Goal: Task Accomplishment & Management: Complete application form

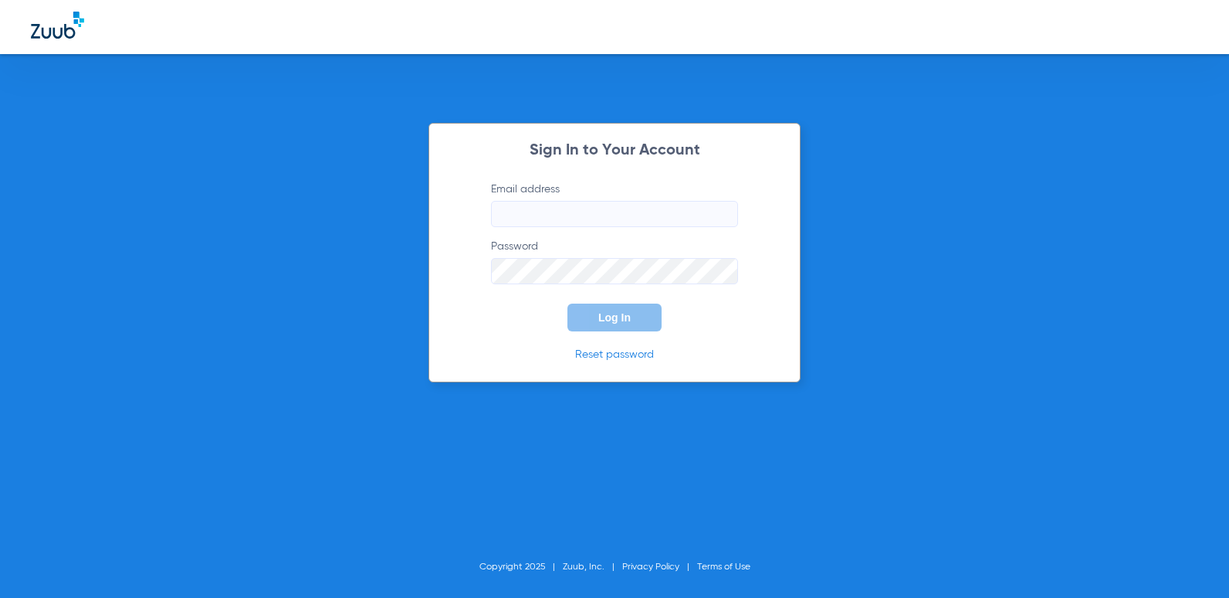
click at [623, 210] on input "Email address" at bounding box center [614, 214] width 247 height 26
type input "[EMAIL_ADDRESS][DOMAIN_NAME]"
click at [567, 303] on button "Log In" at bounding box center [614, 317] width 94 height 28
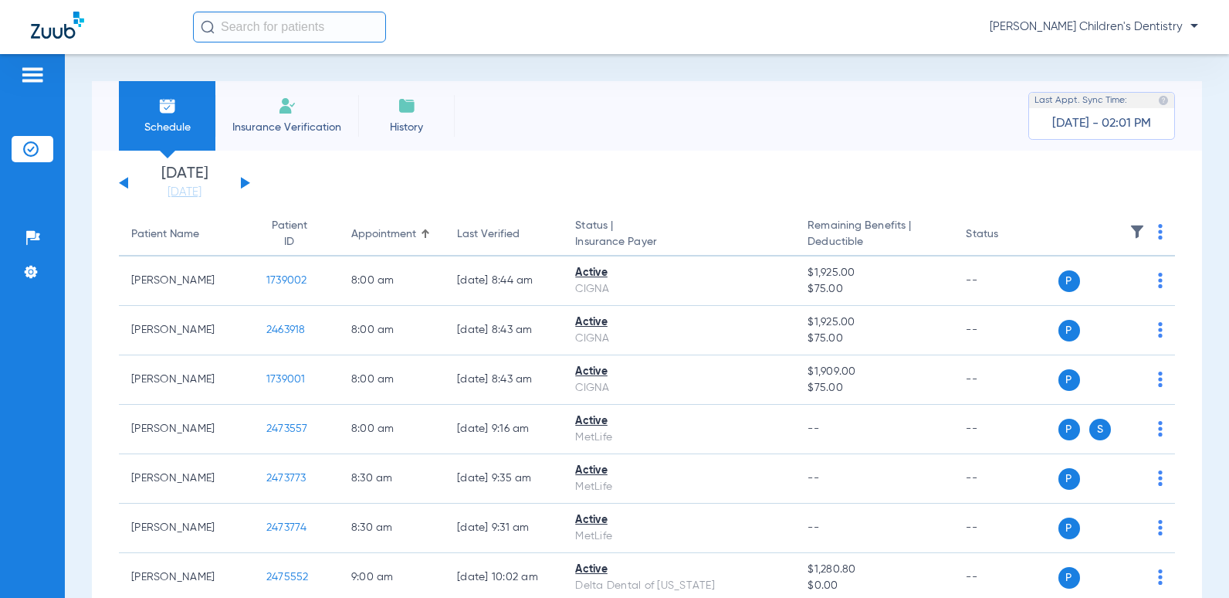
click at [264, 12] on input "text" at bounding box center [289, 27] width 193 height 31
type input "b"
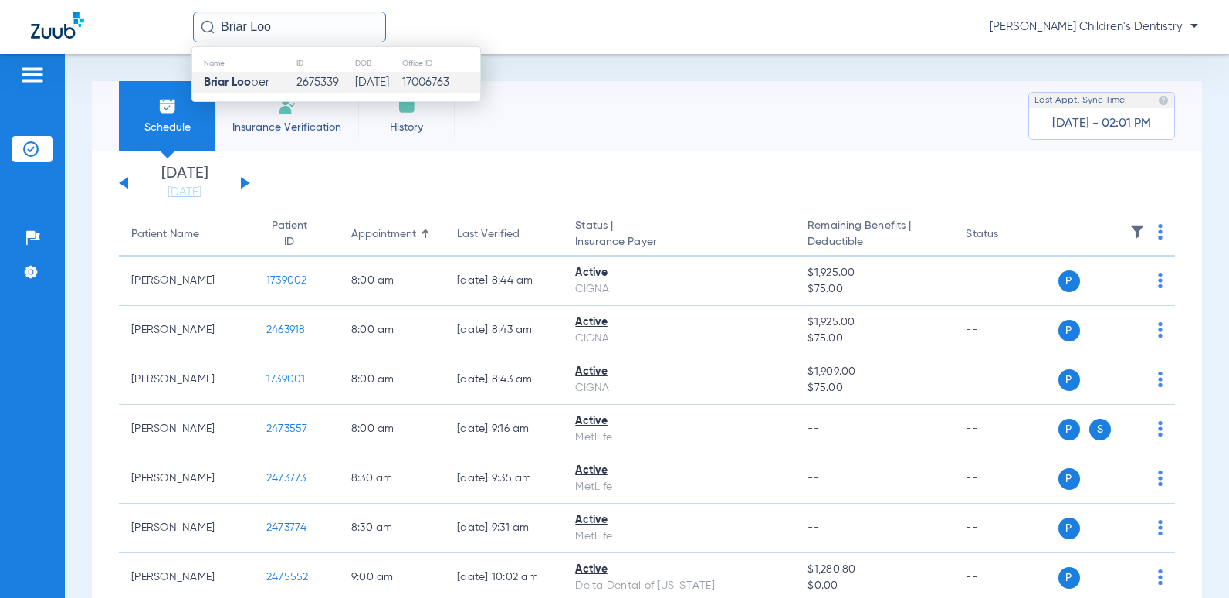
type input "Briar Loo"
click at [250, 83] on strong "Briar Loo" at bounding box center [227, 82] width 47 height 12
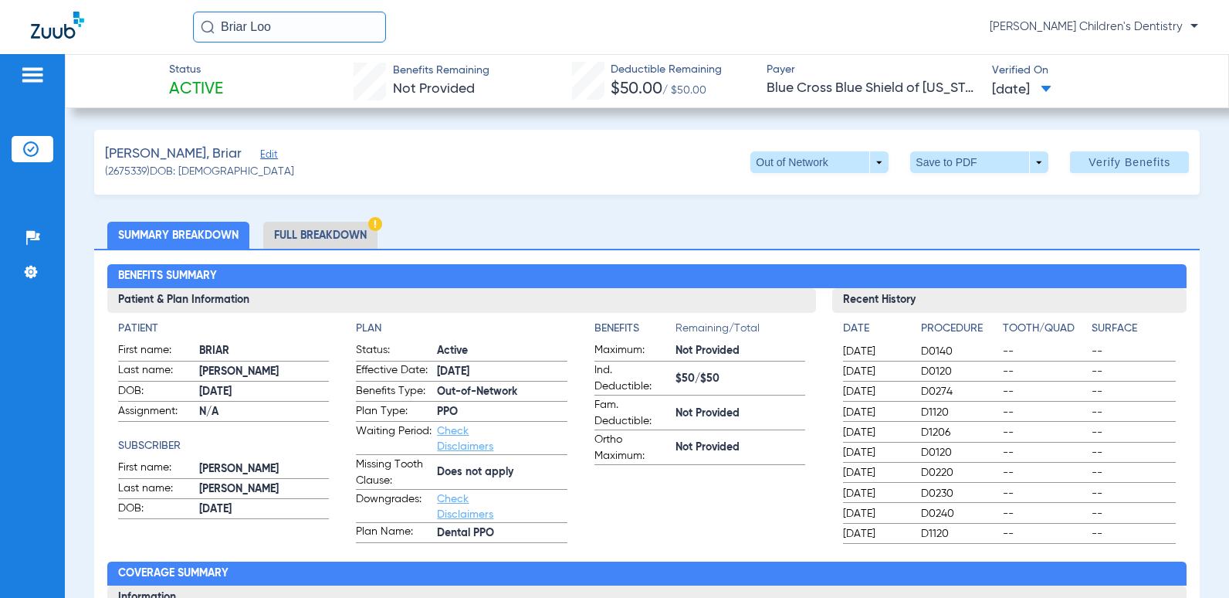
click at [354, 237] on li "Full Breakdown" at bounding box center [320, 235] width 114 height 27
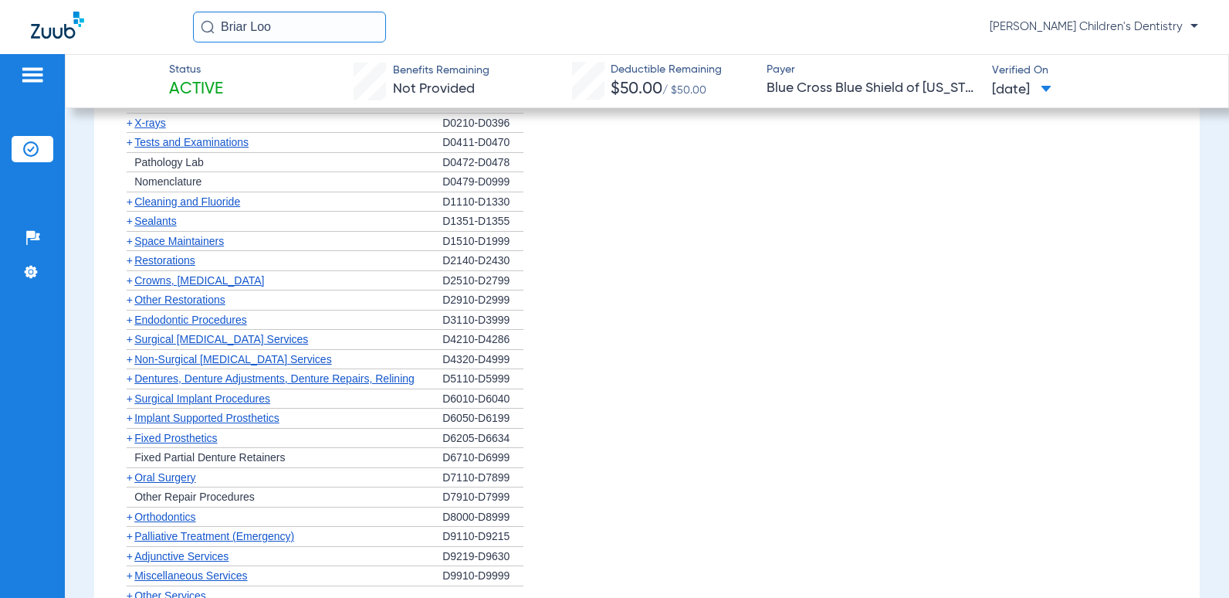
scroll to position [1235, 0]
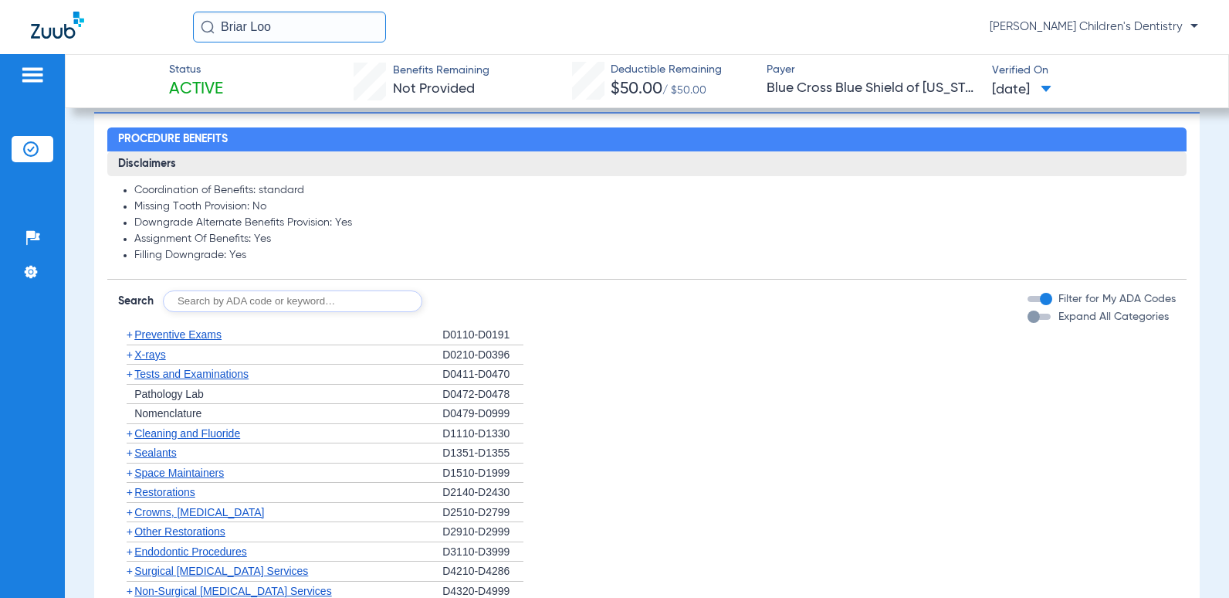
click at [371, 302] on input "text" at bounding box center [292, 301] width 259 height 22
type input "D9230"
click button "Search" at bounding box center [479, 301] width 61 height 22
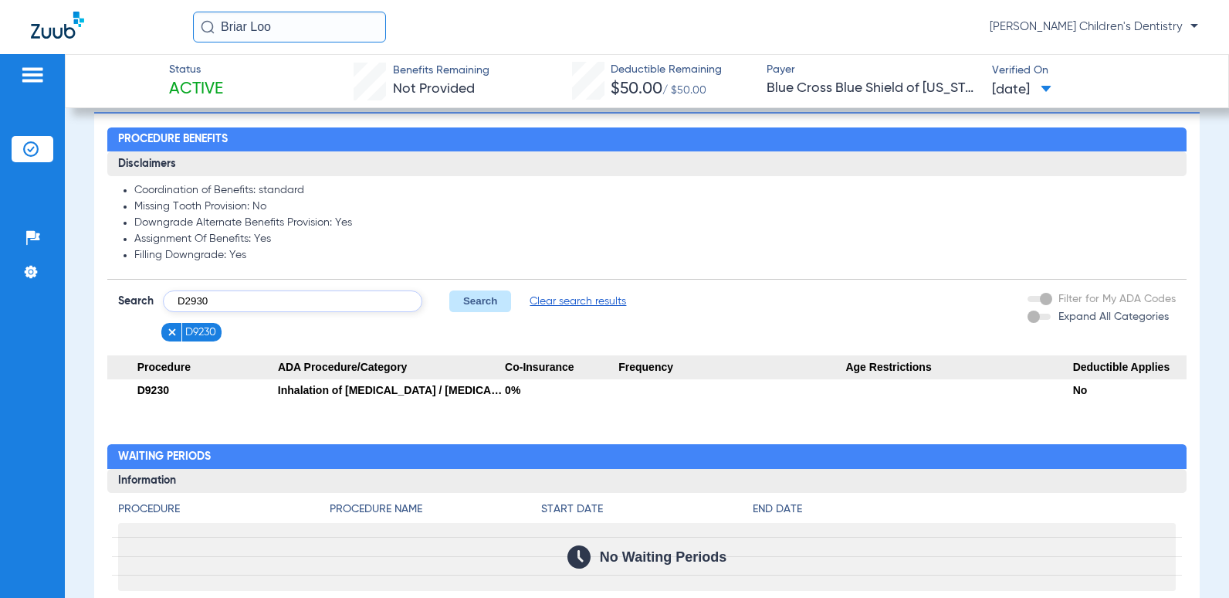
type input "D2930"
click button "Search" at bounding box center [479, 301] width 61 height 22
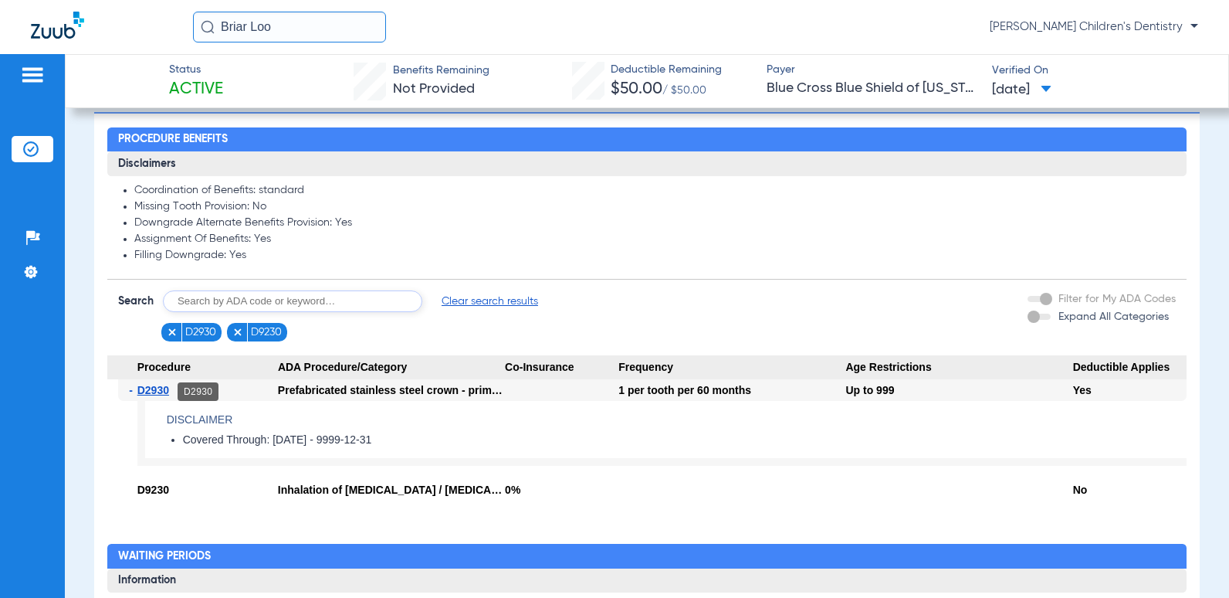
click at [161, 391] on span "D2930" at bounding box center [153, 390] width 32 height 12
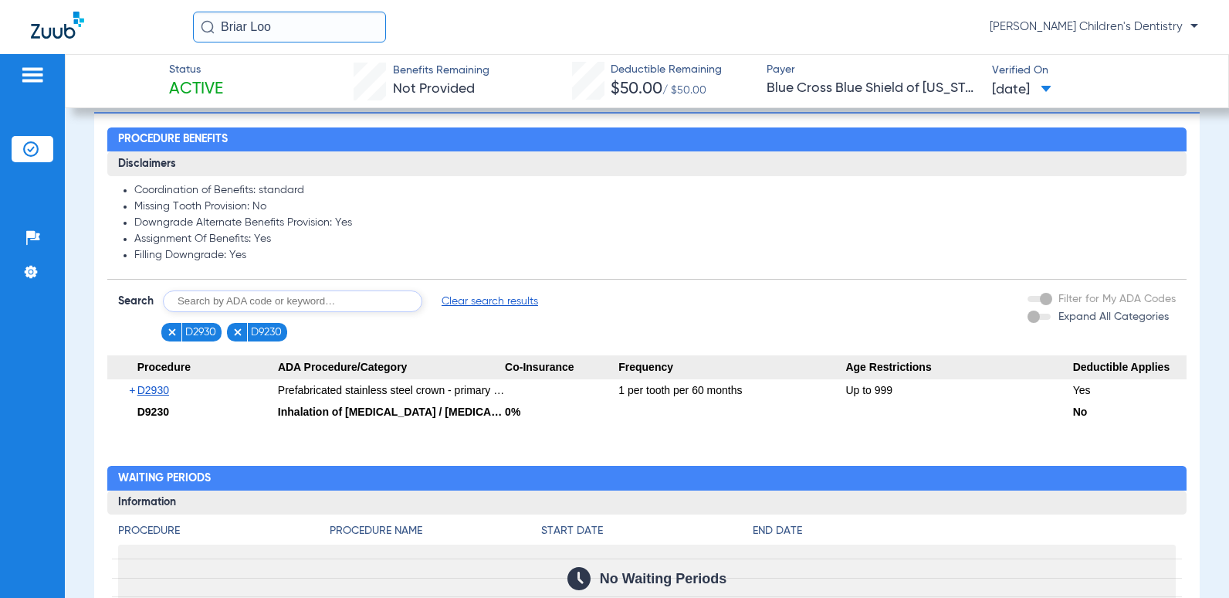
click at [237, 330] on img at bounding box center [237, 332] width 11 height 11
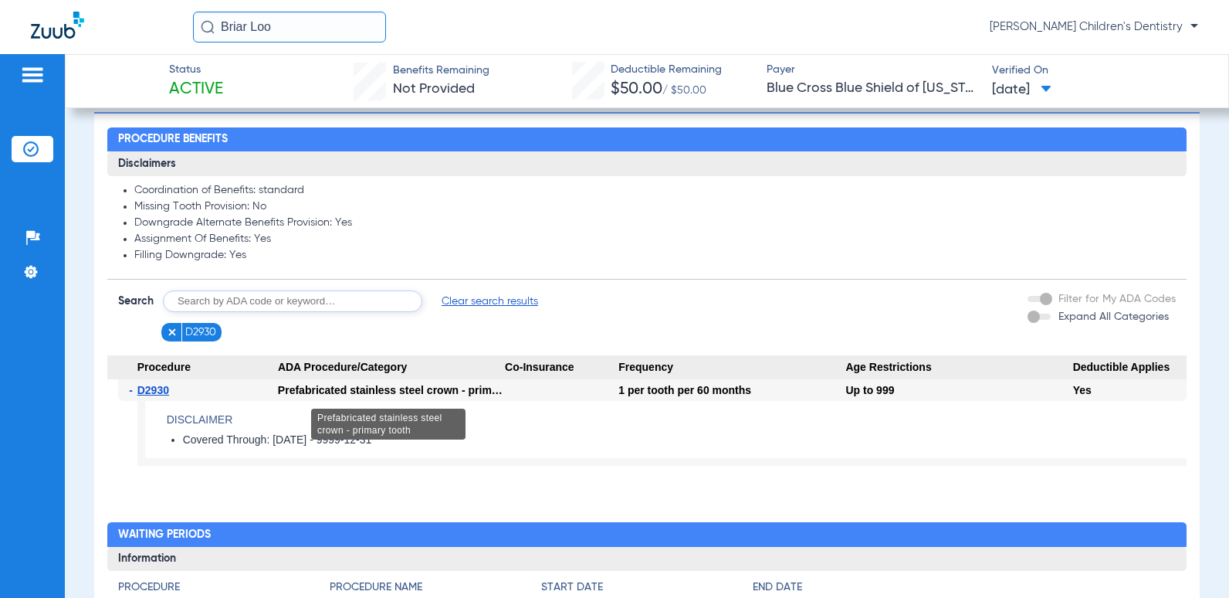
click at [490, 391] on div "Prefabricated stainless steel crown - primary tooth" at bounding box center [391, 390] width 227 height 22
click at [160, 391] on span "D2930" at bounding box center [153, 390] width 32 height 12
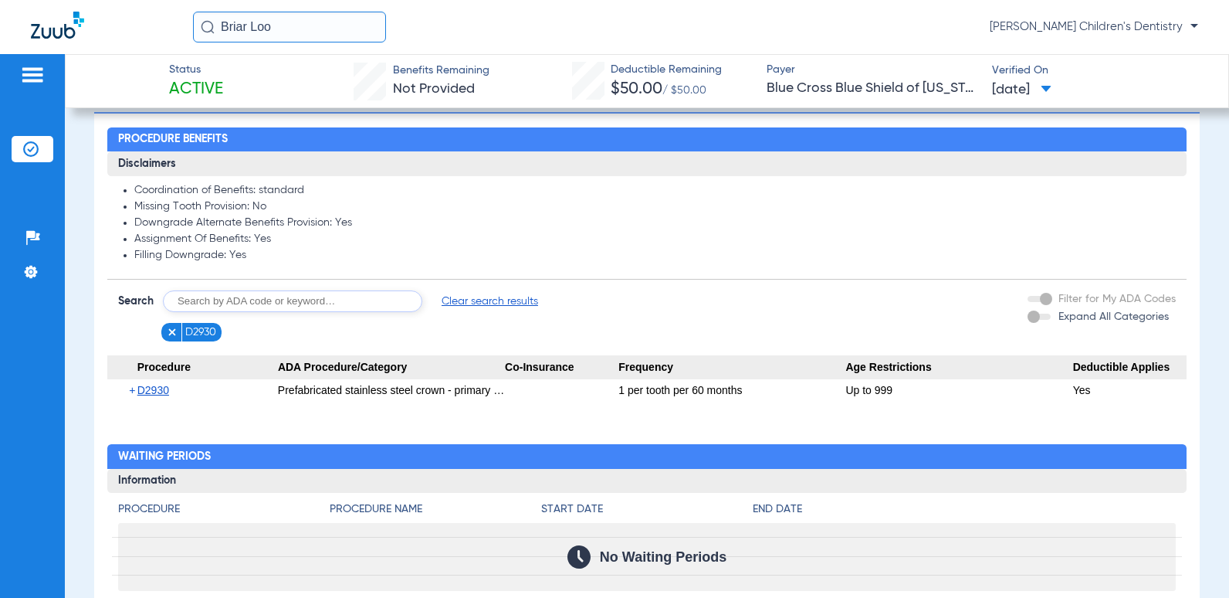
click at [160, 391] on span "D2930" at bounding box center [153, 390] width 32 height 12
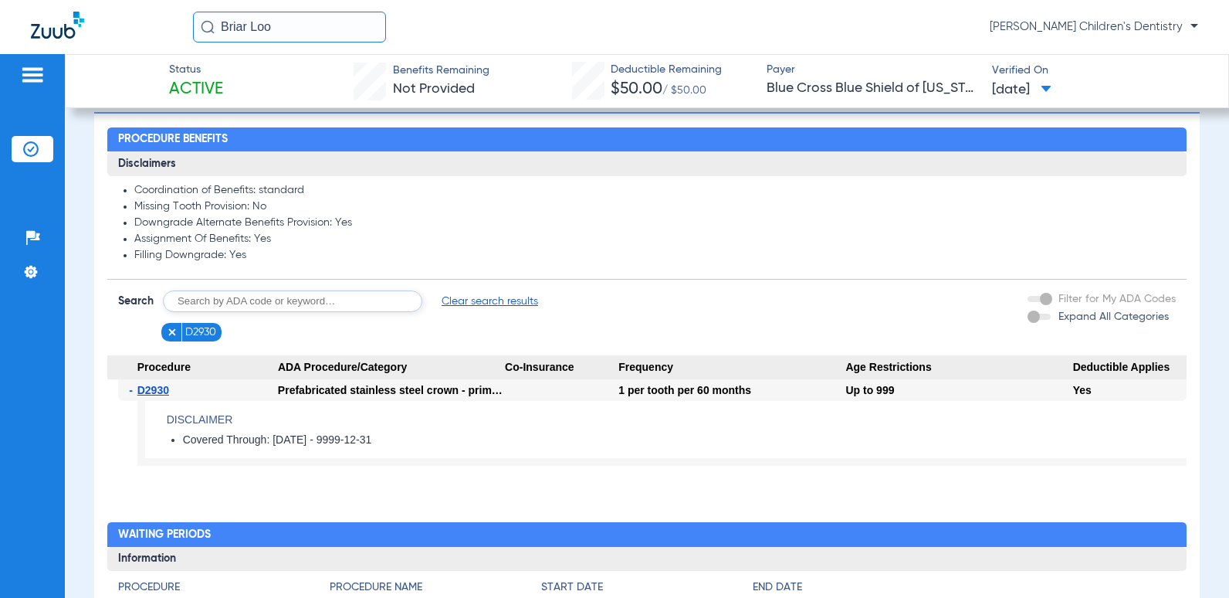
click at [160, 391] on span "D2930" at bounding box center [153, 390] width 32 height 12
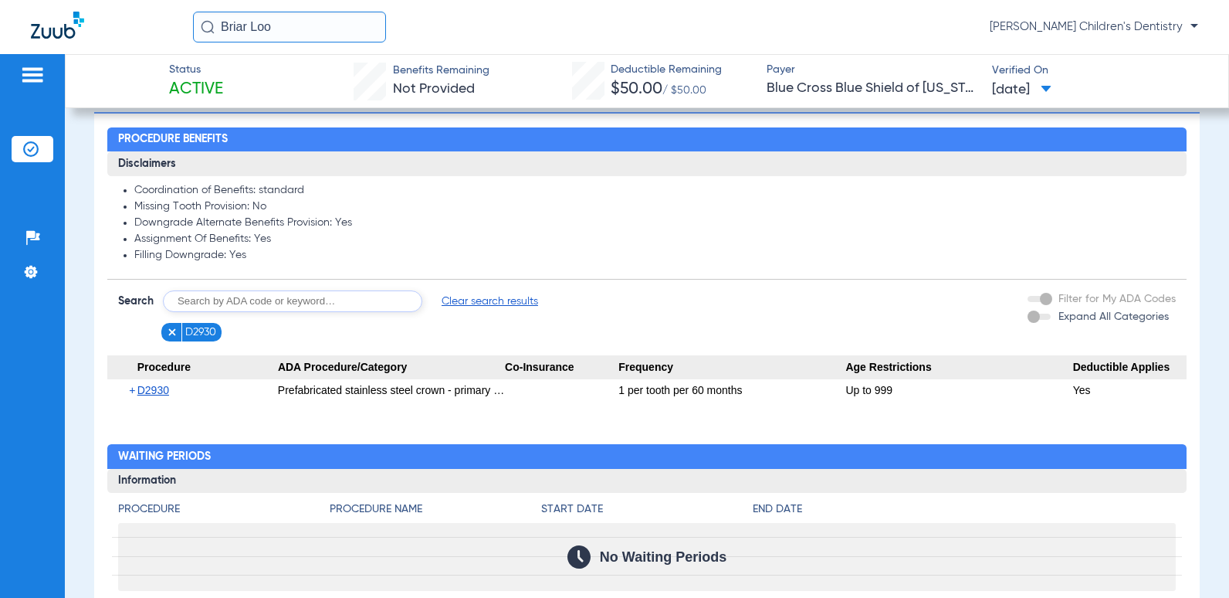
click at [160, 391] on span "D2930" at bounding box center [153, 390] width 32 height 12
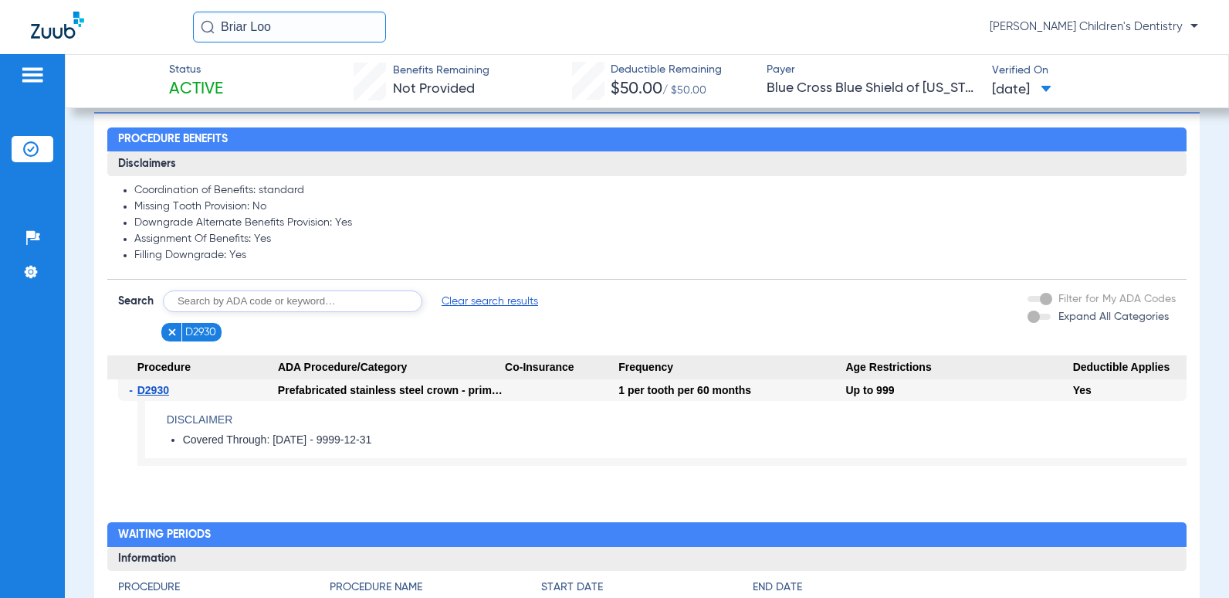
drag, startPoint x: 483, startPoint y: 394, endPoint x: 527, endPoint y: 438, distance: 62.2
click at [525, 438] on li "Covered Through: [DATE] - 9999-12-31" at bounding box center [685, 440] width 1004 height 14
click at [611, 384] on div at bounding box center [561, 390] width 113 height 22
click at [618, 392] on div "1 per tooth per 60 months" at bounding box center [731, 390] width 227 height 22
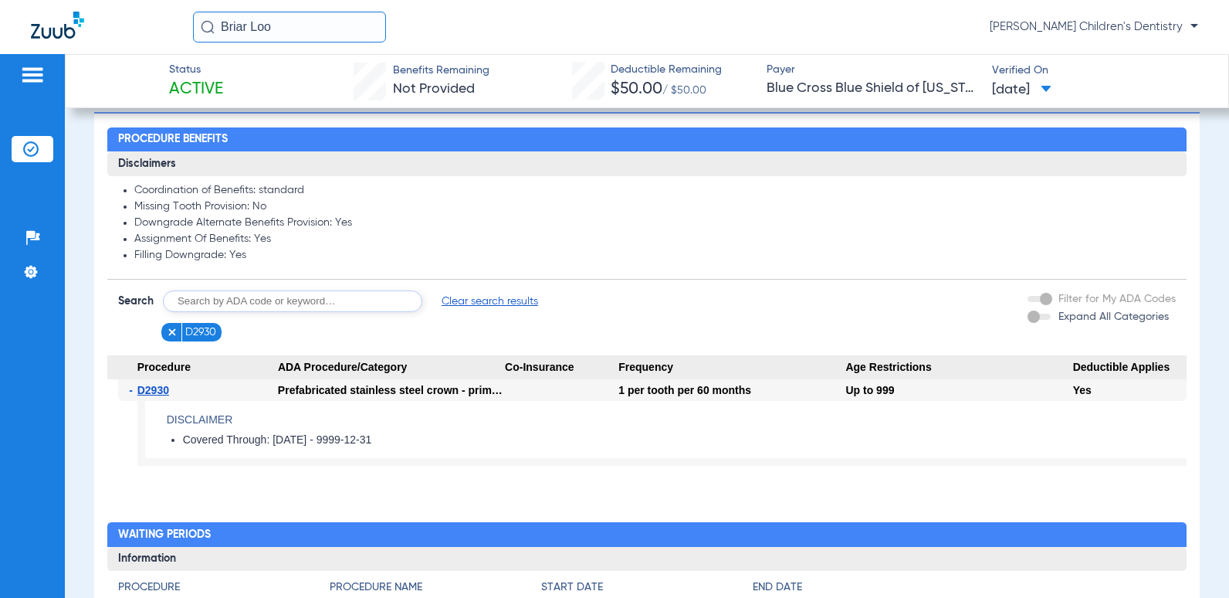
drag, startPoint x: 613, startPoint y: 392, endPoint x: 523, endPoint y: 398, distance: 89.7
click at [523, 398] on div at bounding box center [561, 390] width 113 height 22
click at [1033, 318] on div "Expand All Categories" at bounding box center [1098, 317] width 141 height 16
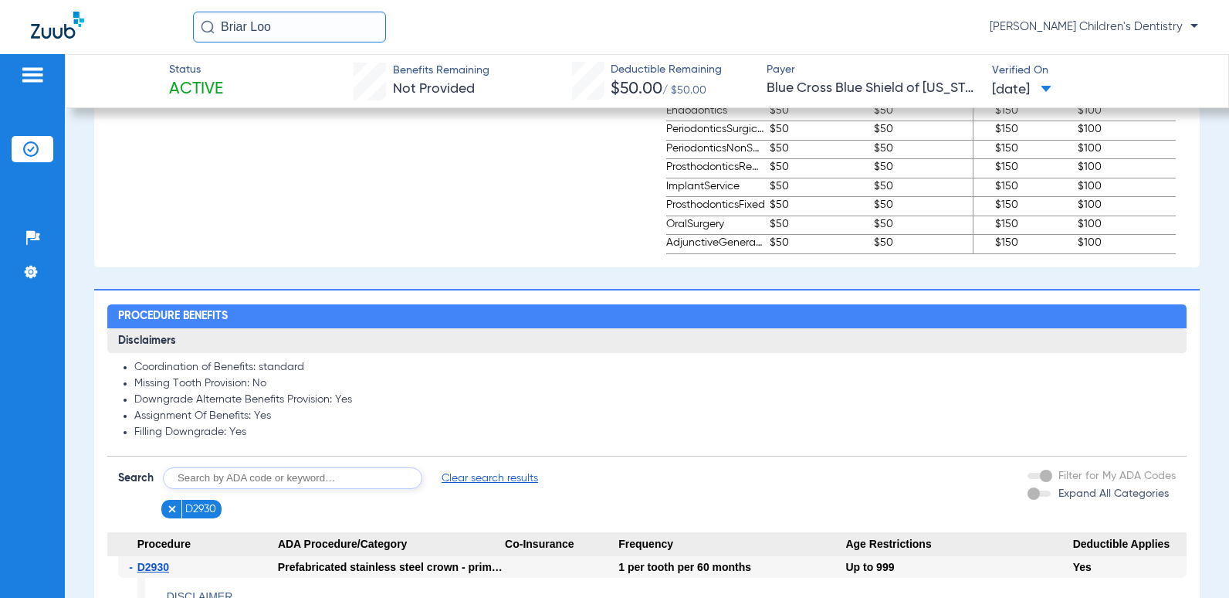
scroll to position [1213, 0]
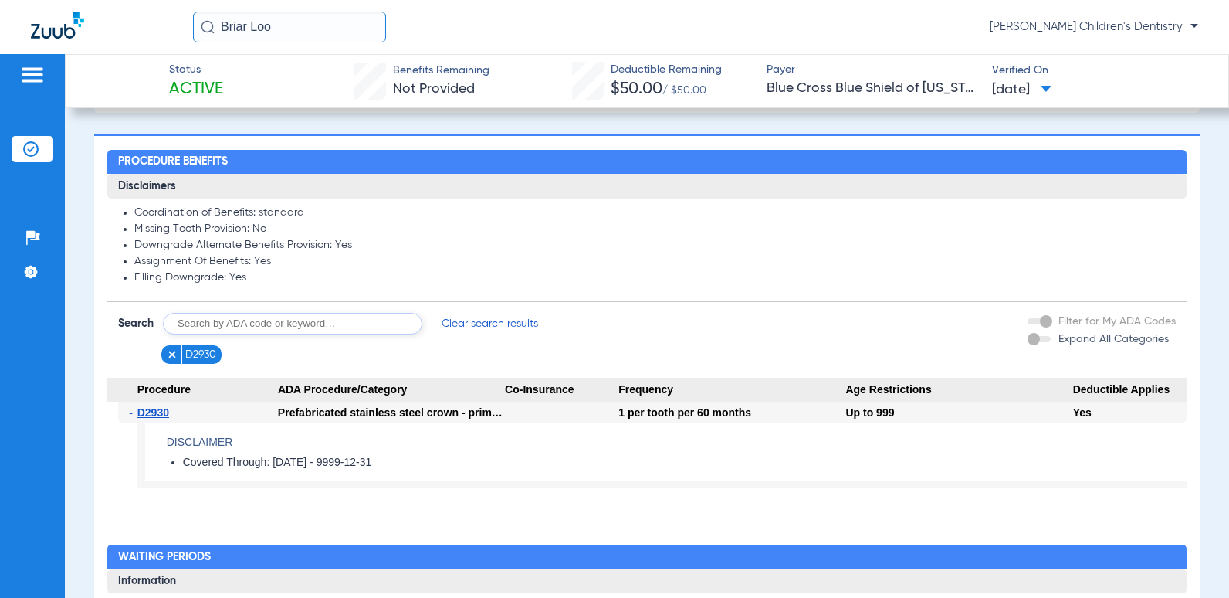
click at [483, 333] on form "Search Clear search results" at bounding box center [328, 324] width 420 height 22
click at [486, 327] on span "Clear search results" at bounding box center [490, 323] width 96 height 15
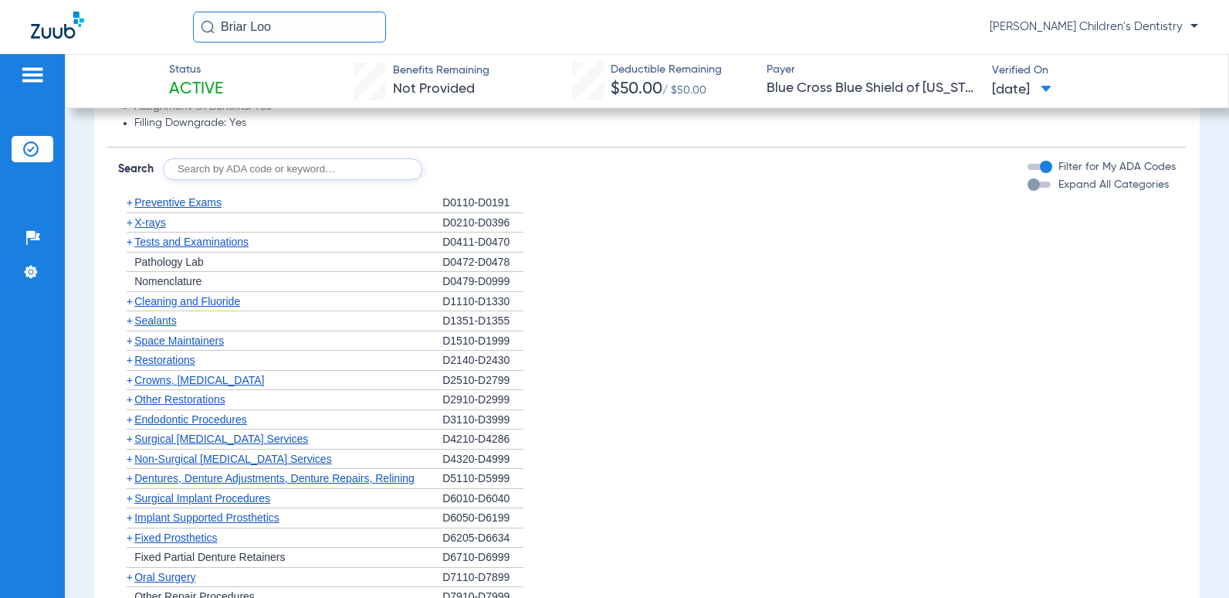
scroll to position [1599, 0]
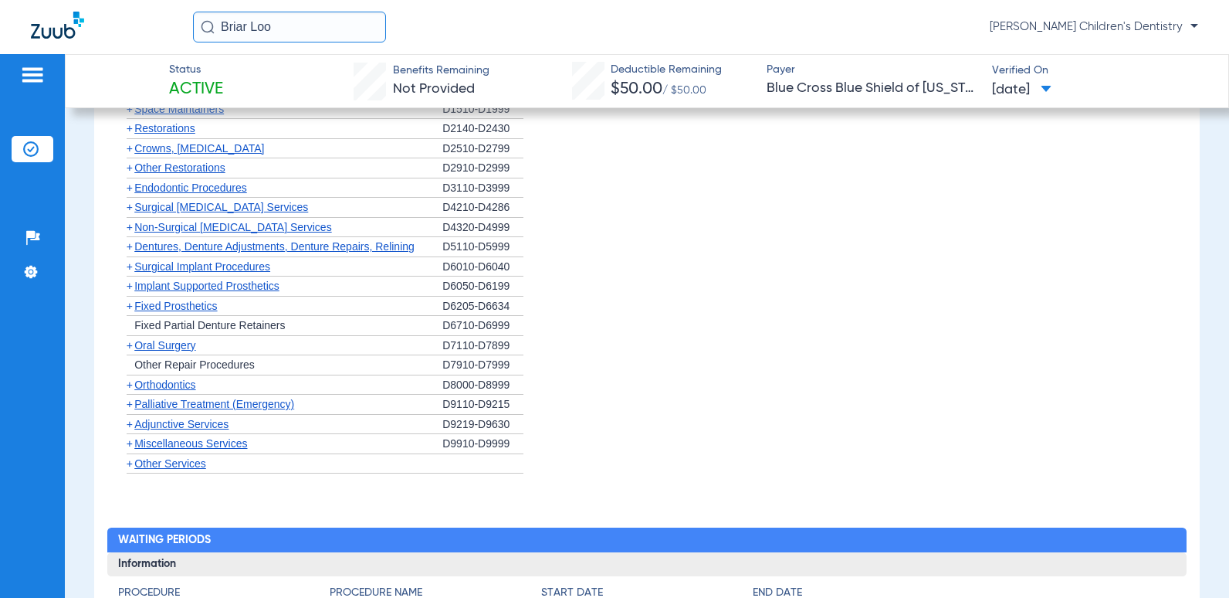
click at [205, 168] on span "Other Restorations" at bounding box center [179, 167] width 91 height 12
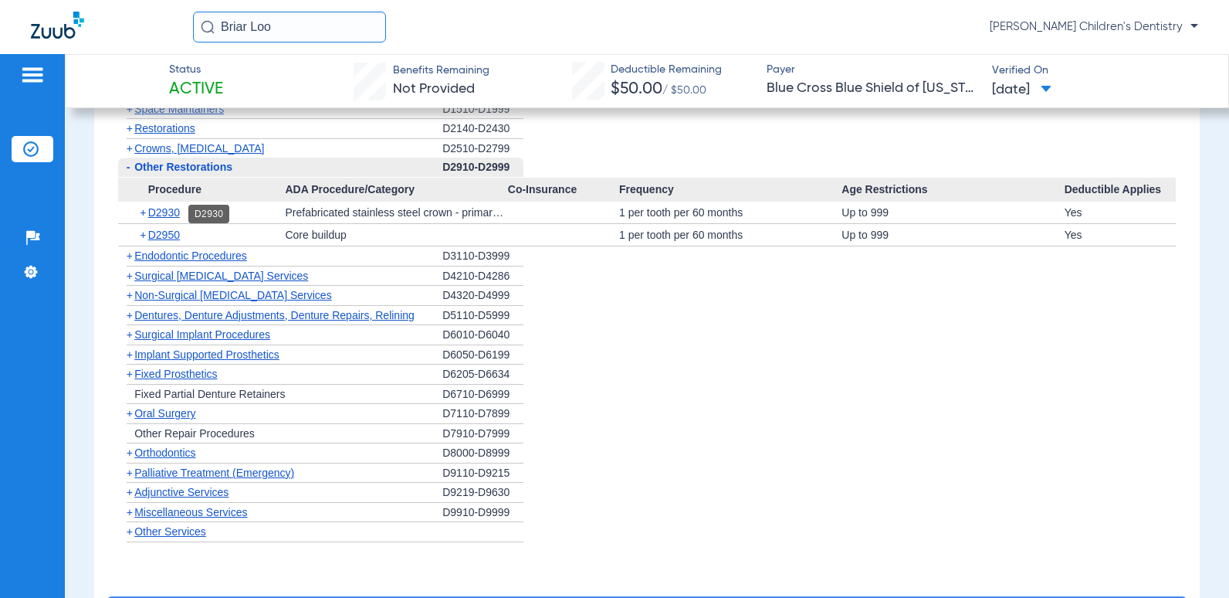
click at [177, 215] on span "D2930" at bounding box center [164, 212] width 32 height 12
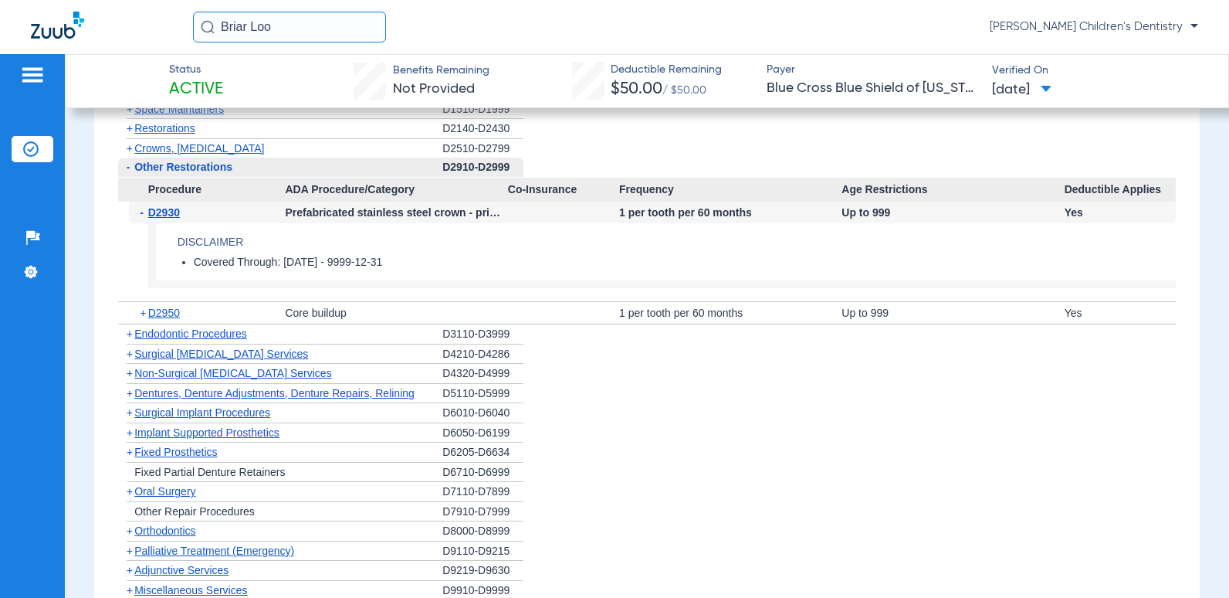
click at [350, 279] on app-benefits-detail "Disclaimer Covered Through: [DATE] - 9999-12-31" at bounding box center [662, 255] width 1028 height 65
click at [174, 334] on span "Endodontic Procedures" at bounding box center [190, 333] width 113 height 12
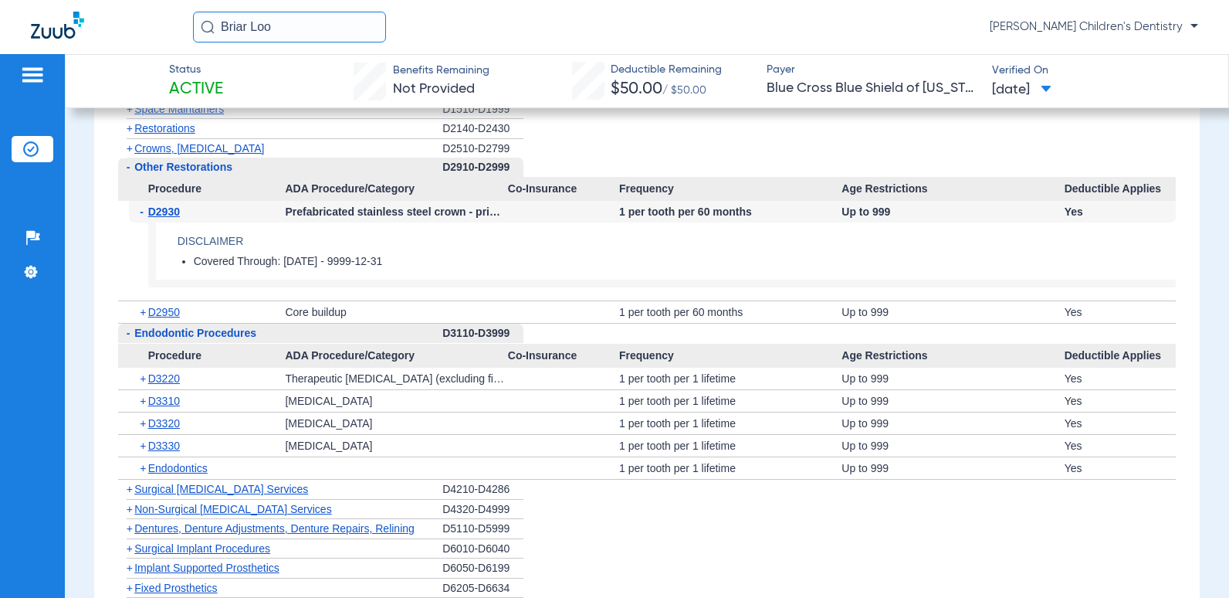
click at [174, 334] on span "Endodontic Procedures" at bounding box center [195, 333] width 122 height 12
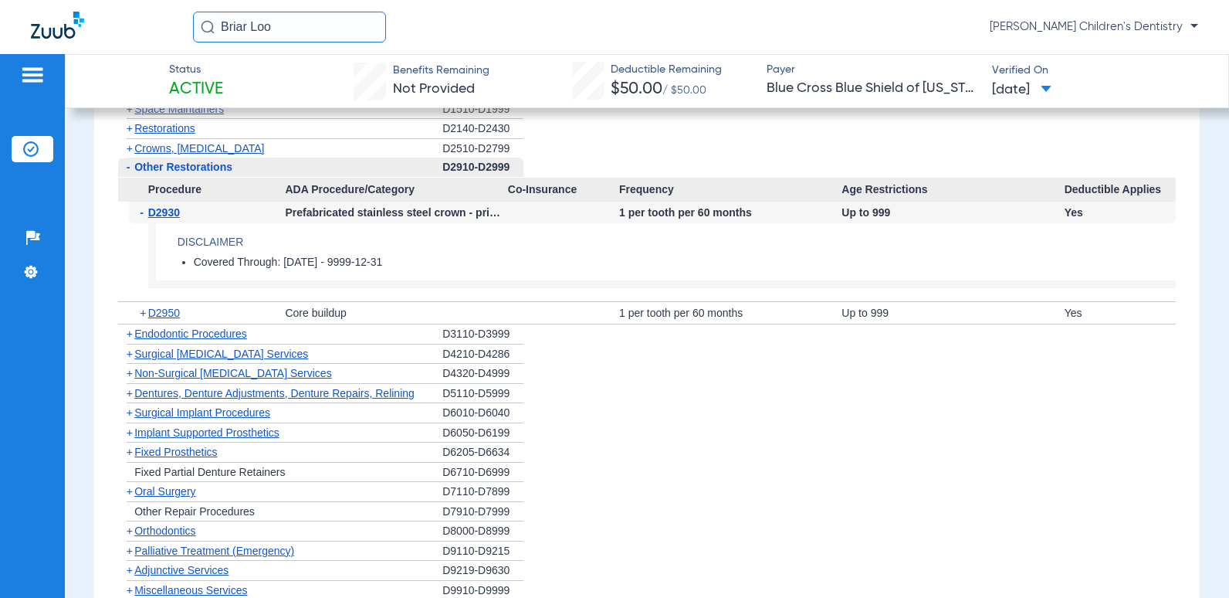
click at [181, 351] on span "Surgical [MEDICAL_DATA] Services" at bounding box center [221, 353] width 174 height 12
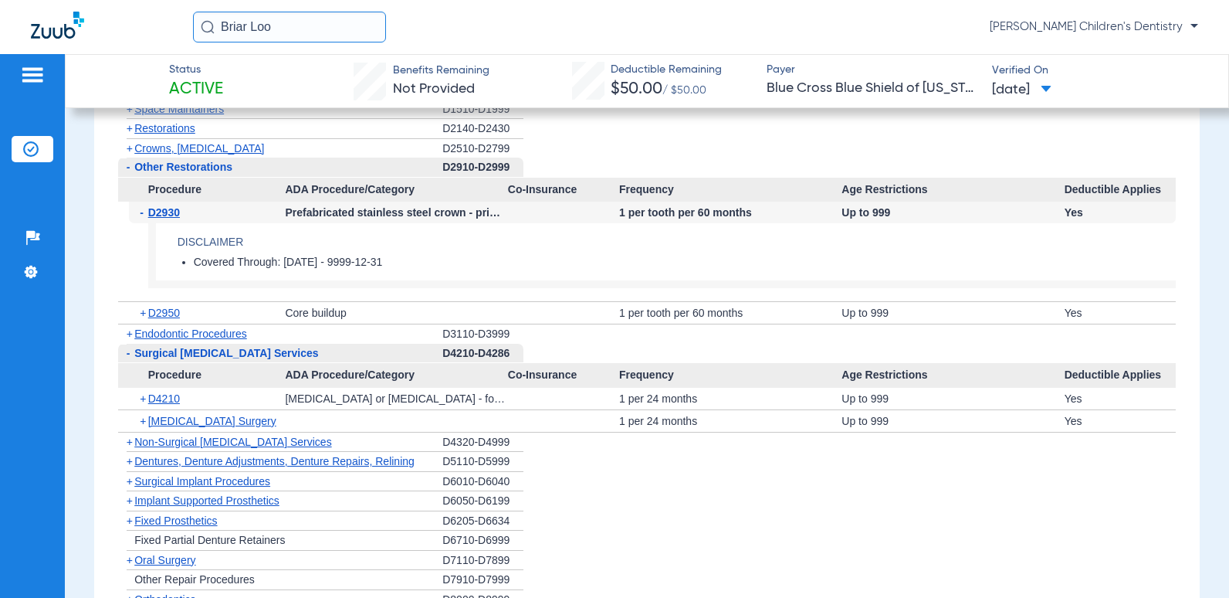
click at [181, 351] on span "Surgical [MEDICAL_DATA] Services" at bounding box center [226, 353] width 184 height 12
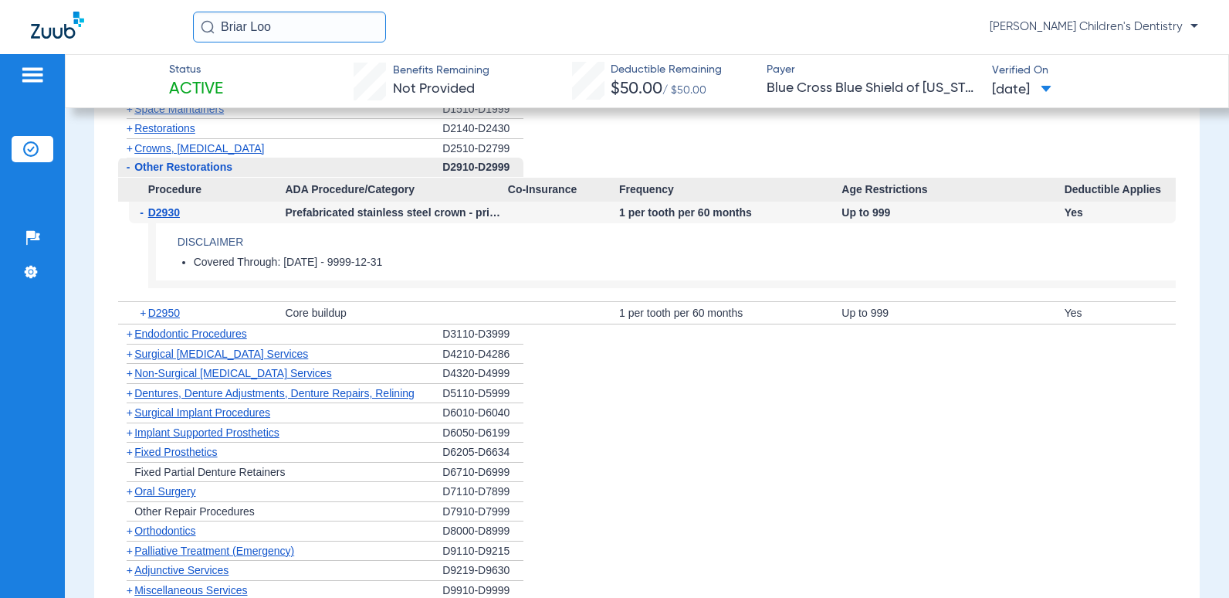
click at [176, 436] on span "Implant Supported Prosthetics" at bounding box center [206, 432] width 145 height 12
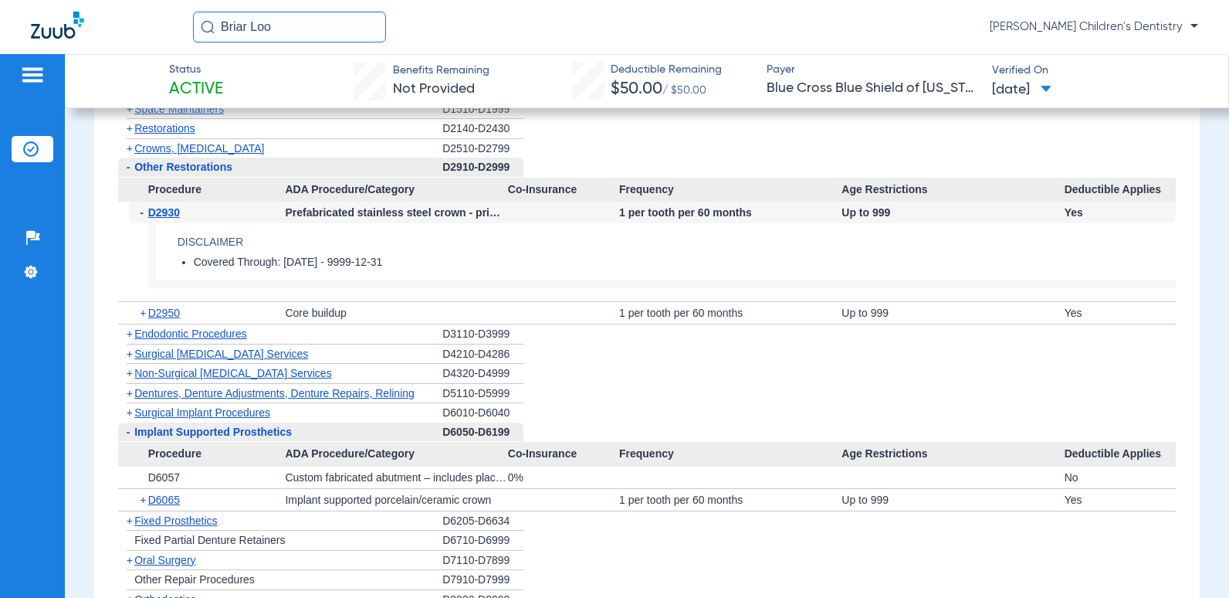
click at [177, 428] on span "Implant Supported Prosthetics" at bounding box center [212, 431] width 157 height 12
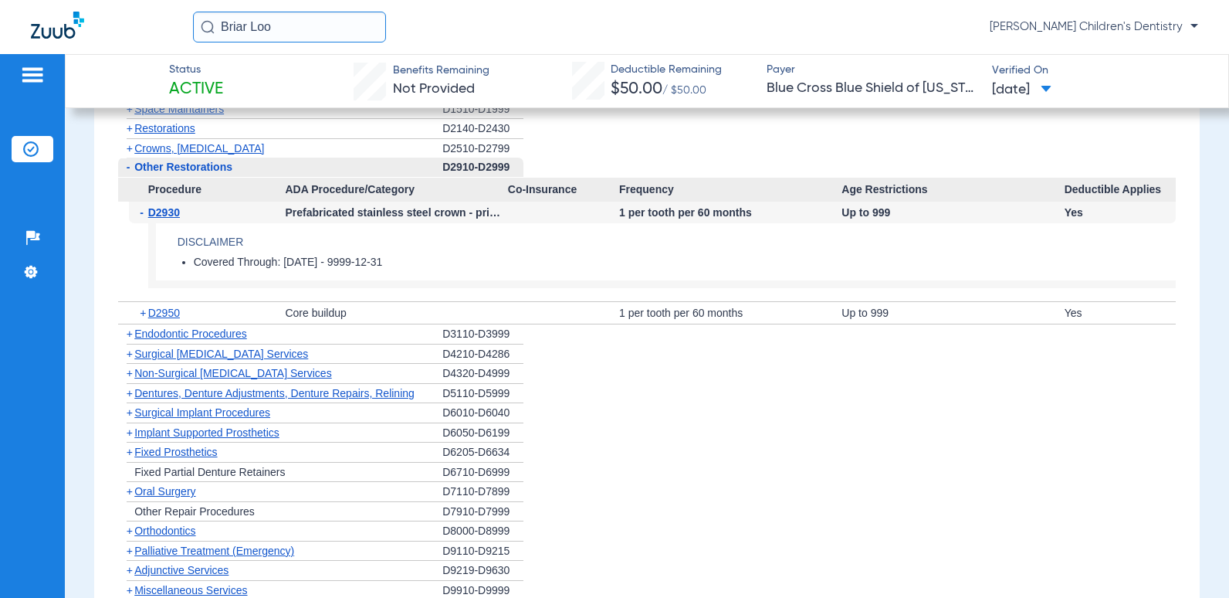
click at [236, 147] on span "Crowns, [MEDICAL_DATA]" at bounding box center [199, 148] width 130 height 12
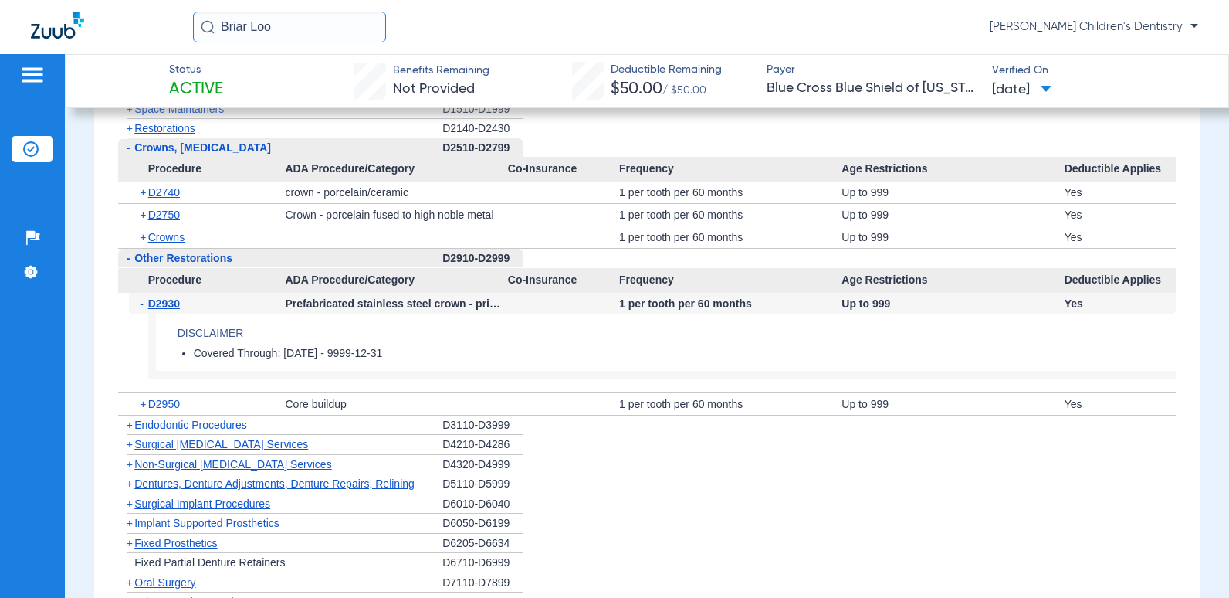
click at [236, 147] on span "Crowns, [MEDICAL_DATA]" at bounding box center [202, 147] width 137 height 12
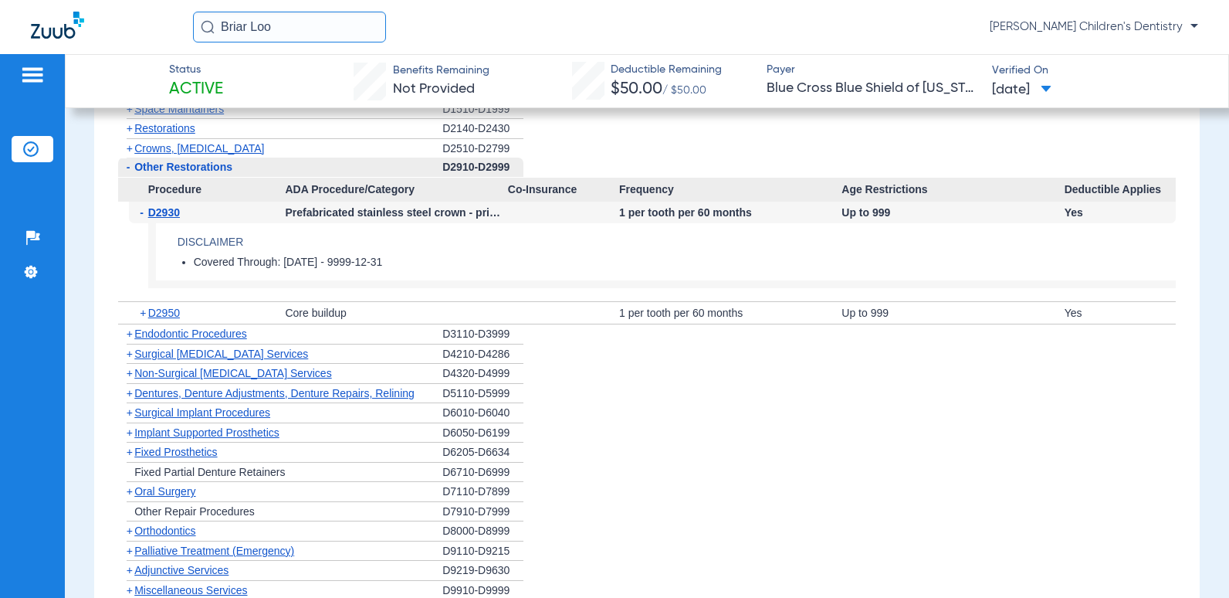
click at [194, 131] on span "Restorations" at bounding box center [164, 128] width 61 height 12
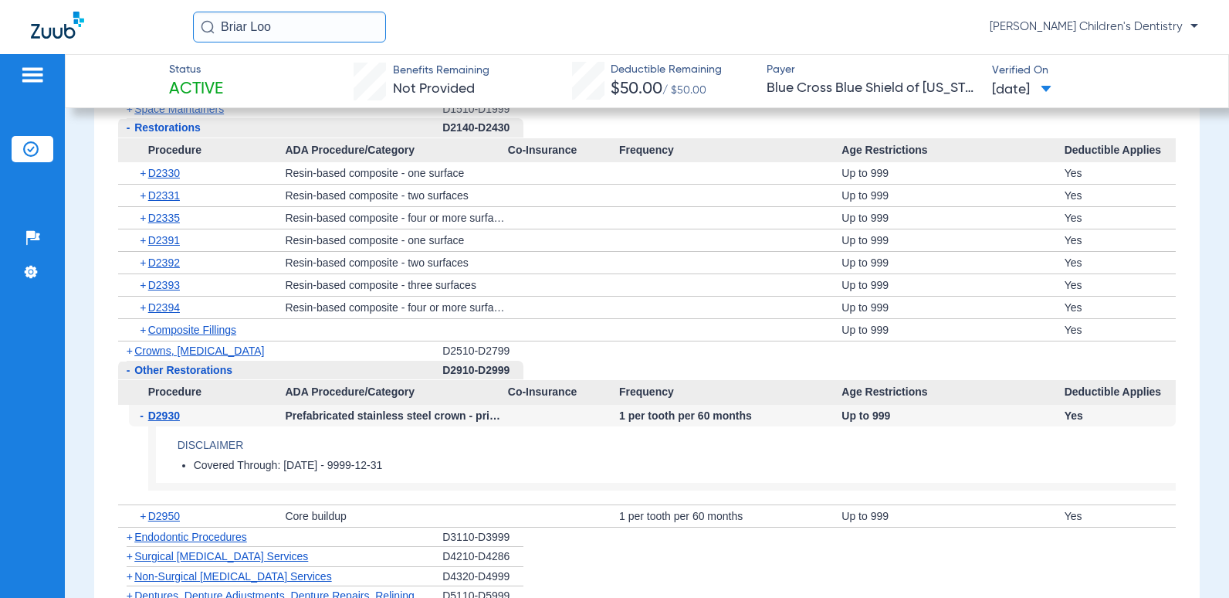
click at [194, 131] on span "Restorations" at bounding box center [167, 127] width 66 height 12
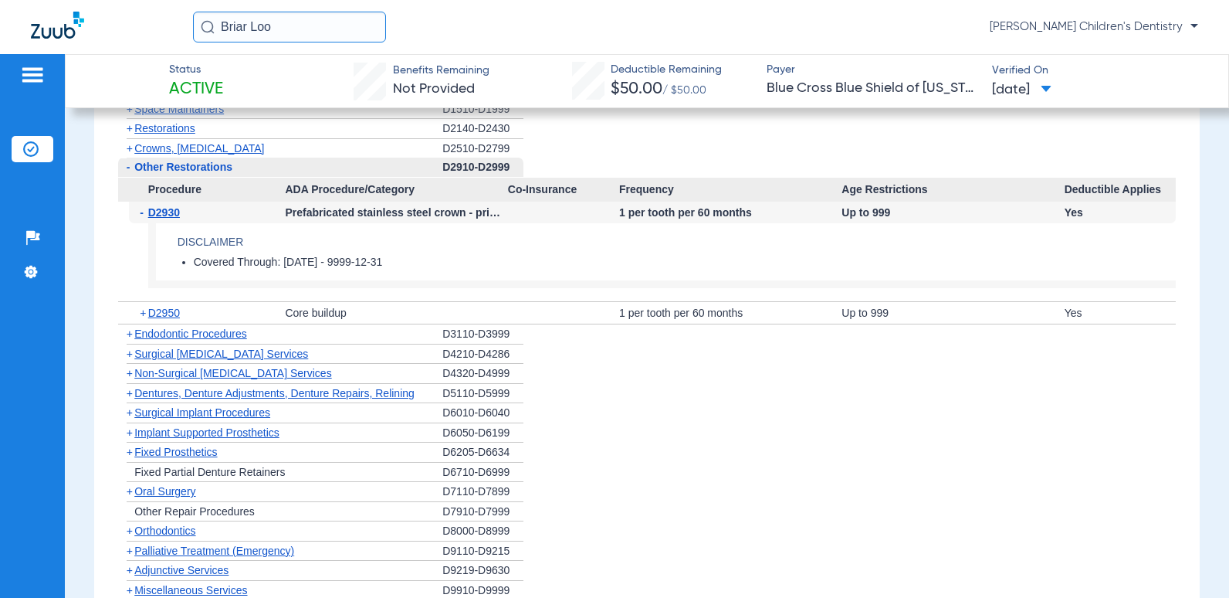
click at [208, 115] on span "Space Maintainers" at bounding box center [179, 109] width 90 height 12
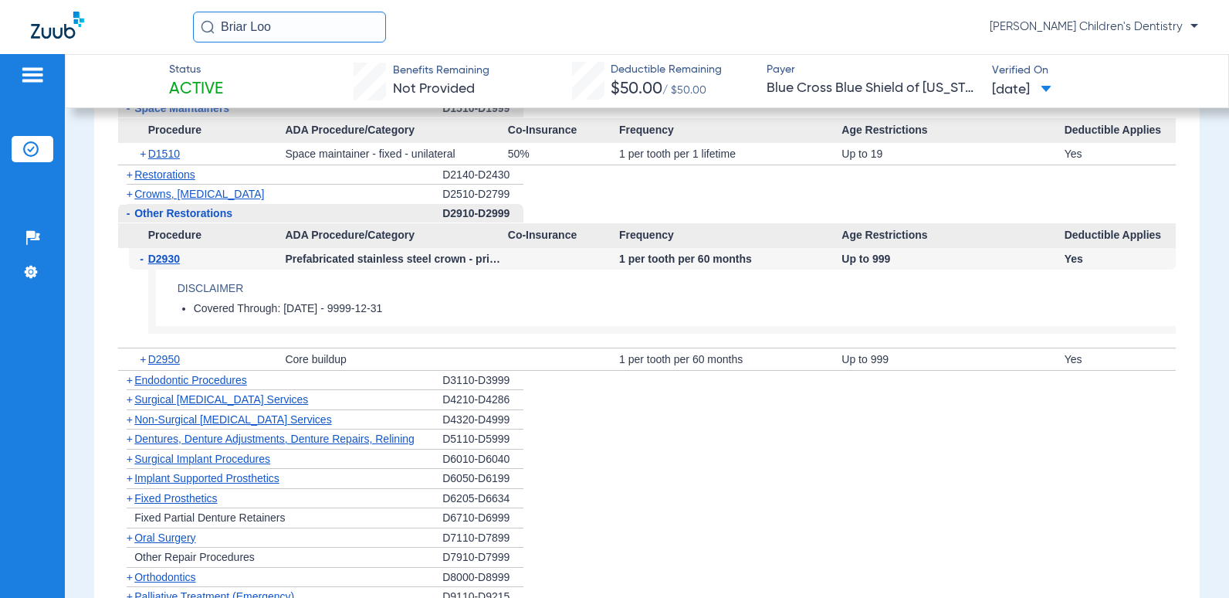
scroll to position [1522, 0]
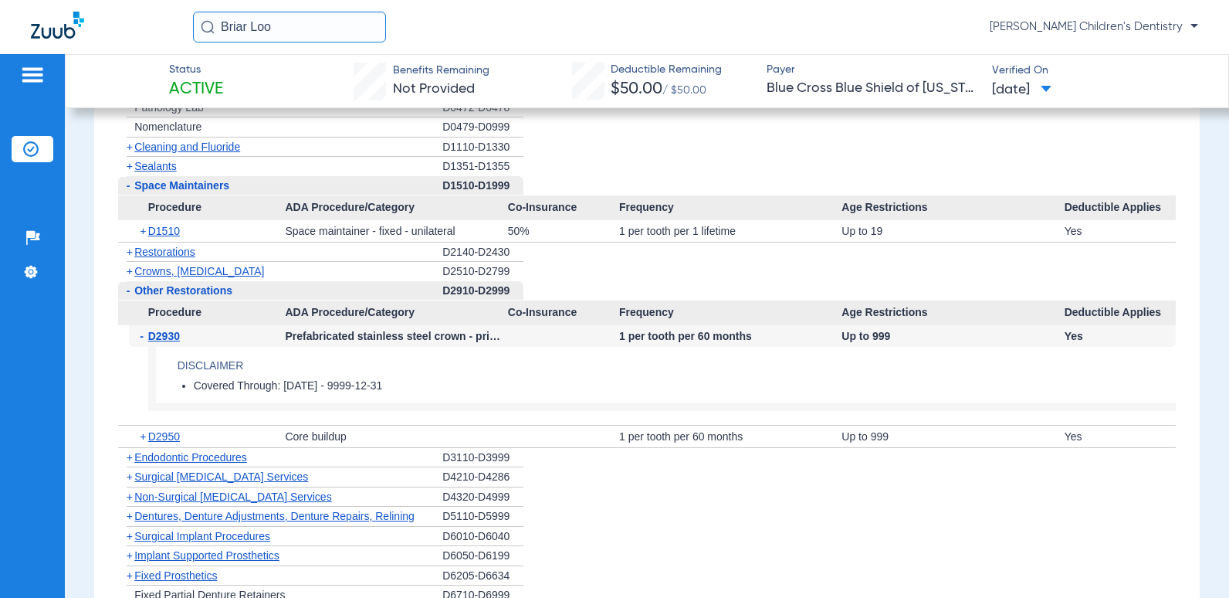
click at [201, 182] on span "Space Maintainers" at bounding box center [181, 185] width 95 height 12
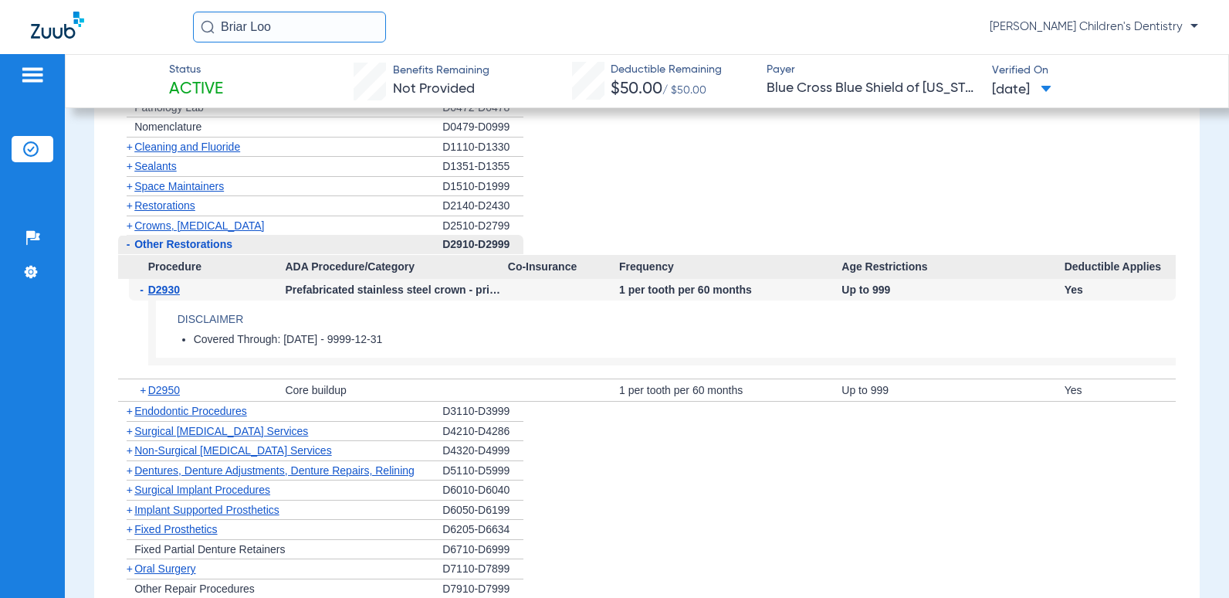
scroll to position [1444, 0]
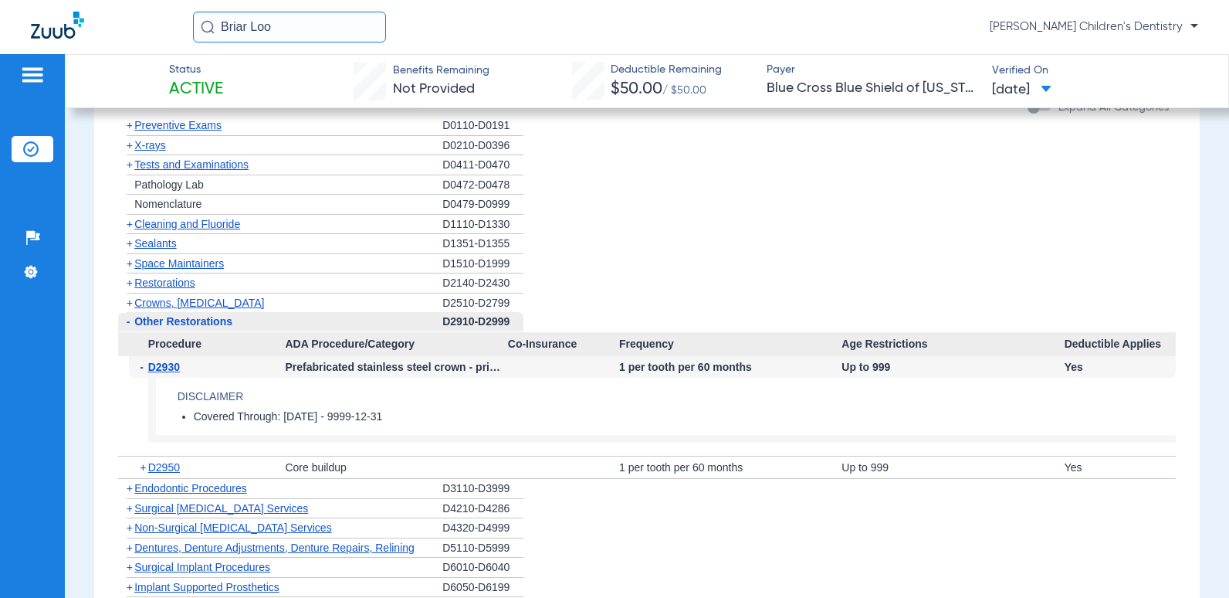
click at [205, 225] on span "Cleaning and Fluoride" at bounding box center [187, 224] width 106 height 12
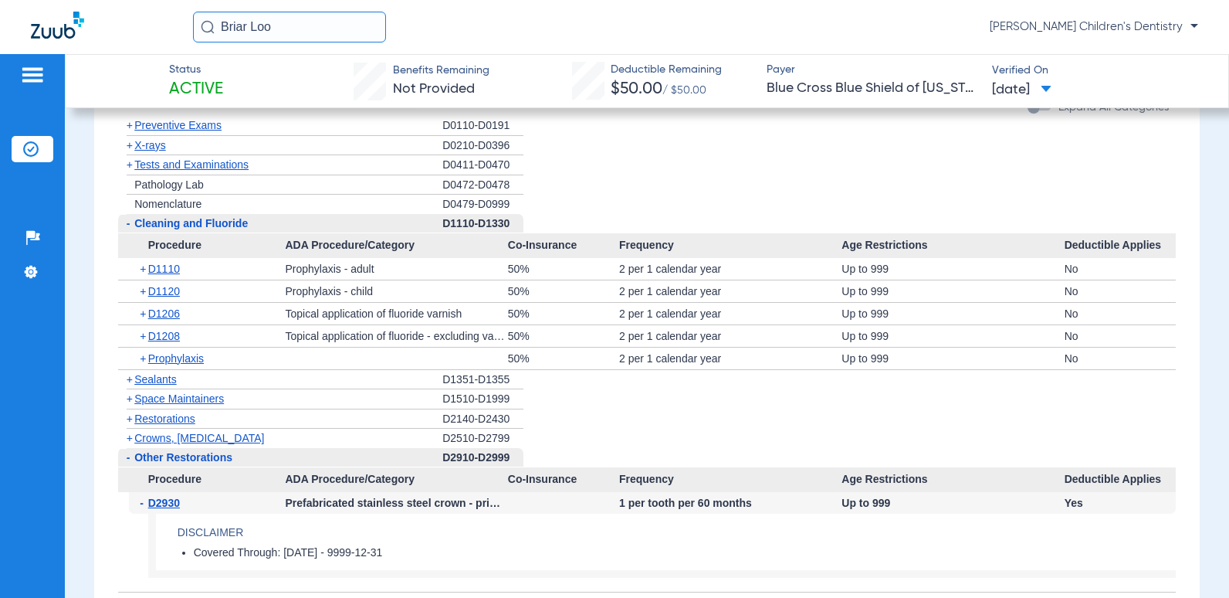
click at [226, 166] on span "Tests and Examinations" at bounding box center [191, 164] width 114 height 12
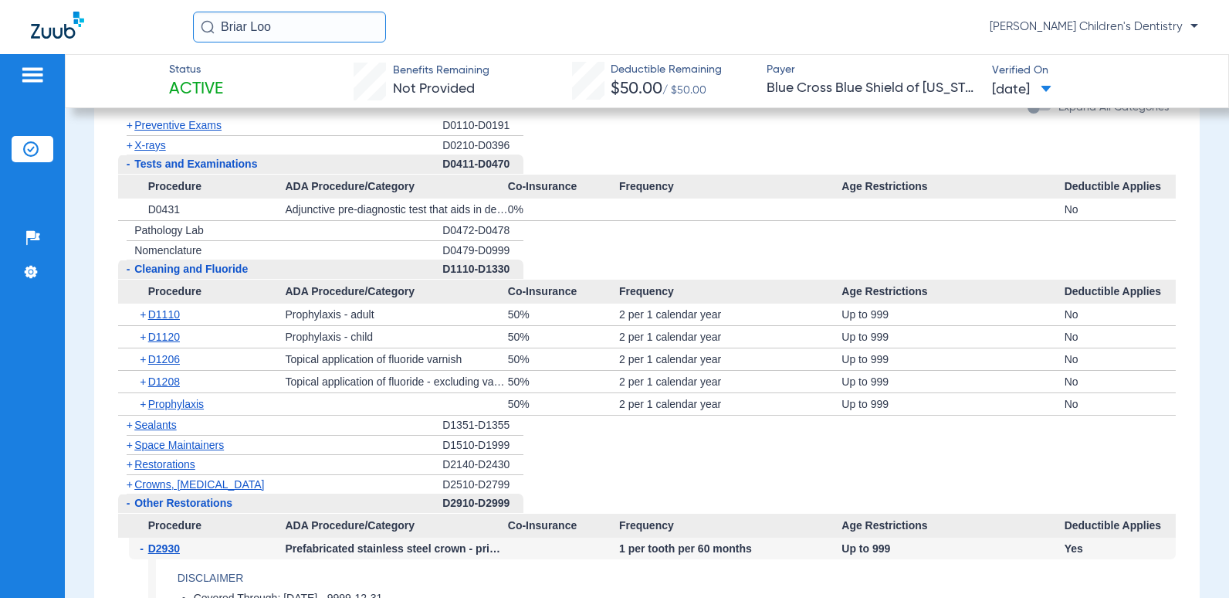
click at [181, 168] on span "Tests and Examinations" at bounding box center [195, 163] width 123 height 12
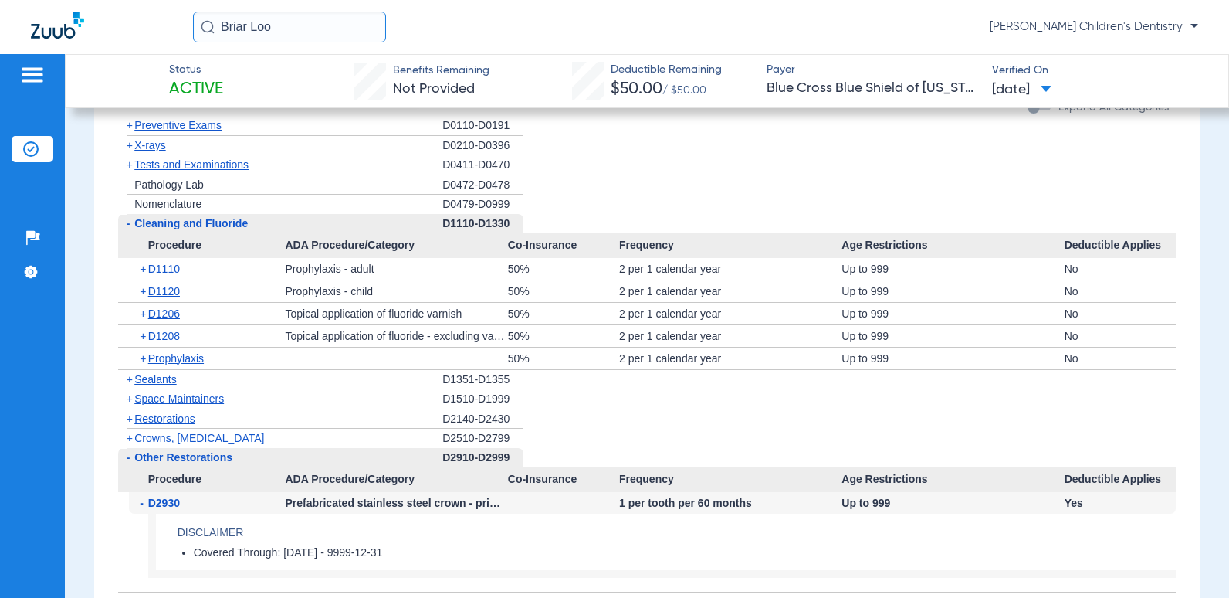
click at [205, 222] on span "Cleaning and Fluoride" at bounding box center [190, 223] width 113 height 12
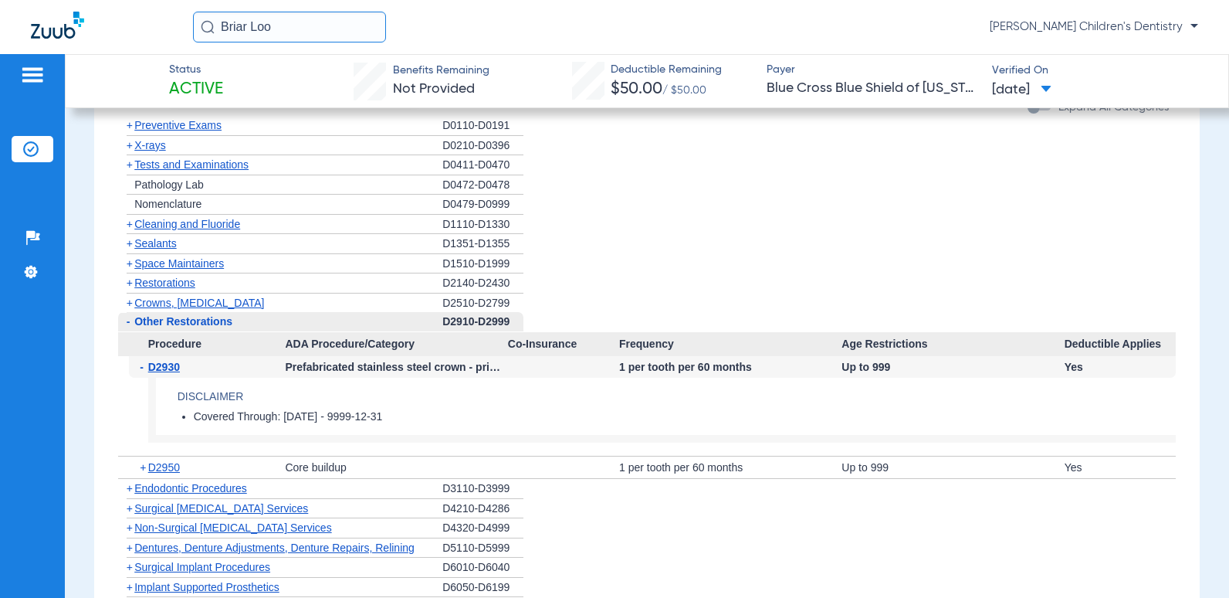
click at [196, 125] on span "Preventive Exams" at bounding box center [177, 125] width 87 height 12
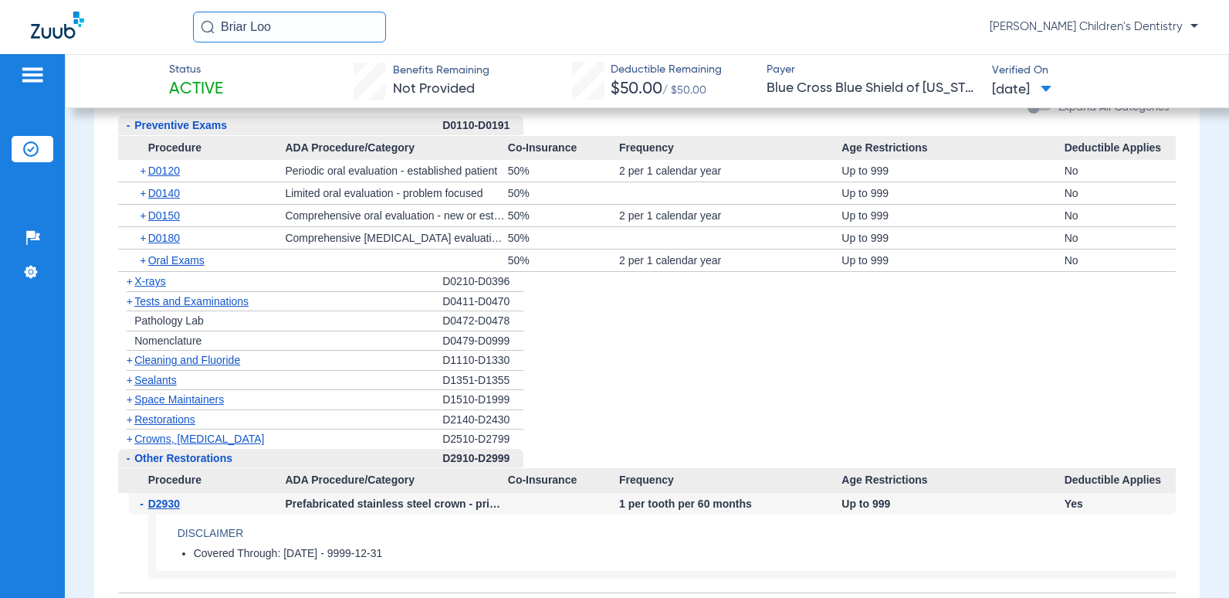
click at [196, 125] on span "Preventive Exams" at bounding box center [180, 125] width 93 height 12
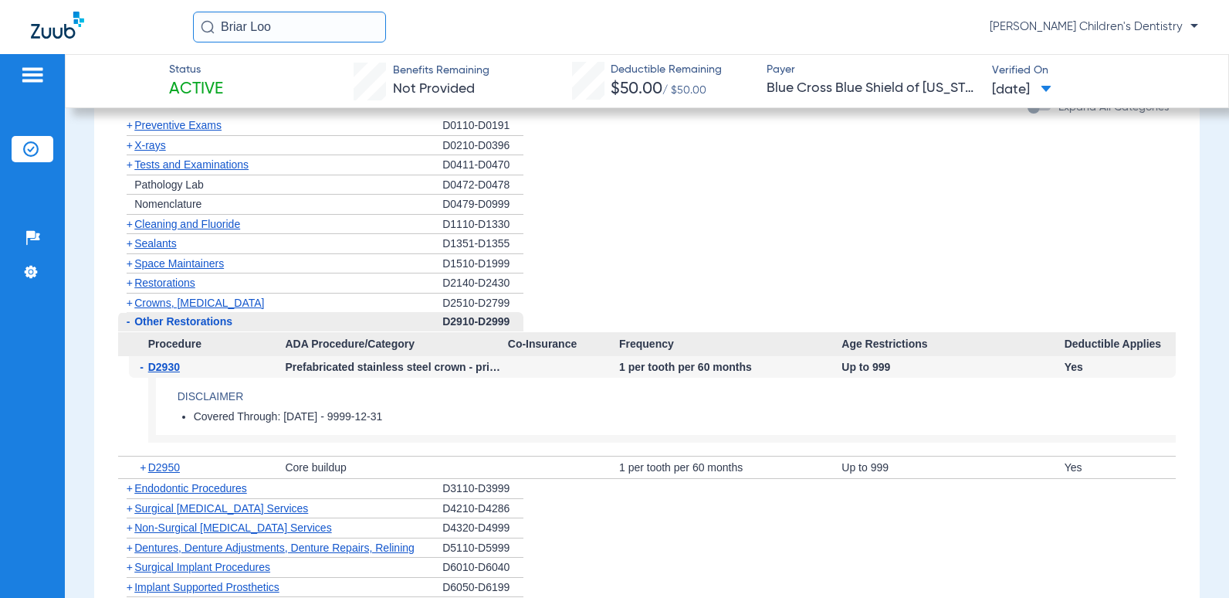
click at [151, 142] on span "X-rays" at bounding box center [149, 145] width 31 height 12
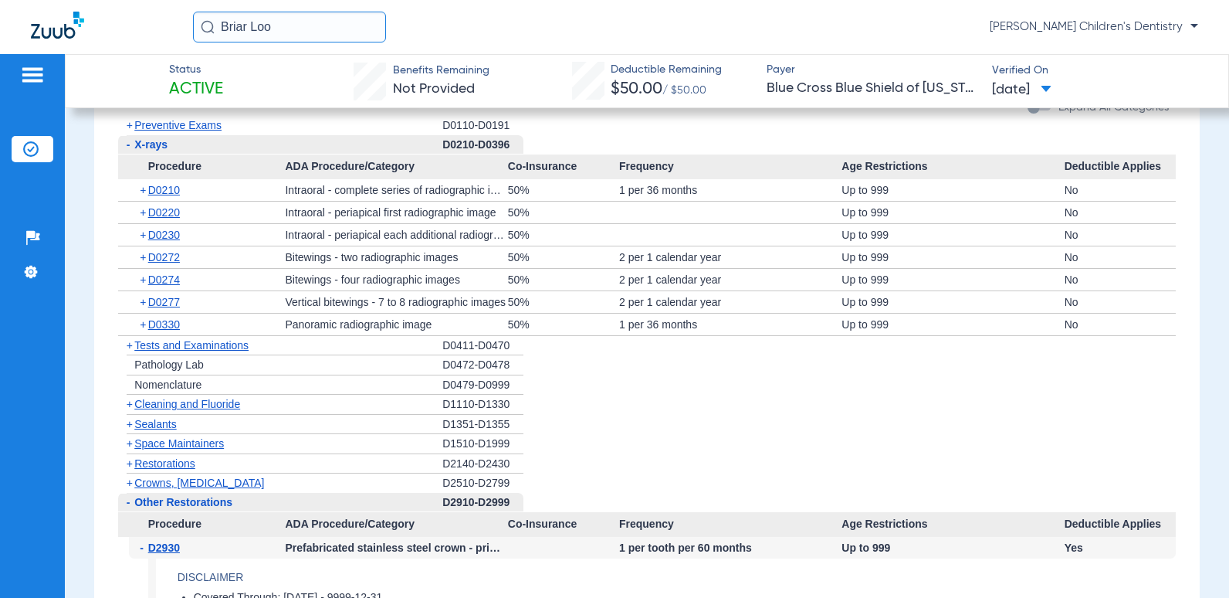
click at [151, 142] on span "X-rays" at bounding box center [150, 144] width 33 height 12
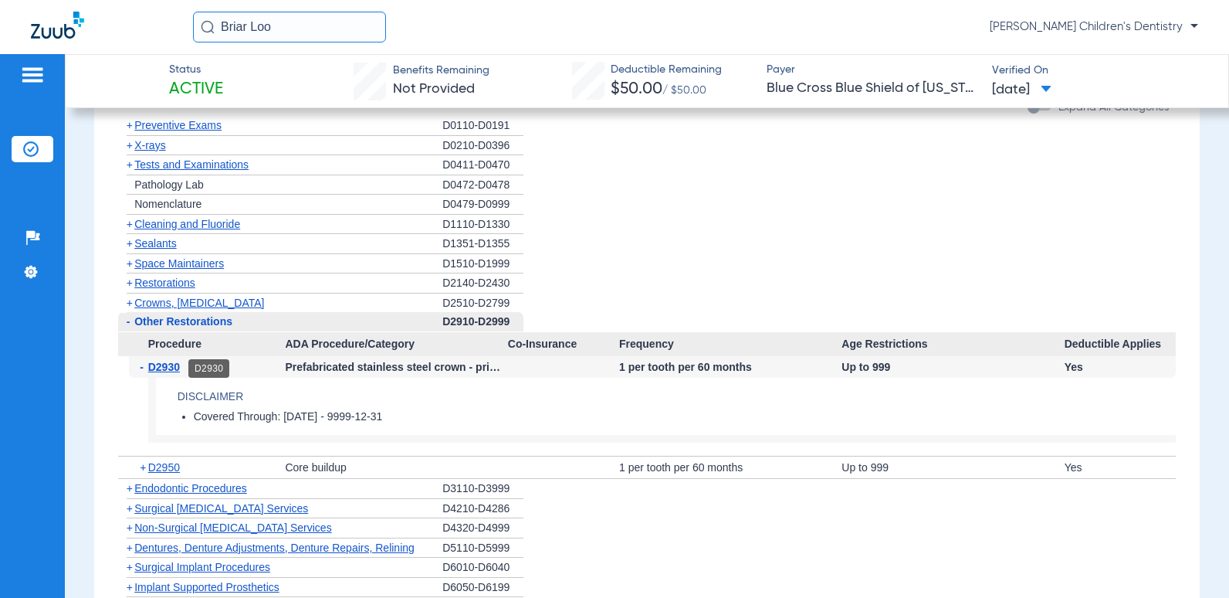
click at [173, 370] on span "D2930" at bounding box center [164, 367] width 32 height 12
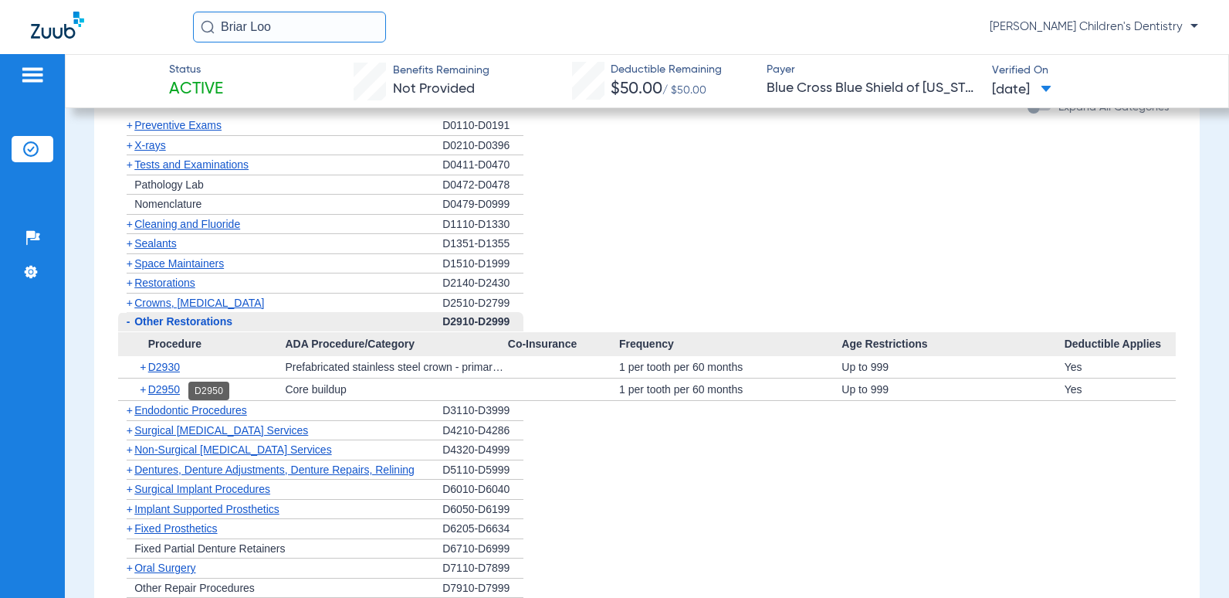
click at [172, 389] on span "D2950" at bounding box center [164, 389] width 32 height 12
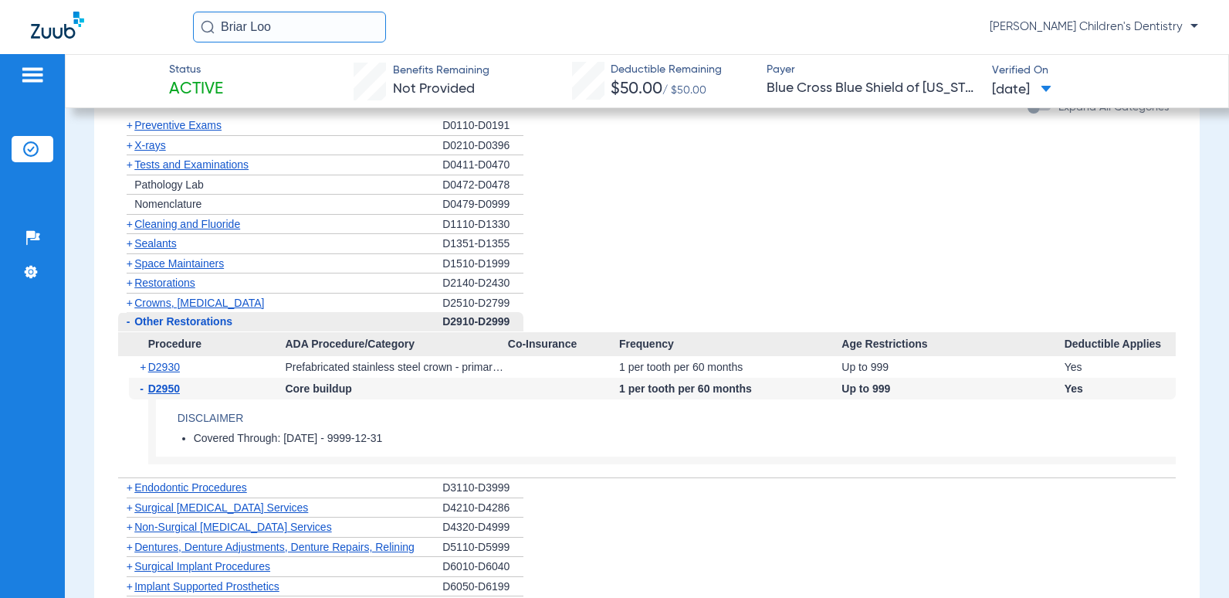
click at [172, 389] on span "D2950" at bounding box center [164, 388] width 32 height 12
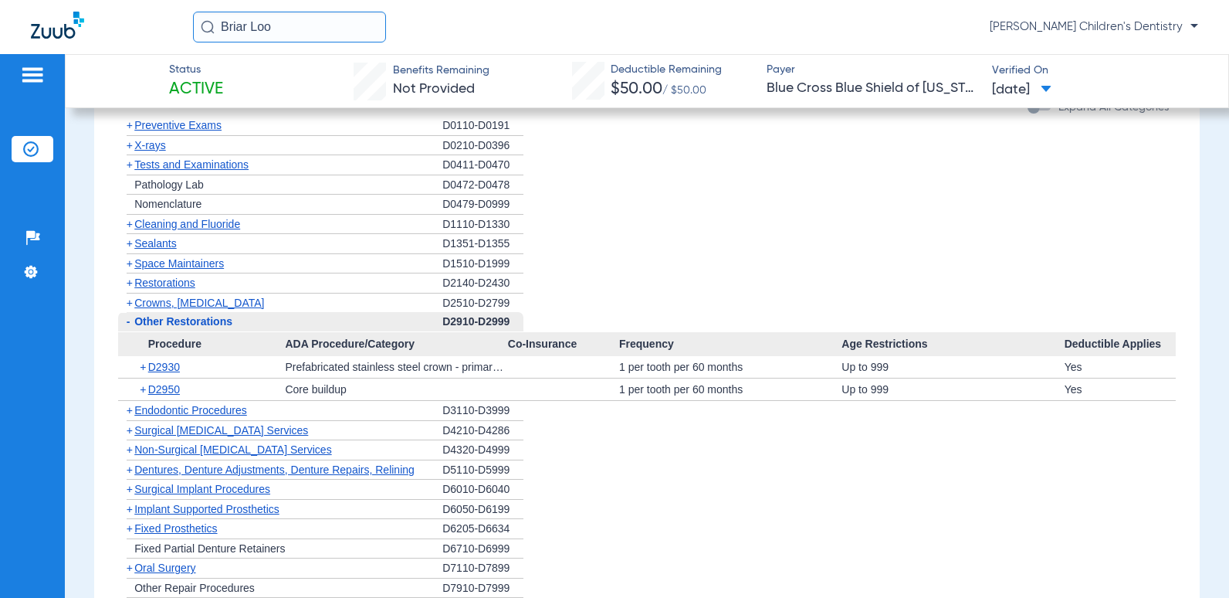
click at [205, 322] on span "Other Restorations" at bounding box center [183, 321] width 98 height 12
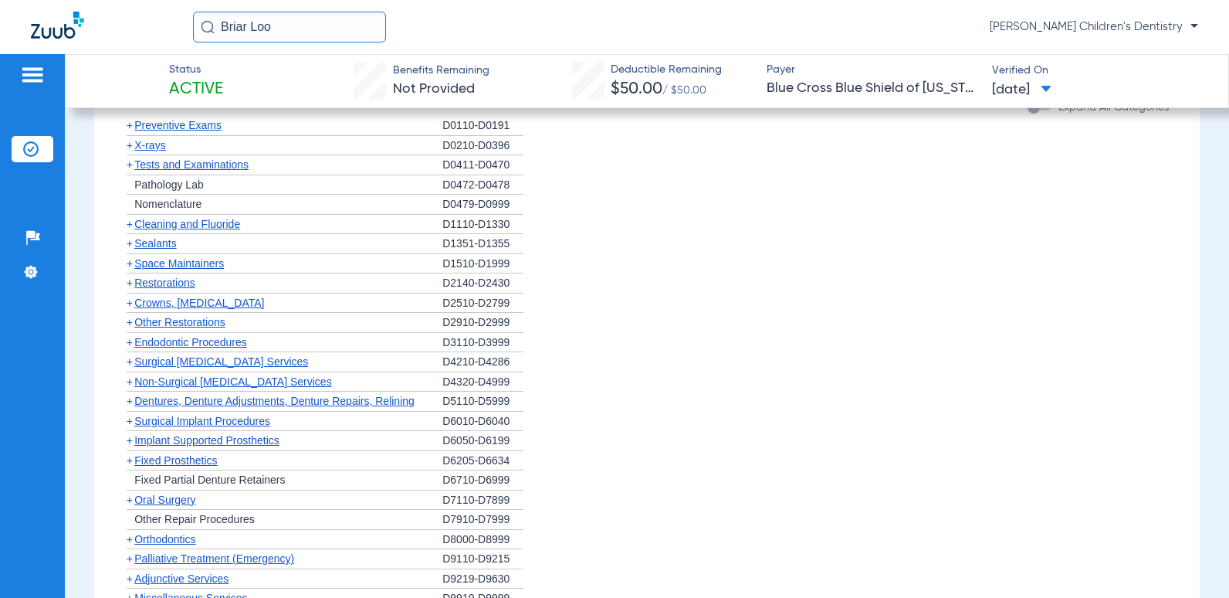
scroll to position [1676, 0]
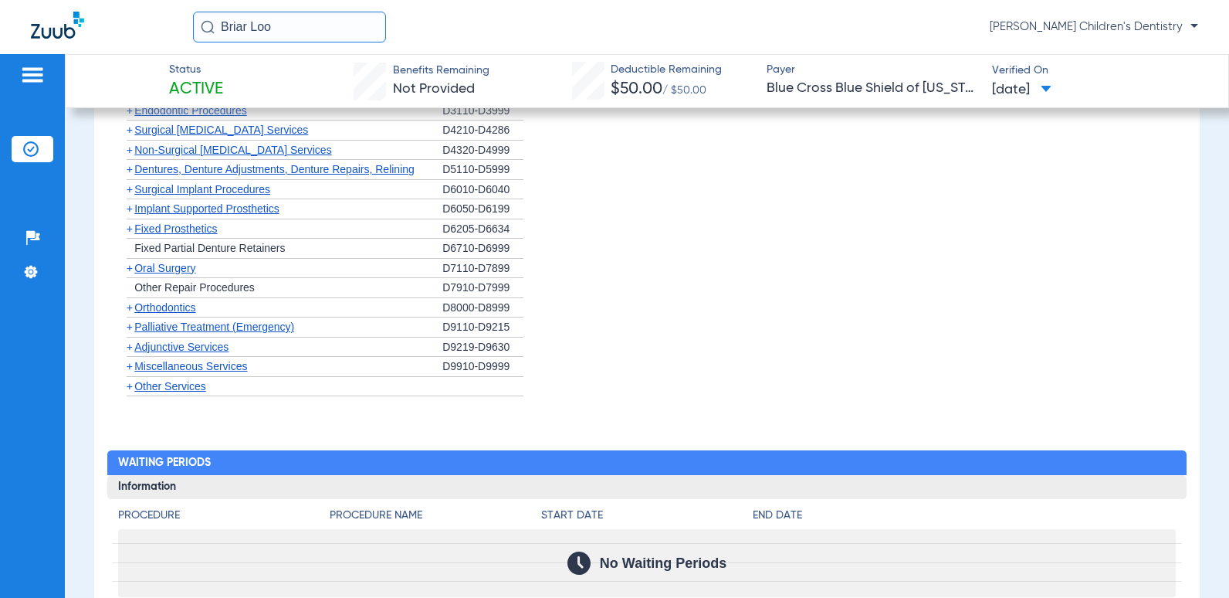
click at [192, 391] on span "Other Services" at bounding box center [170, 386] width 72 height 12
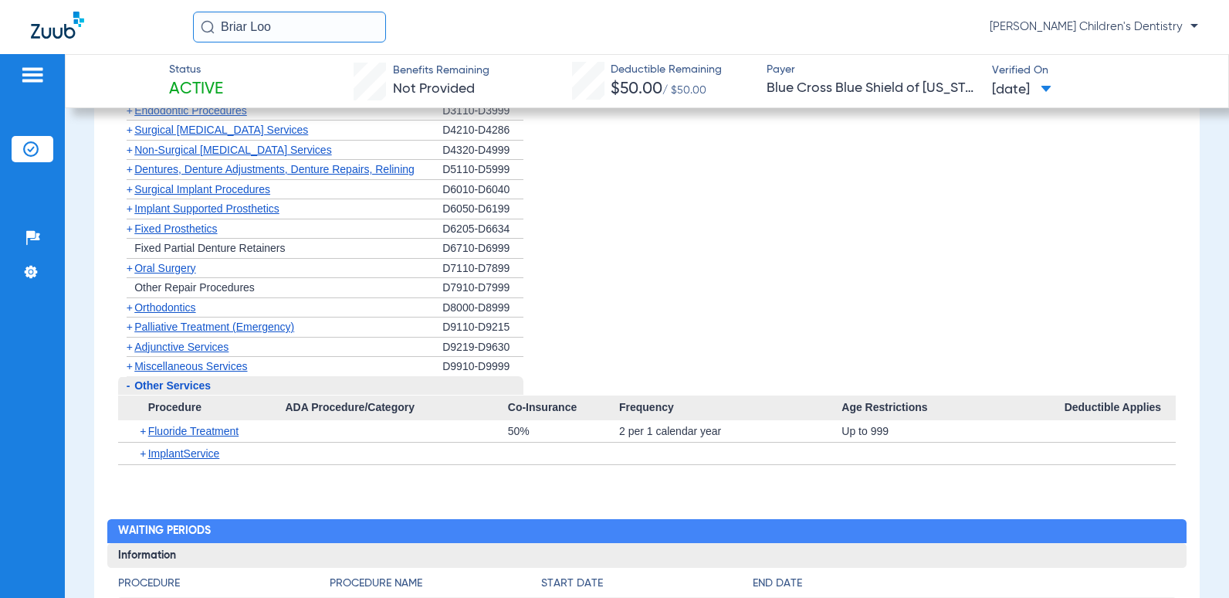
click at [192, 391] on span "Other Services" at bounding box center [172, 385] width 76 height 12
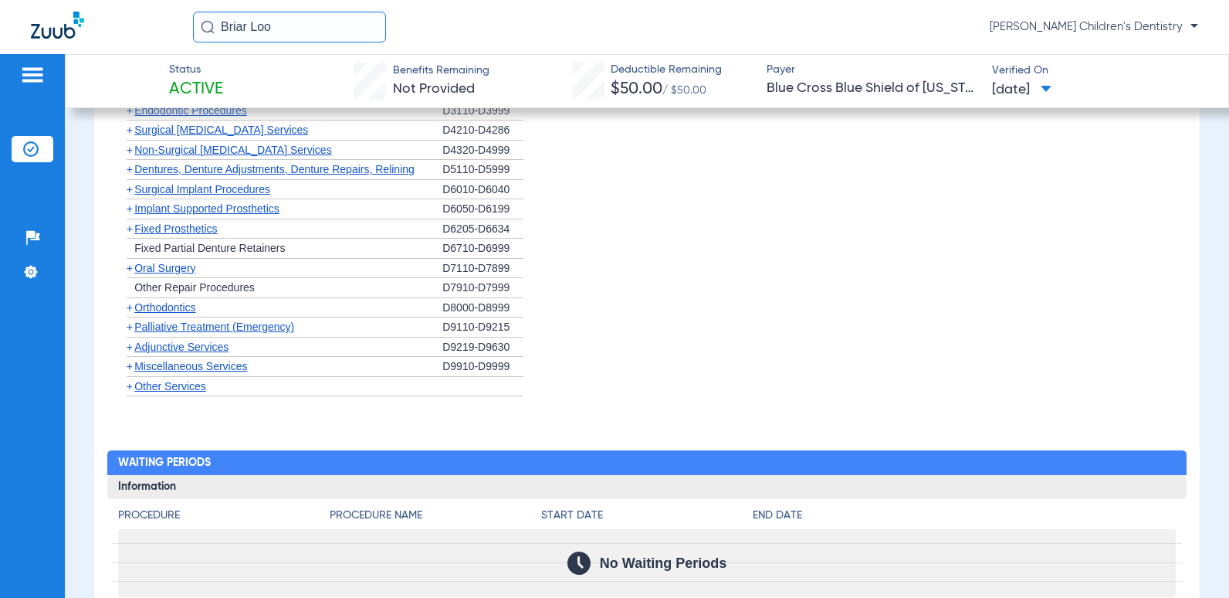
click at [203, 372] on span "Miscellaneous Services" at bounding box center [190, 366] width 113 height 12
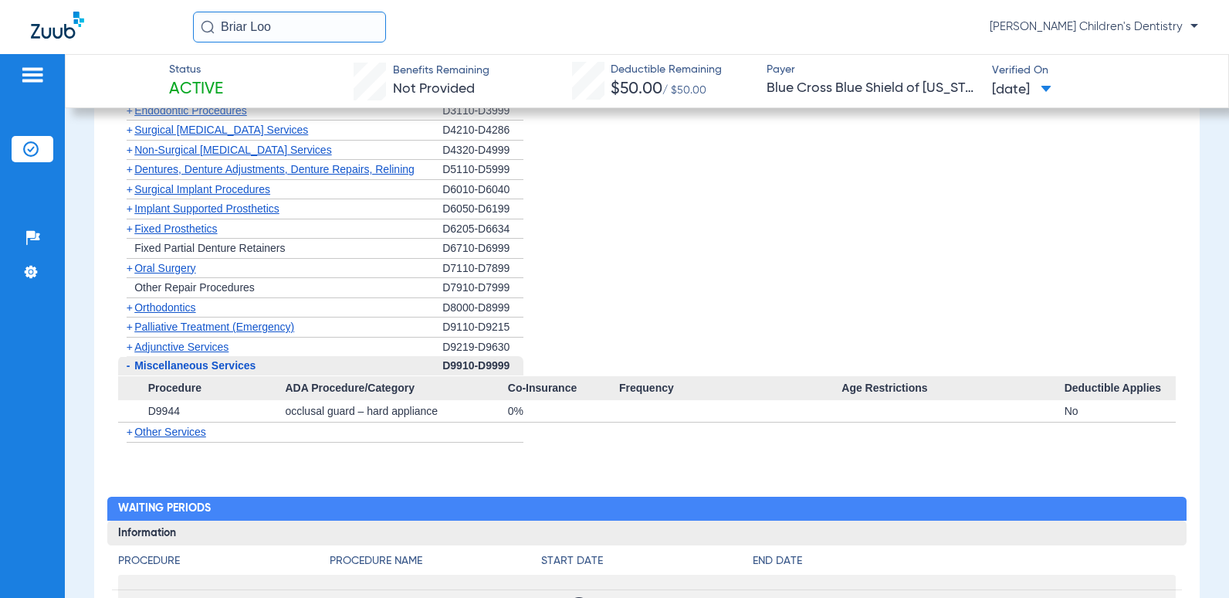
click at [205, 371] on span "Miscellaneous Services" at bounding box center [194, 365] width 121 height 12
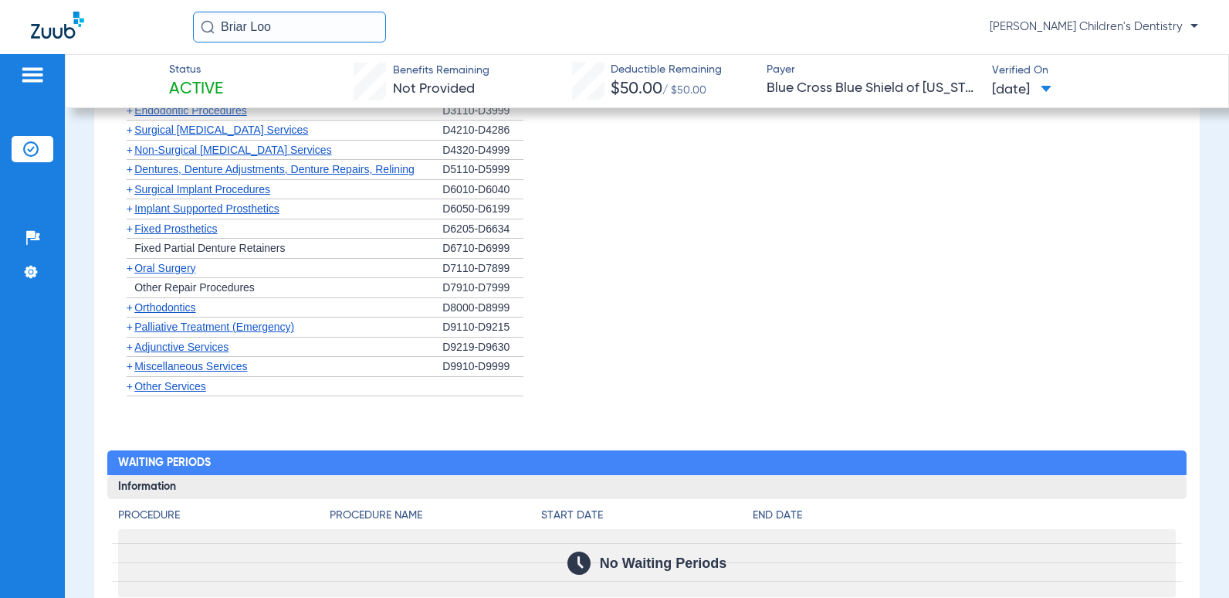
click at [212, 349] on span "Adjunctive Services" at bounding box center [181, 346] width 94 height 12
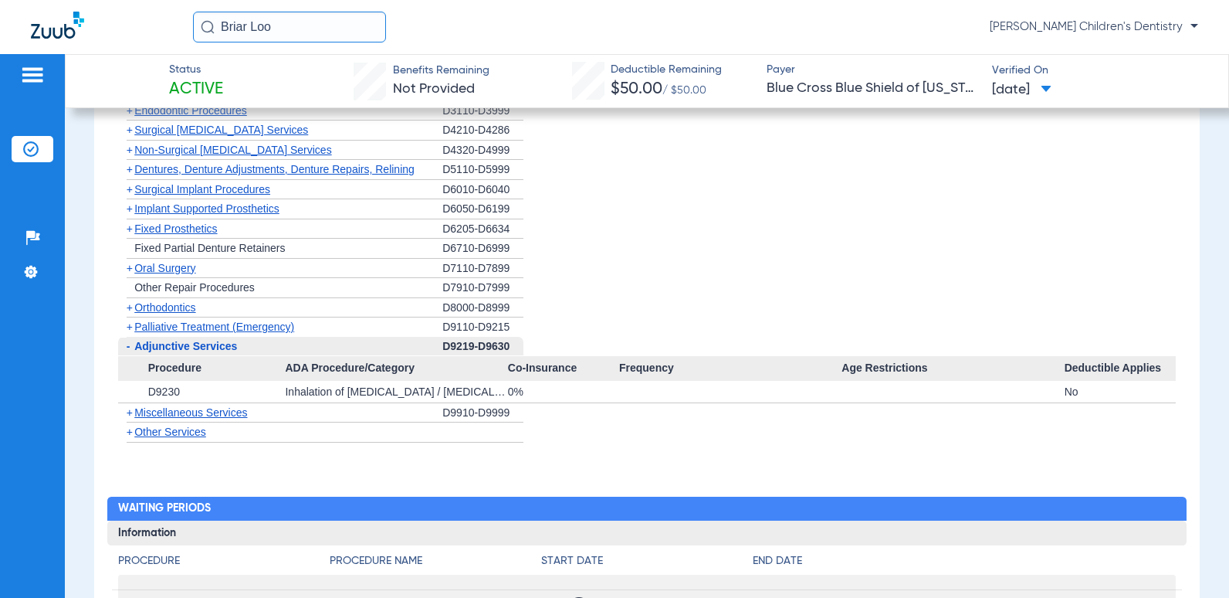
click at [212, 349] on span "Adjunctive Services" at bounding box center [185, 346] width 103 height 12
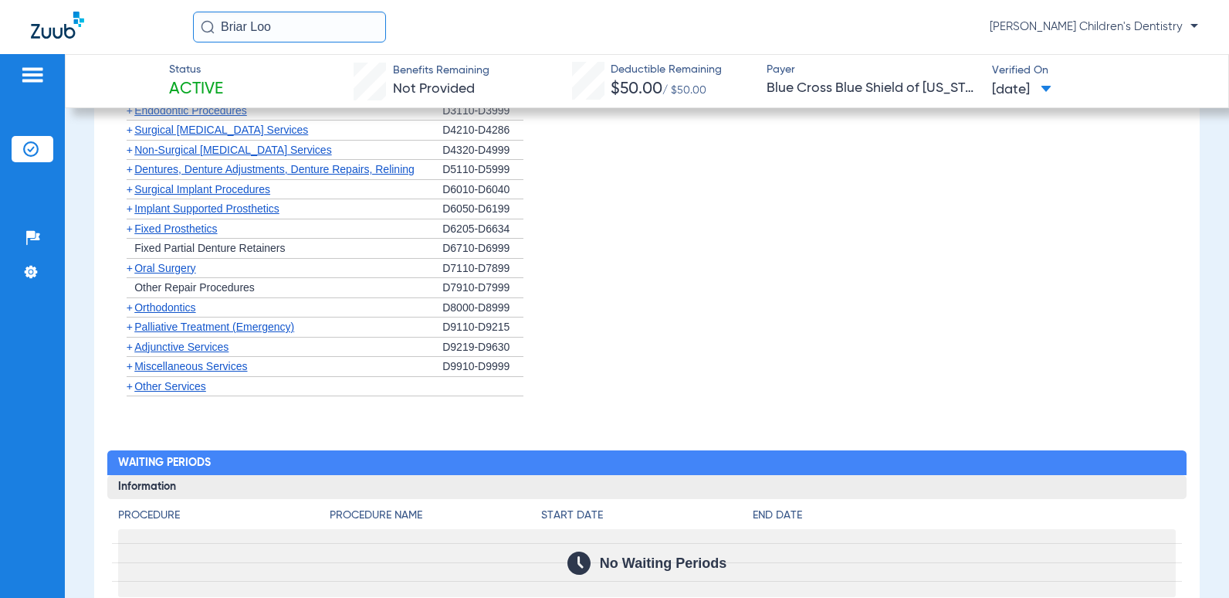
click at [227, 330] on span "Palliative Treatment (Emergency)" at bounding box center [214, 326] width 160 height 12
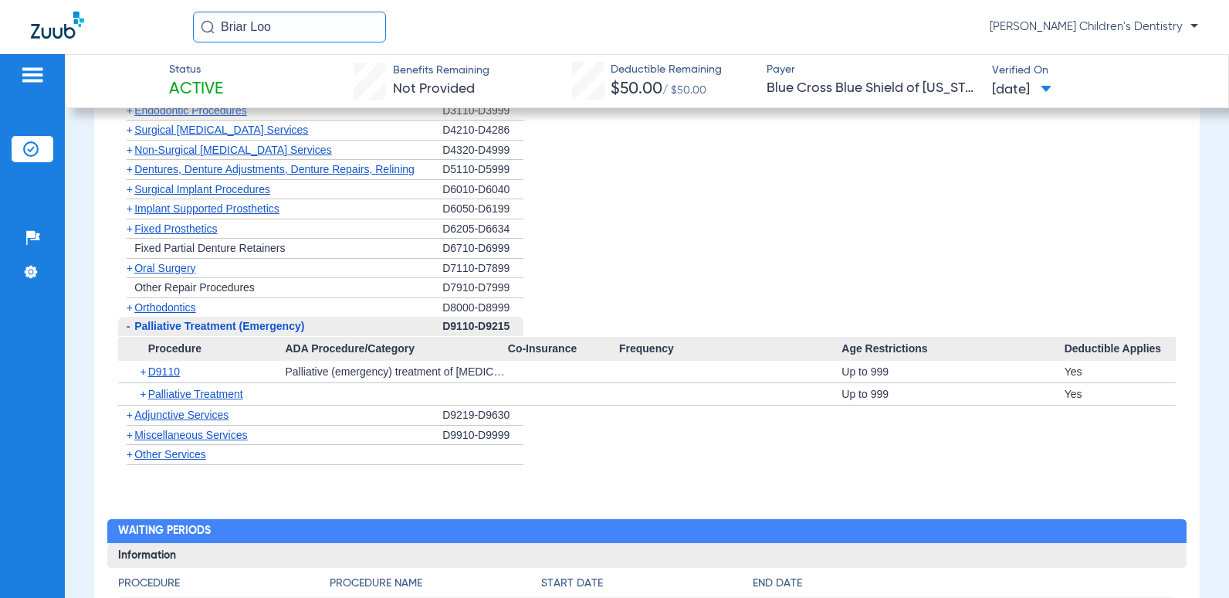
click at [227, 330] on span "Palliative Treatment (Emergency)" at bounding box center [219, 326] width 170 height 12
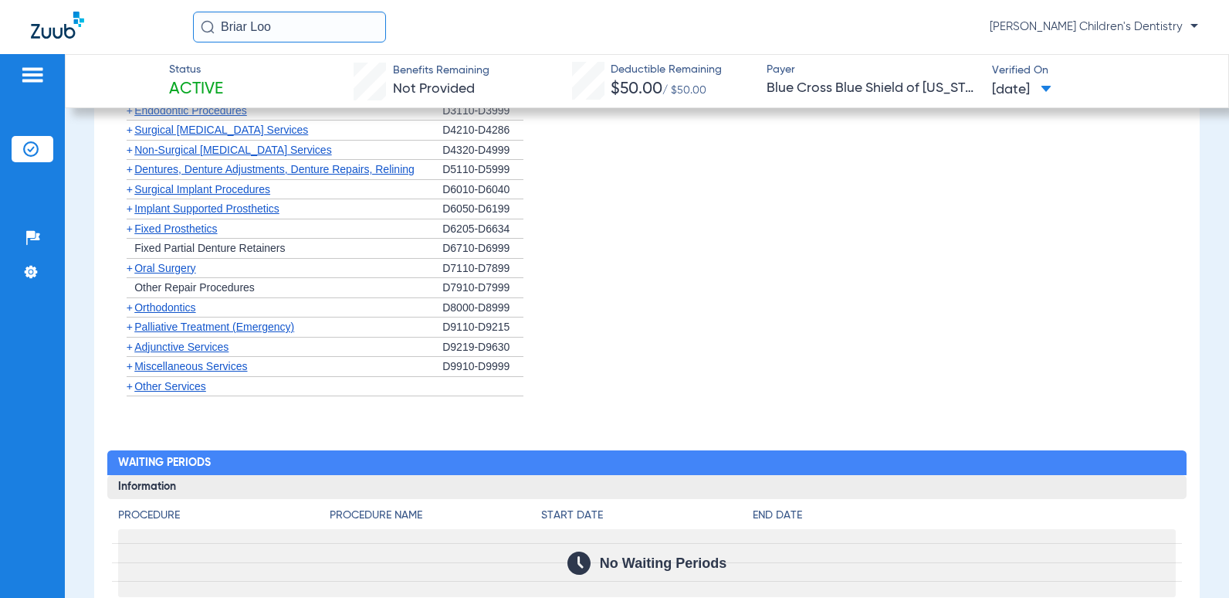
click at [185, 309] on span "Orthodontics" at bounding box center [164, 307] width 61 height 12
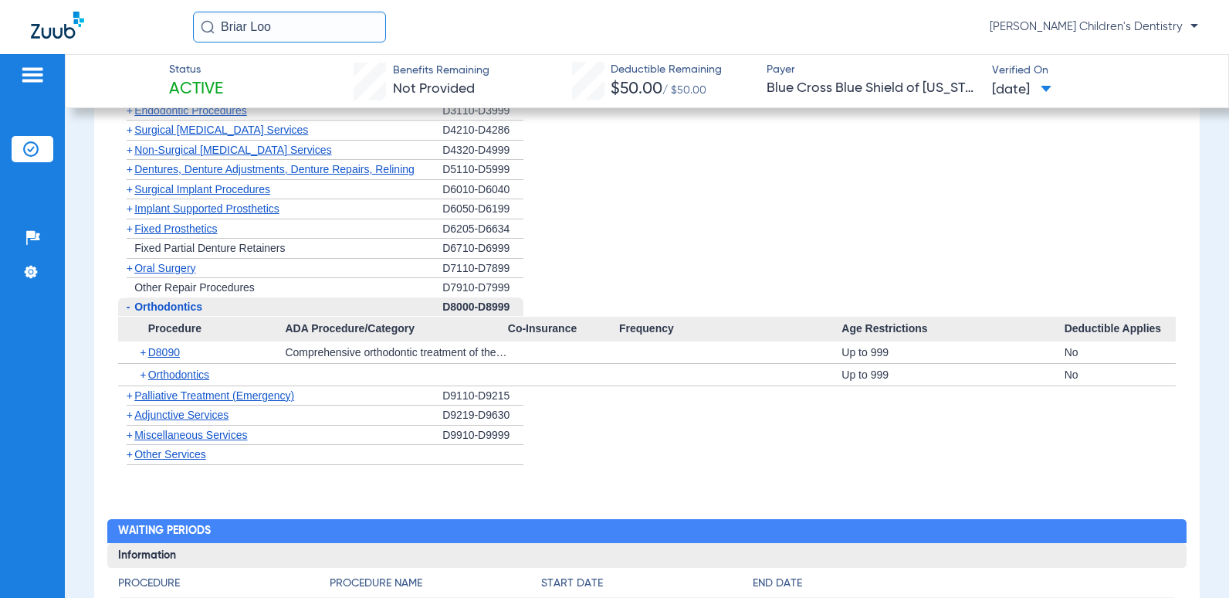
click at [185, 309] on span "Orthodontics" at bounding box center [168, 306] width 68 height 12
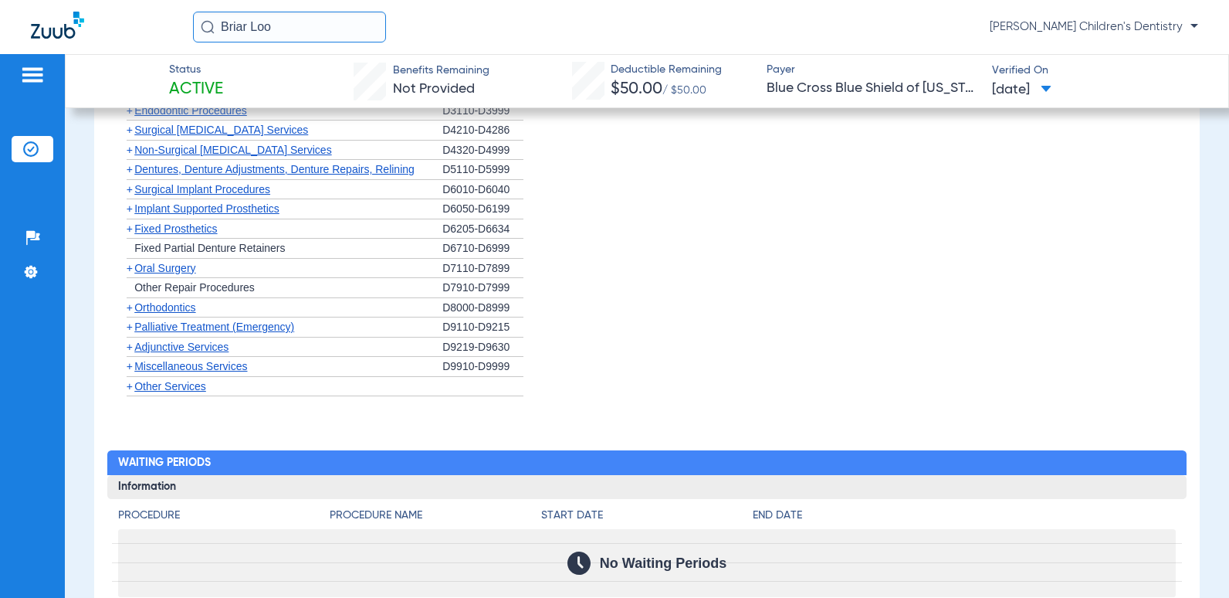
click at [185, 269] on span "Oral Surgery" at bounding box center [164, 268] width 61 height 12
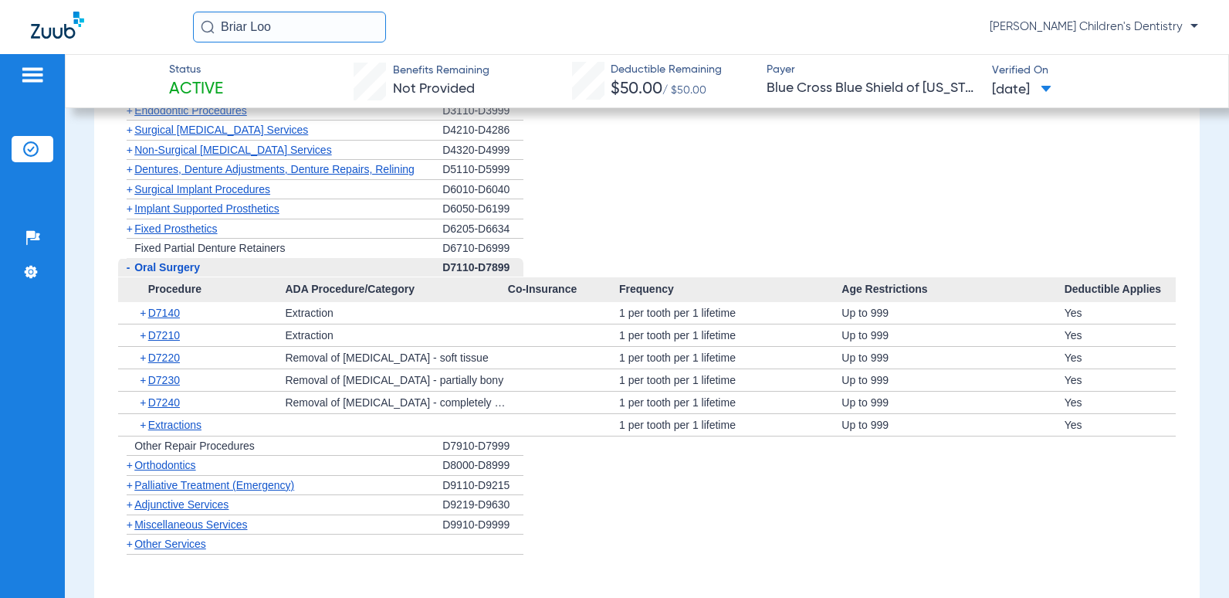
click at [185, 269] on span "Oral Surgery" at bounding box center [167, 267] width 66 height 12
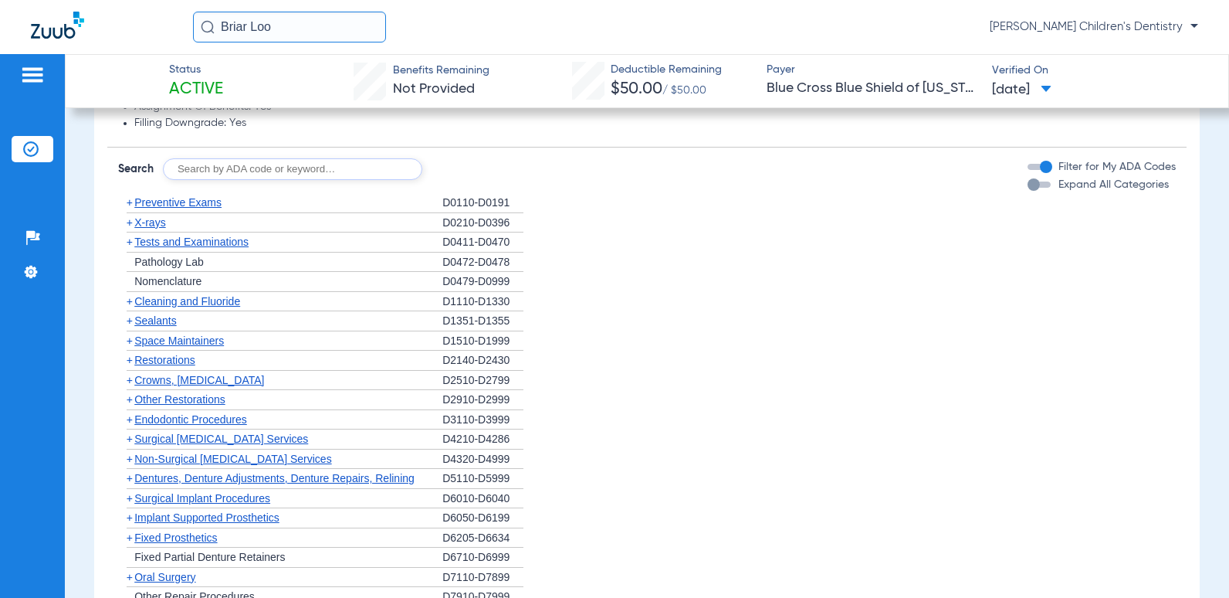
scroll to position [1290, 0]
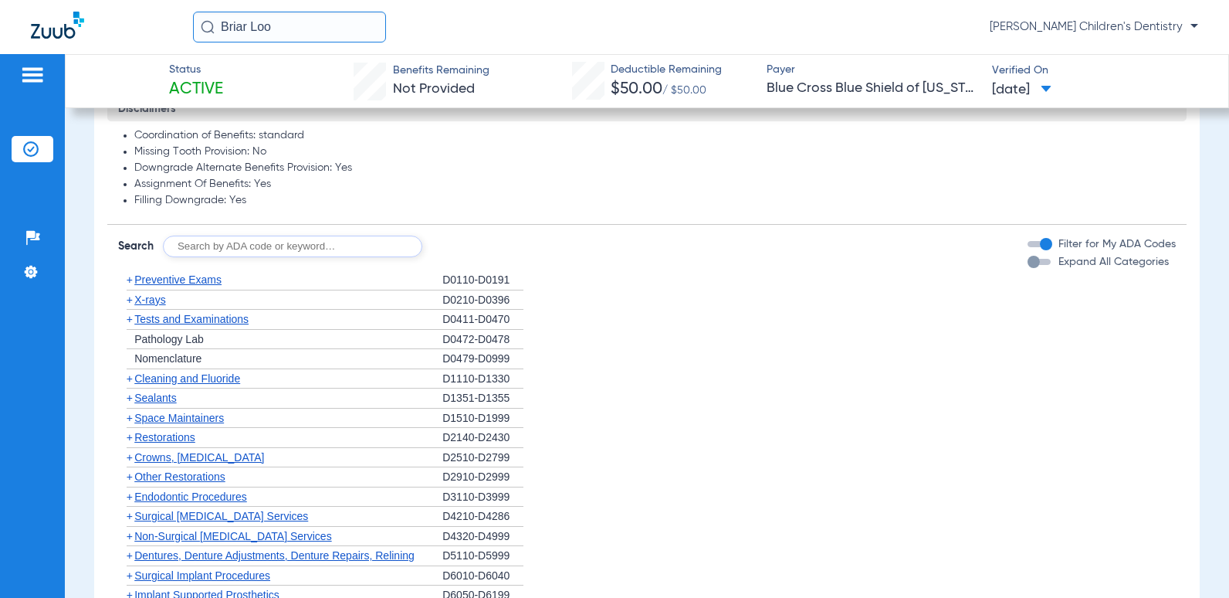
click at [352, 245] on input "text" at bounding box center [292, 246] width 259 height 22
type input "D2930"
click button "Search" at bounding box center [479, 246] width 61 height 22
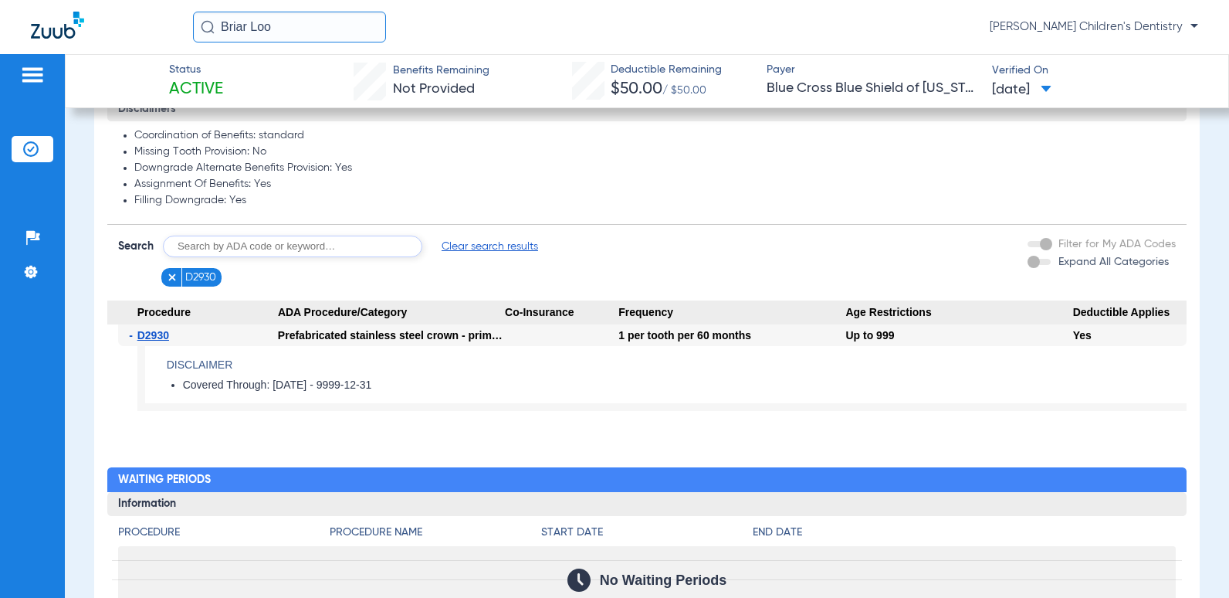
click at [527, 328] on div at bounding box center [561, 335] width 113 height 22
click at [538, 337] on div at bounding box center [561, 335] width 113 height 22
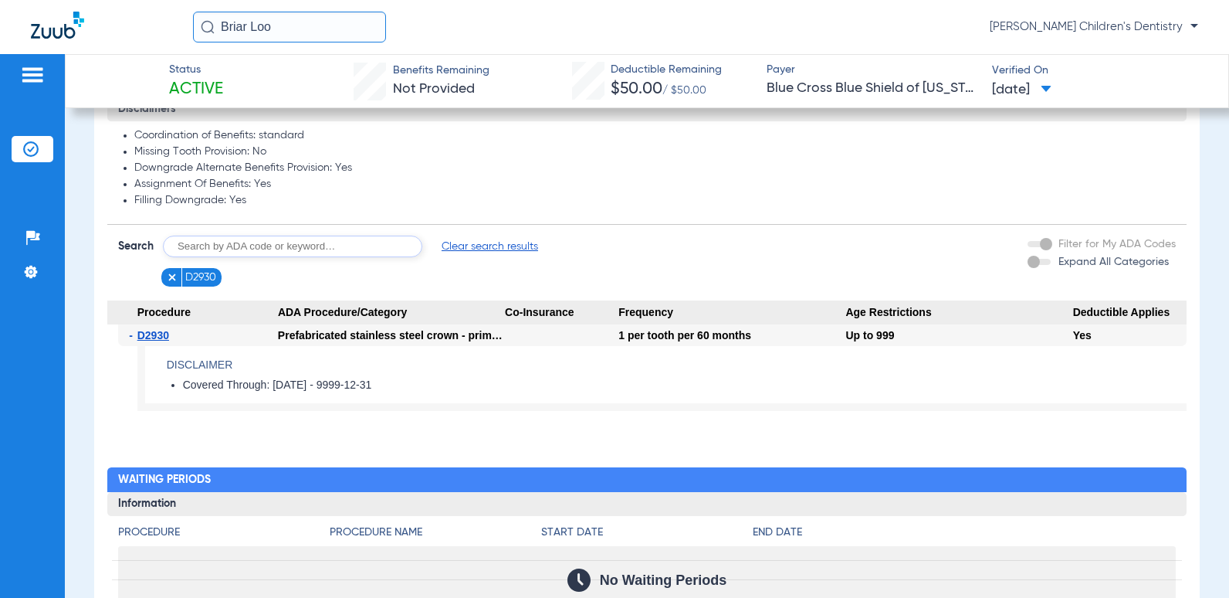
click at [538, 337] on div at bounding box center [561, 335] width 113 height 22
click at [1042, 247] on div "Filter for My ADA Codes" at bounding box center [1102, 244] width 148 height 16
click at [1029, 259] on div "Expand All Categories" at bounding box center [1098, 262] width 141 height 16
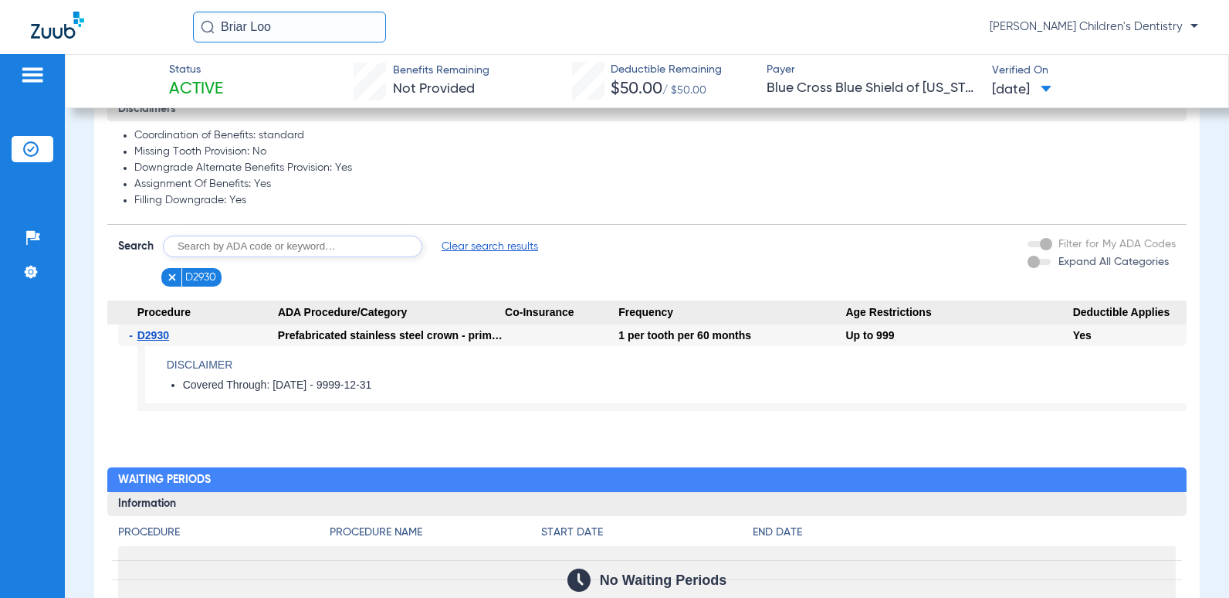
click at [1031, 264] on div "Expand All Categories" at bounding box center [1098, 262] width 141 height 16
drag, startPoint x: 1041, startPoint y: 263, endPoint x: 1101, endPoint y: 270, distance: 59.8
click at [1082, 267] on div "Expand All Categories" at bounding box center [1098, 262] width 141 height 16
click at [1101, 270] on label "Expand All Categories" at bounding box center [1111, 262] width 113 height 16
click at [1102, 265] on span "Expand All Categories" at bounding box center [1113, 261] width 110 height 11
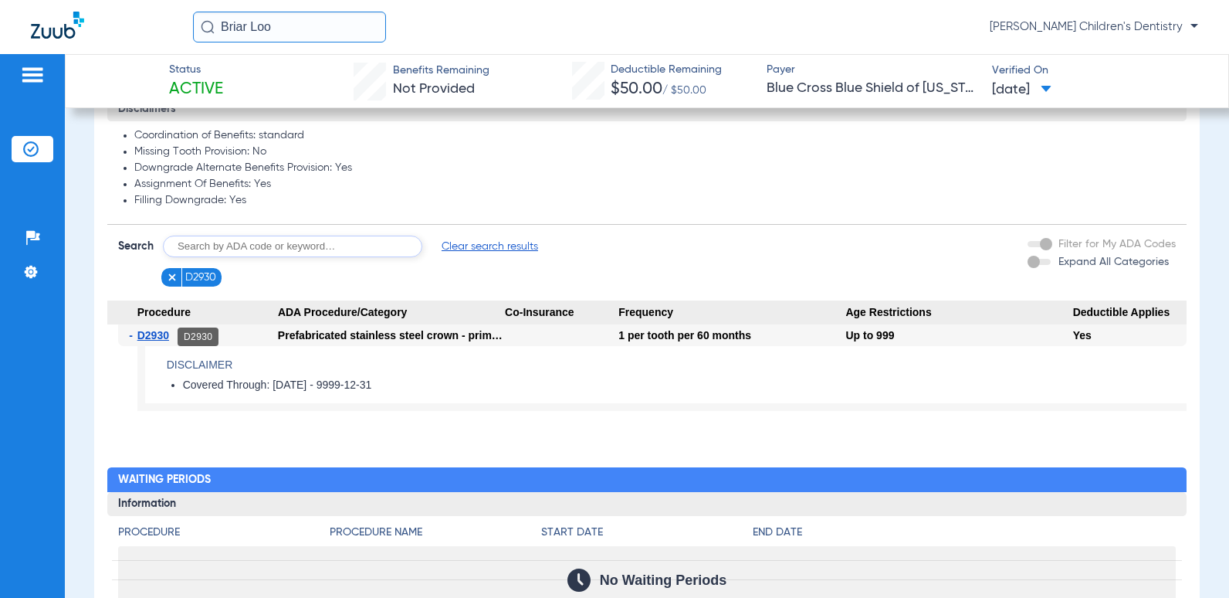
click at [151, 337] on span "D2930" at bounding box center [153, 335] width 32 height 12
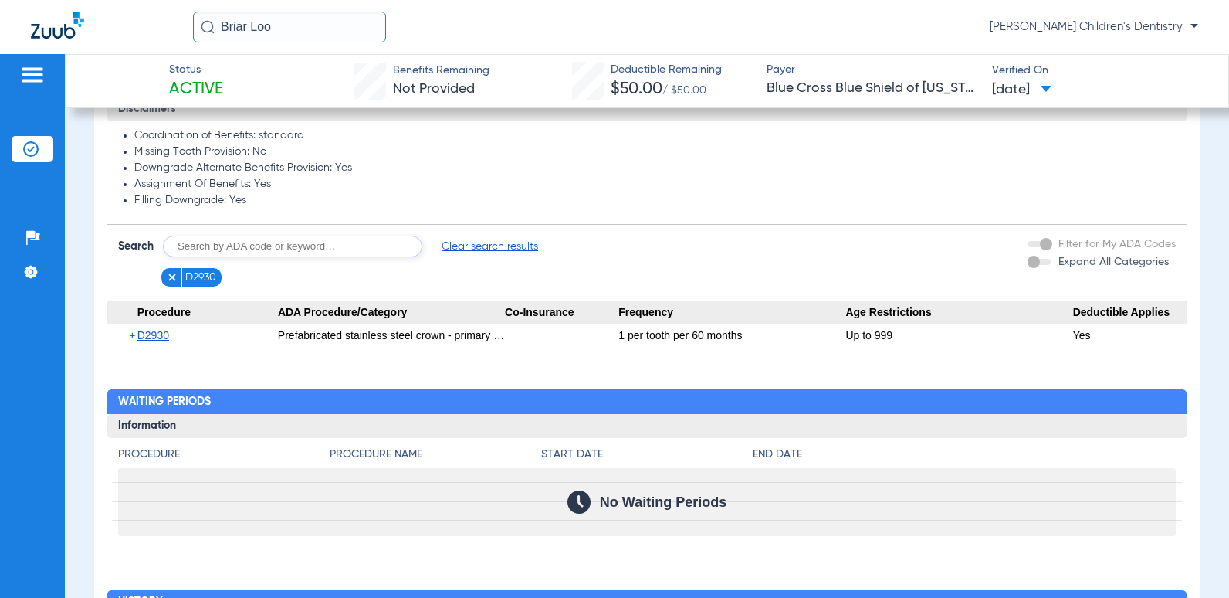
click at [151, 337] on span "D2930" at bounding box center [153, 335] width 32 height 12
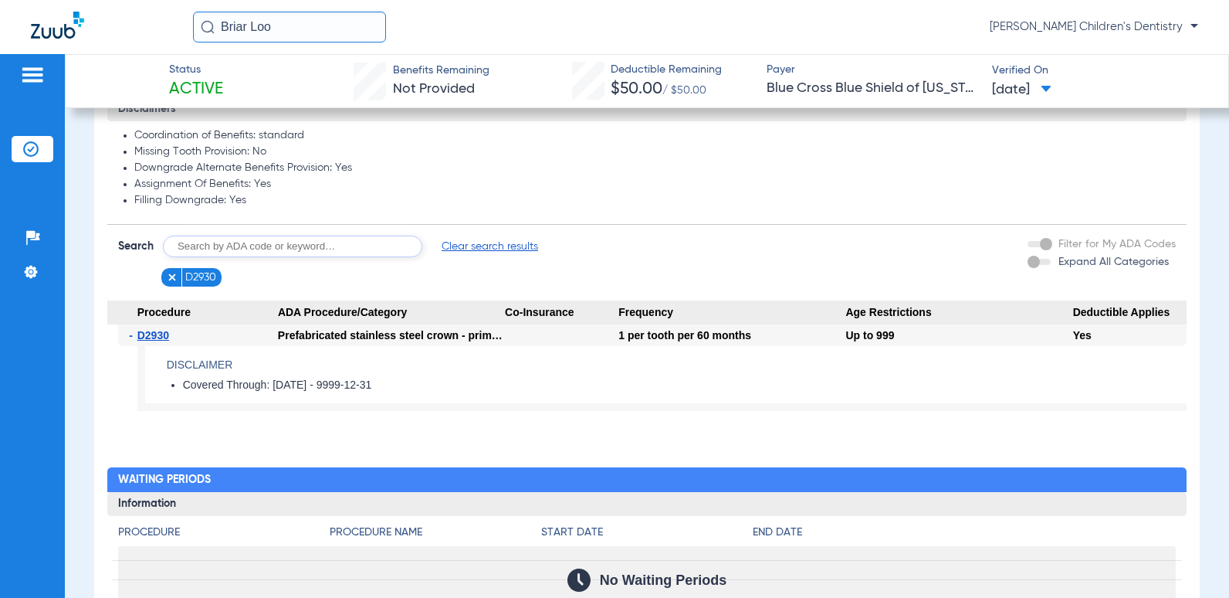
click at [350, 249] on input "text" at bounding box center [292, 246] width 259 height 22
click at [168, 281] on img at bounding box center [172, 277] width 11 height 11
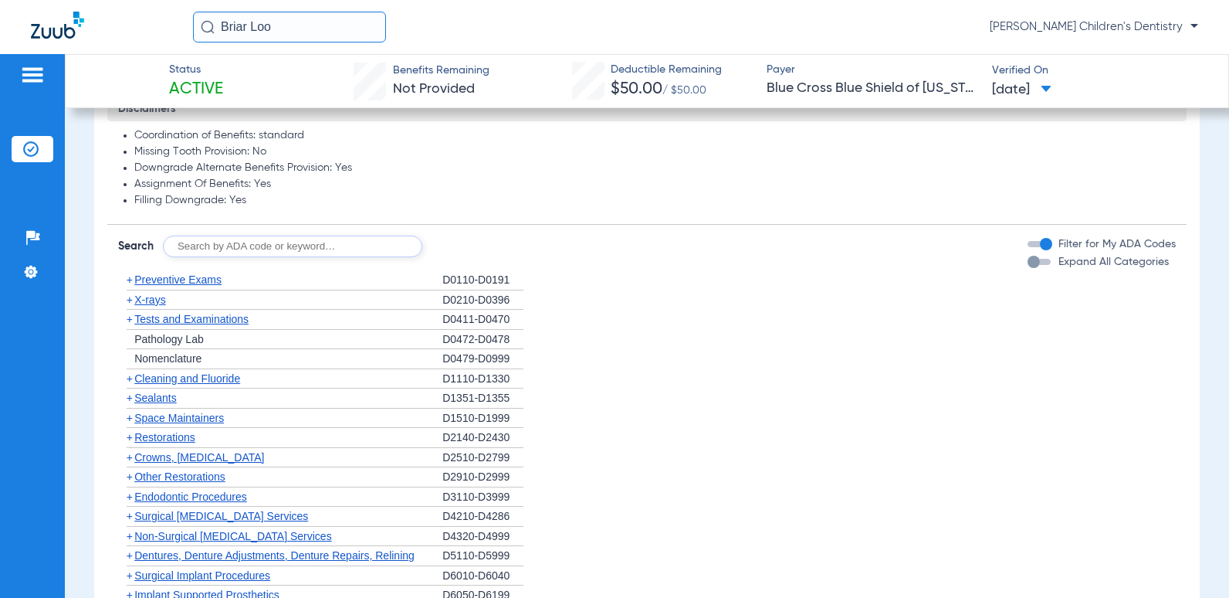
click at [231, 245] on input "text" at bounding box center [292, 246] width 259 height 22
type input "D1354"
click button "Search" at bounding box center [479, 246] width 61 height 22
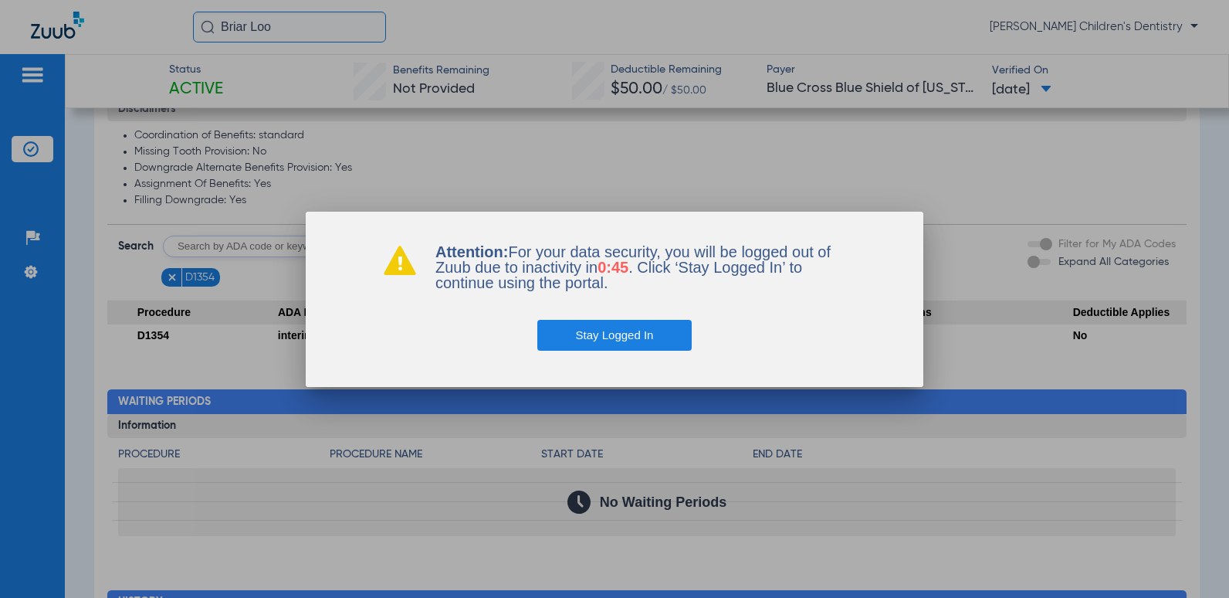
click at [621, 331] on button "Stay Logged In" at bounding box center [614, 335] width 155 height 31
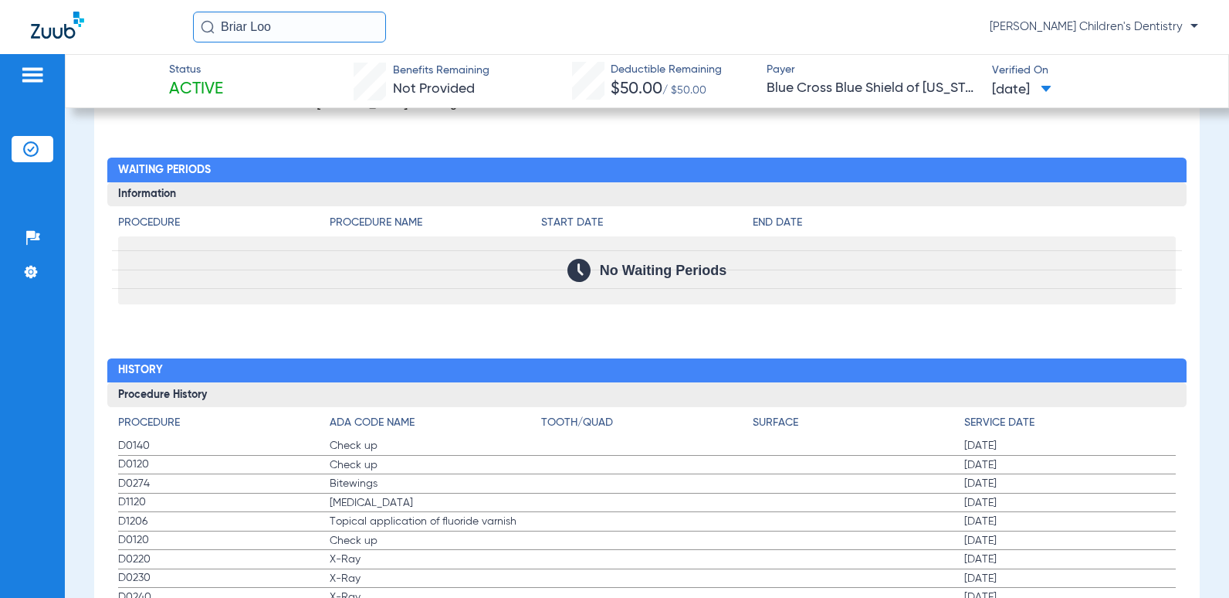
scroll to position [1367, 0]
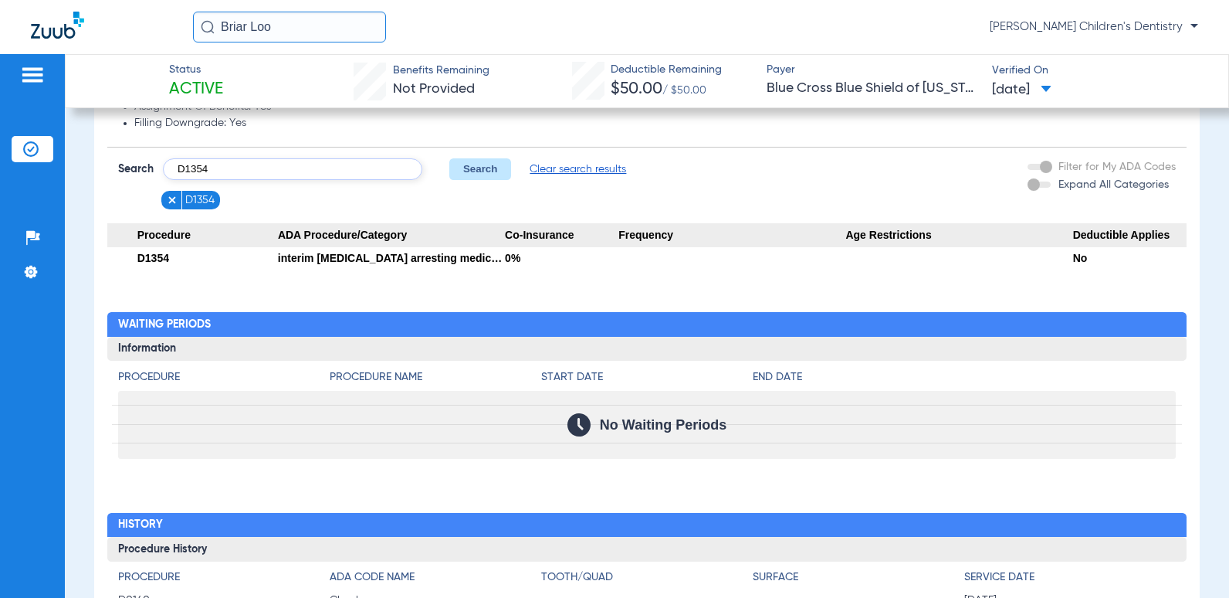
type input "D1354"
click button "Search" at bounding box center [479, 169] width 61 height 22
drag, startPoint x: 252, startPoint y: 32, endPoint x: 182, endPoint y: 22, distance: 70.3
click at [182, 22] on div "Briar Loo [PERSON_NAME] Children's Dentistry" at bounding box center [614, 27] width 1229 height 54
type input "[PERSON_NAME] [PERSON_NAME]"
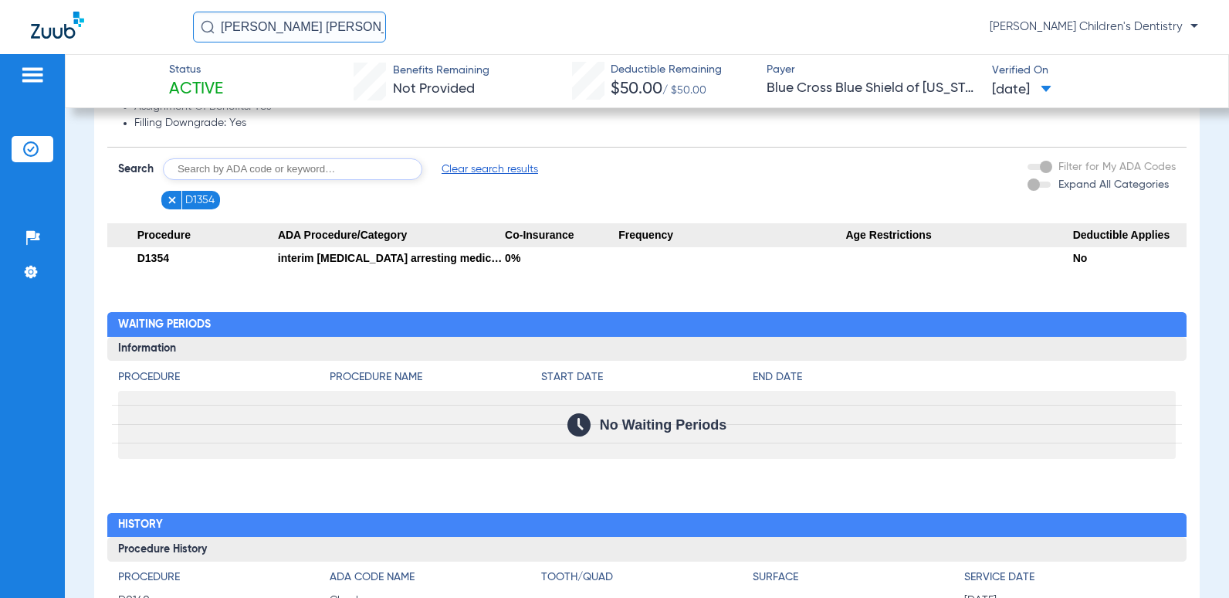
click at [204, 27] on img at bounding box center [208, 27] width 14 height 14
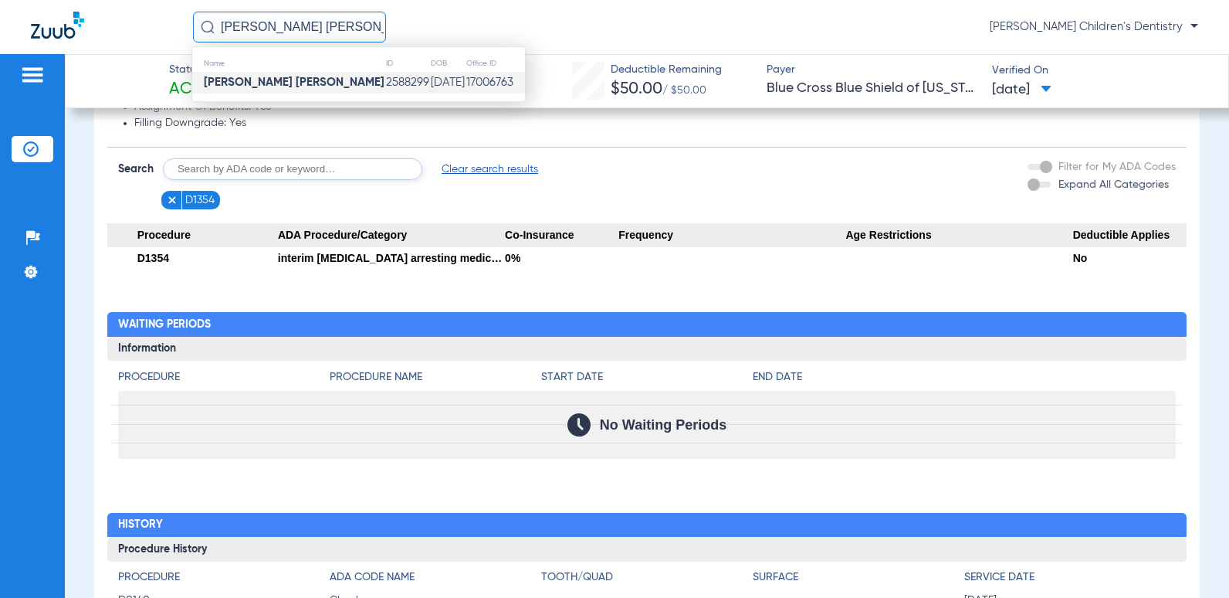
click at [281, 83] on strong "[PERSON_NAME] [PERSON_NAME]" at bounding box center [294, 82] width 181 height 12
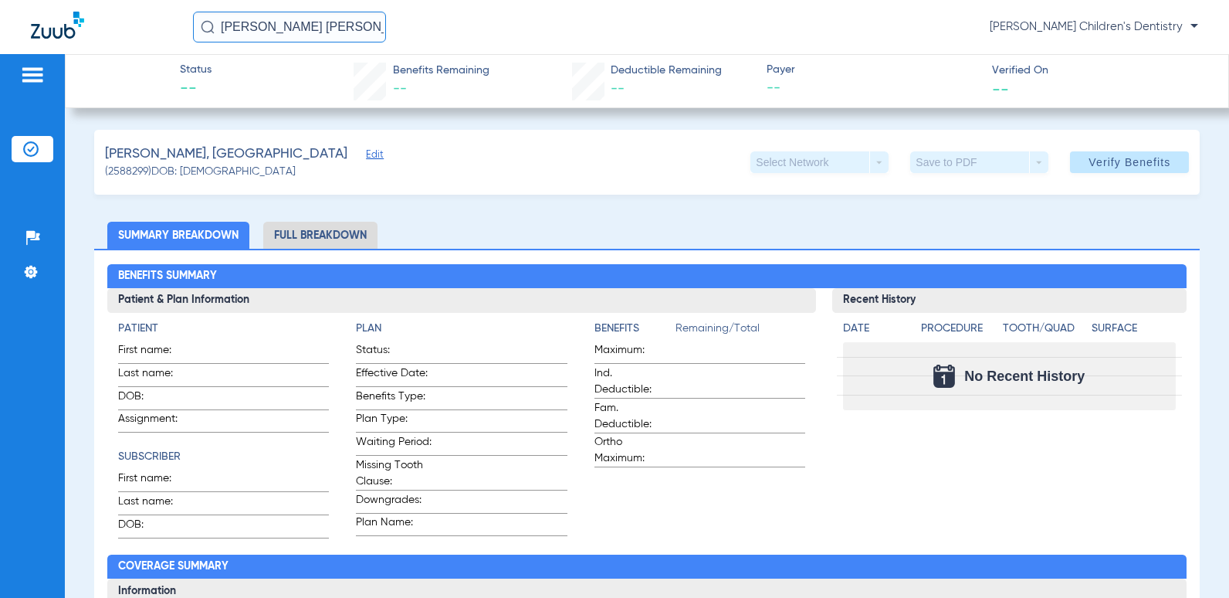
click at [366, 156] on span "Edit" at bounding box center [373, 156] width 14 height 15
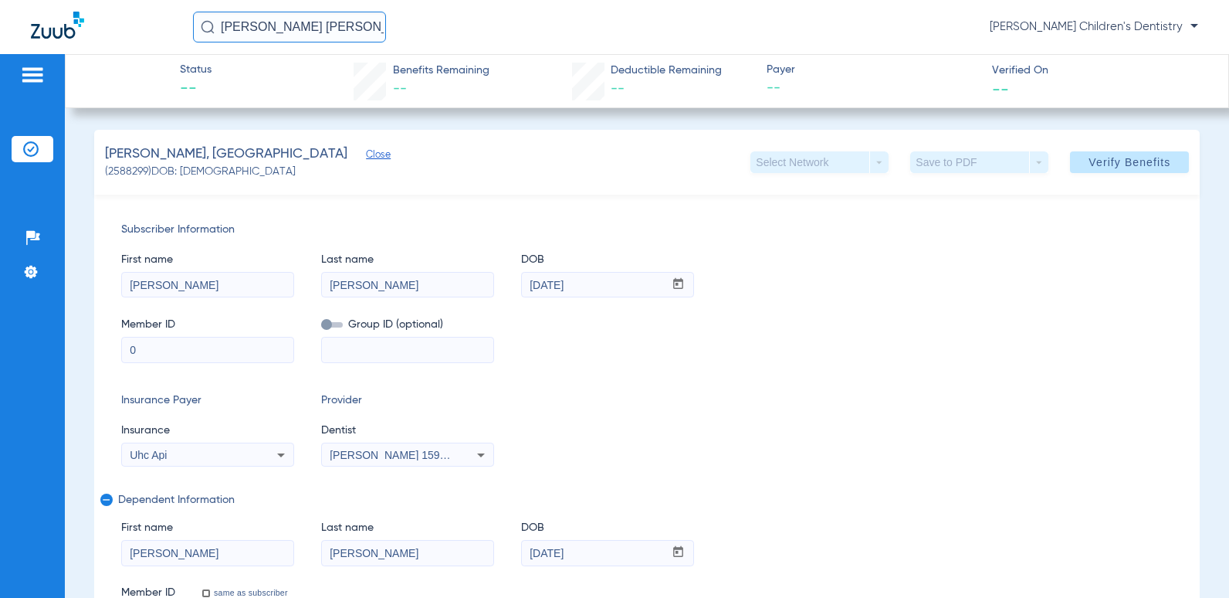
scroll to position [154, 0]
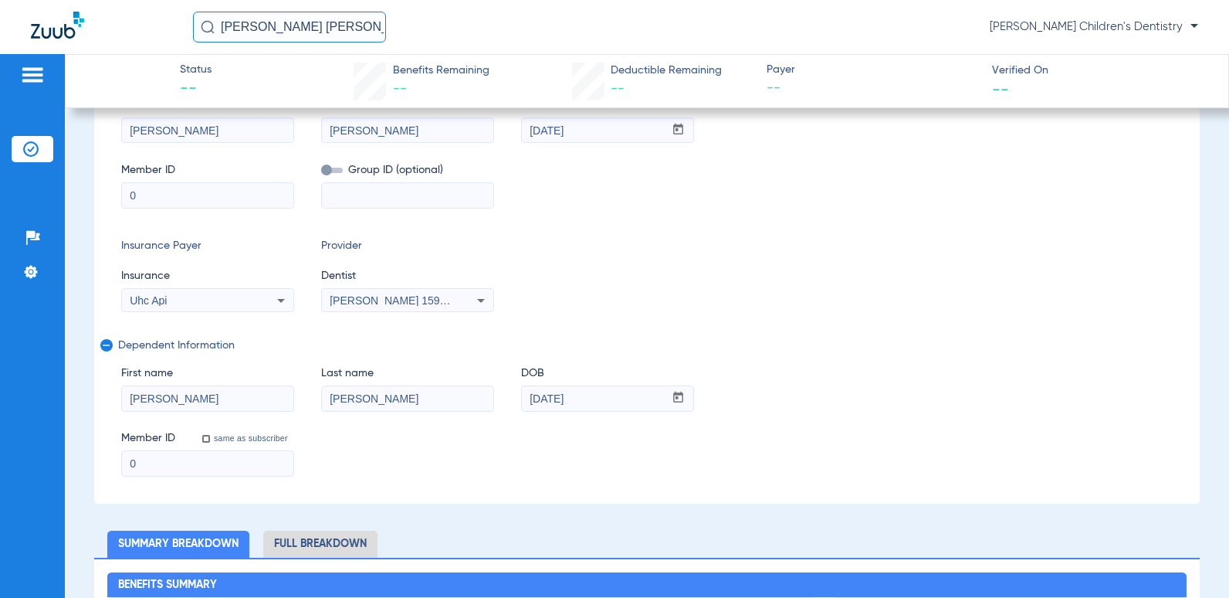
click at [201, 198] on input "0" at bounding box center [207, 195] width 171 height 25
type input "364199529"
click at [227, 298] on div "Uhc Api" at bounding box center [192, 300] width 124 height 11
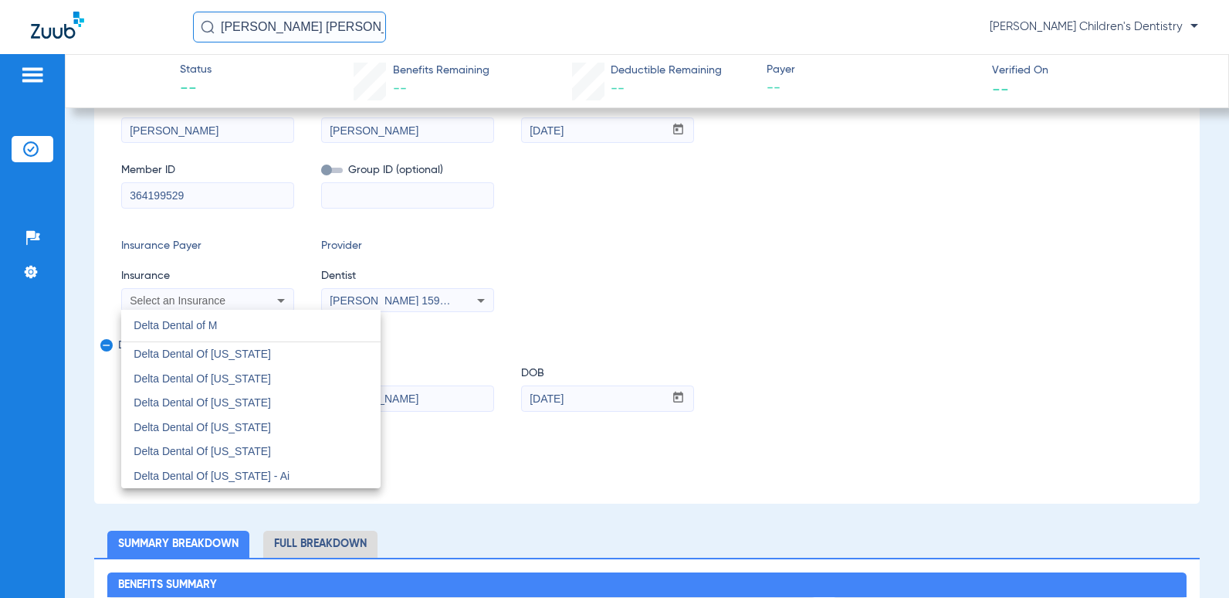
scroll to position [0, 0]
type input "Delta Dental of M"
click at [289, 458] on mat-option "Delta Dental Of [US_STATE]" at bounding box center [250, 451] width 259 height 25
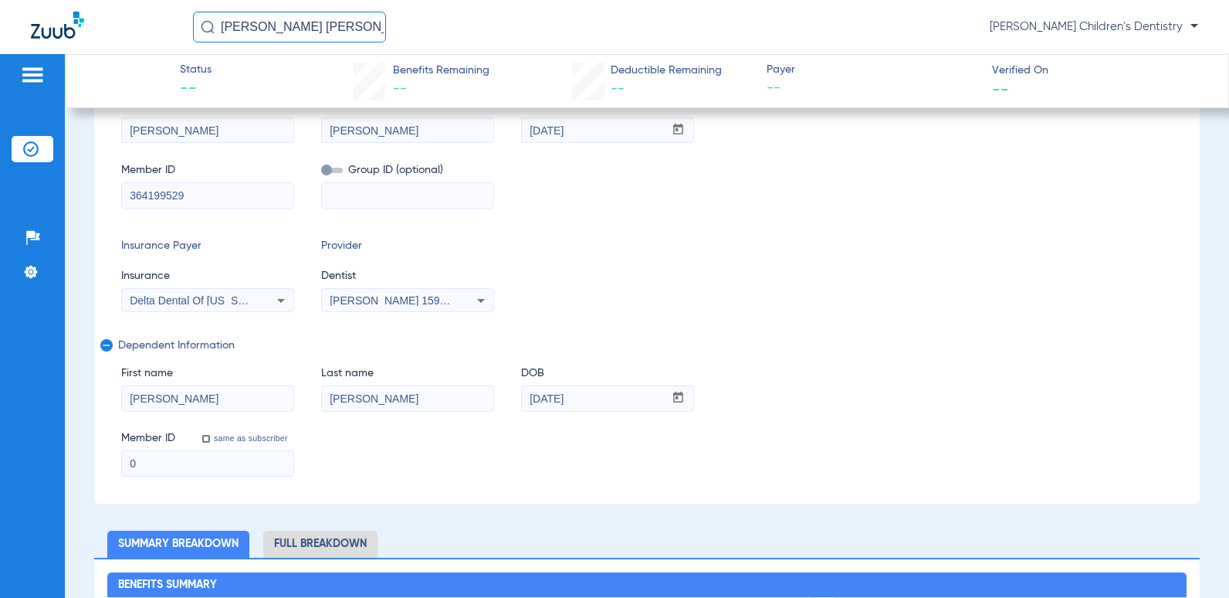
click at [188, 462] on input "0" at bounding box center [207, 463] width 171 height 25
type input "364199529"
click at [218, 442] on input "same as subscriber" at bounding box center [214, 447] width 31 height 31
checkbox input "true"
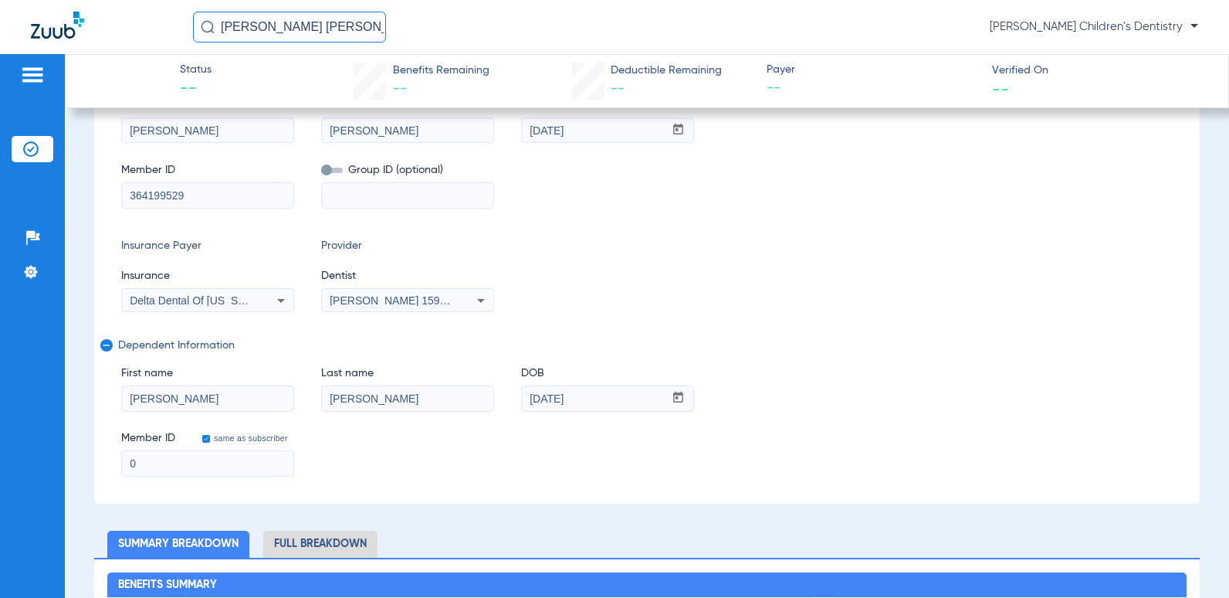
drag, startPoint x: 180, startPoint y: 461, endPoint x: 76, endPoint y: 448, distance: 105.0
type input "364199529"
click at [380, 458] on div "Member ID same as subscriber 364199529" at bounding box center [647, 446] width 1052 height 59
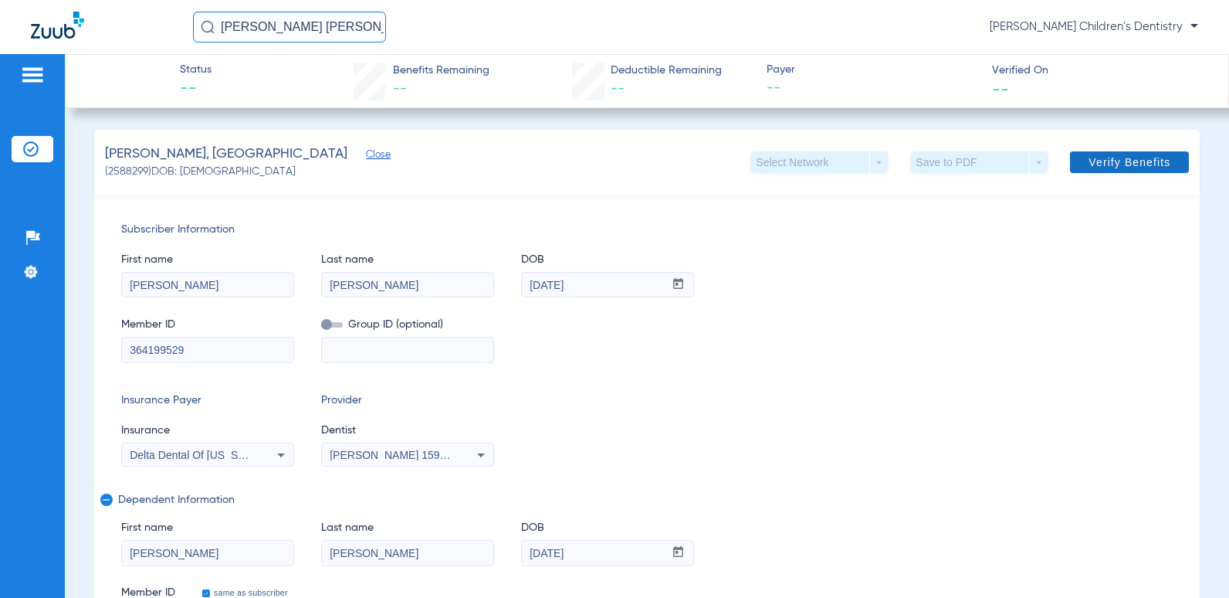
click at [1099, 166] on span "Verify Benefits" at bounding box center [1130, 162] width 82 height 12
click at [366, 154] on span "Close" at bounding box center [373, 156] width 14 height 15
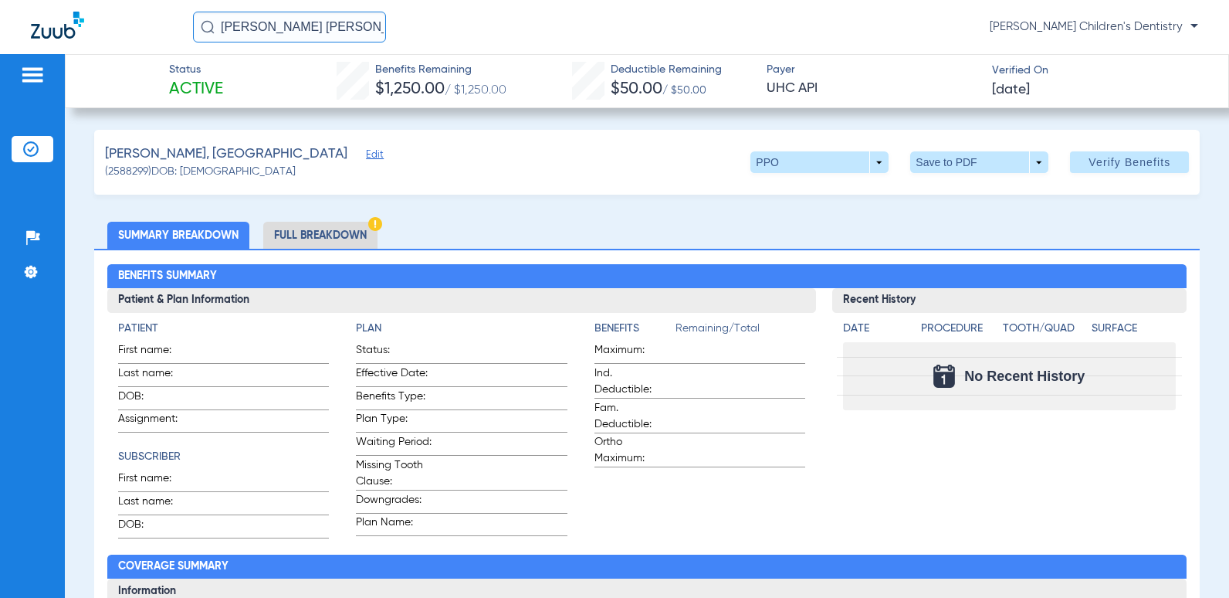
click at [366, 157] on span "Edit" at bounding box center [373, 156] width 14 height 15
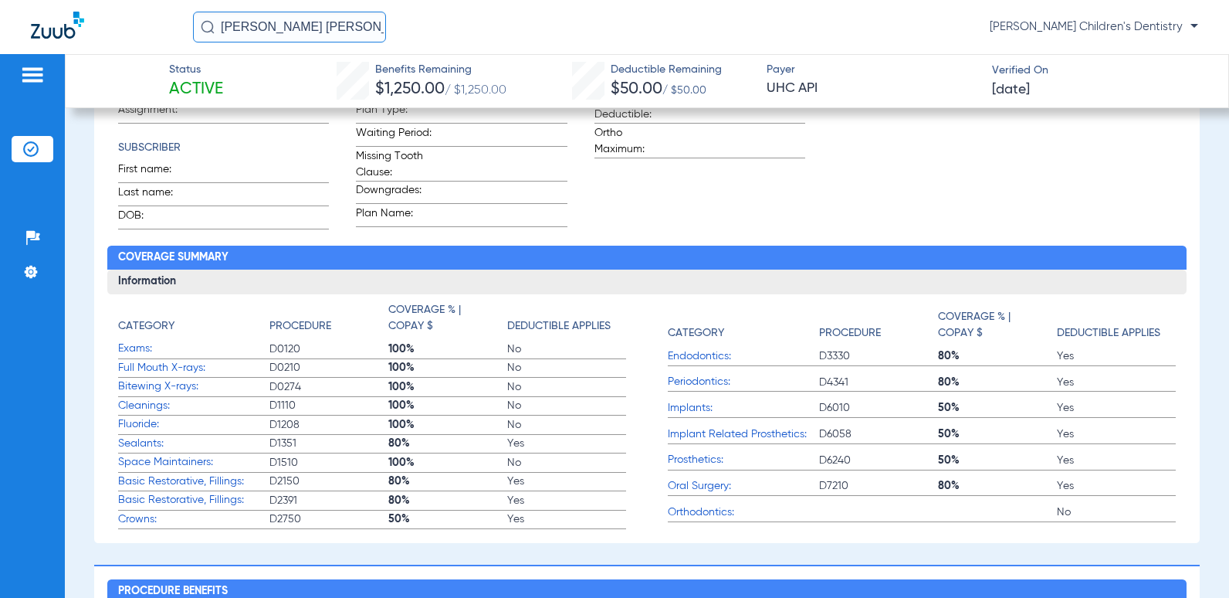
scroll to position [540, 0]
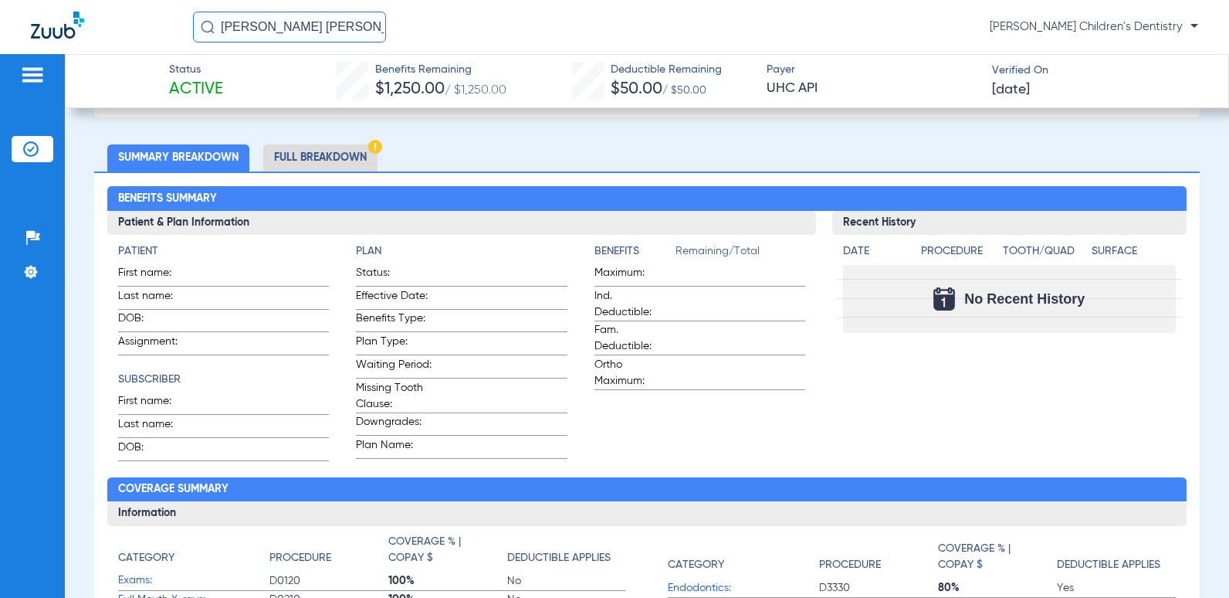
click at [320, 163] on li "Full Breakdown" at bounding box center [320, 157] width 114 height 27
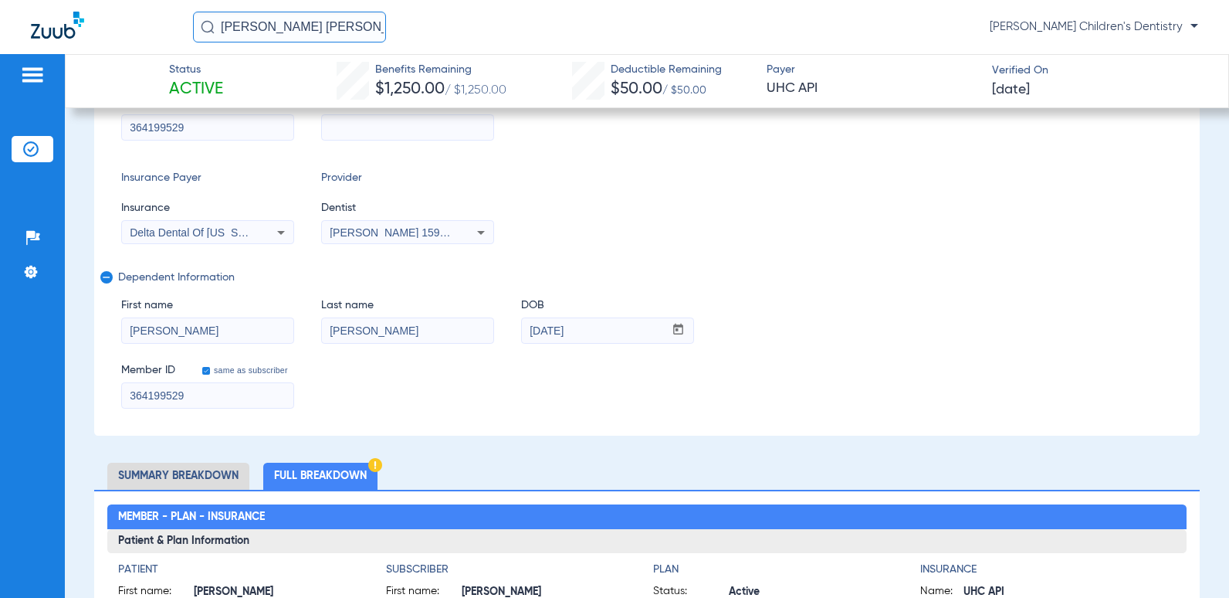
scroll to position [0, 0]
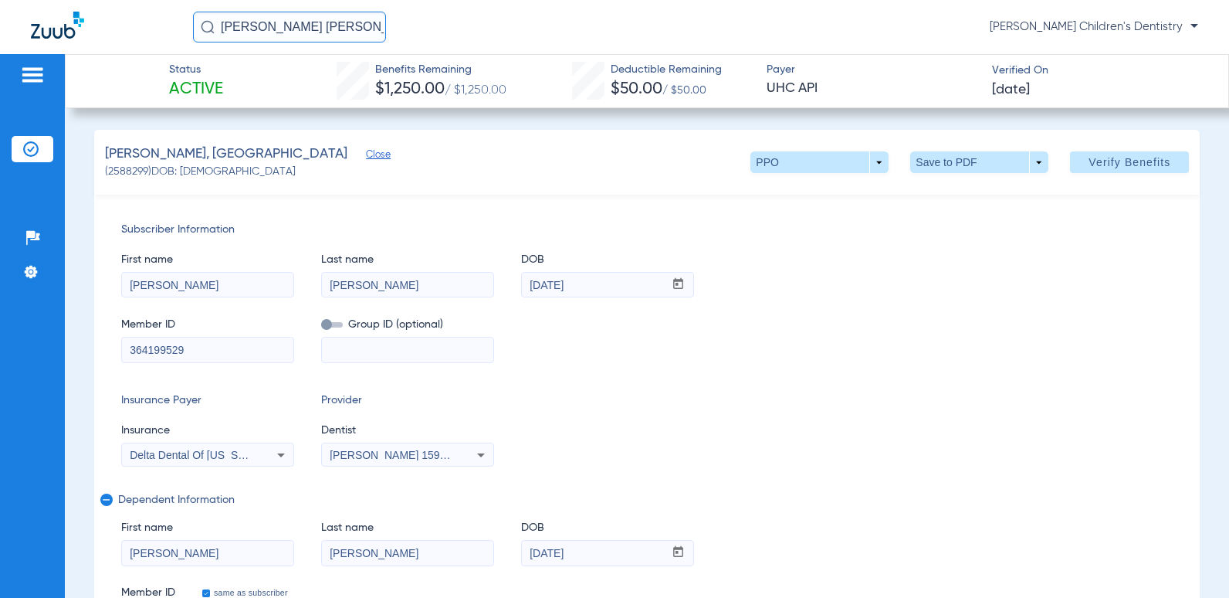
click at [311, 21] on input "[PERSON_NAME] [PERSON_NAME]" at bounding box center [289, 27] width 193 height 31
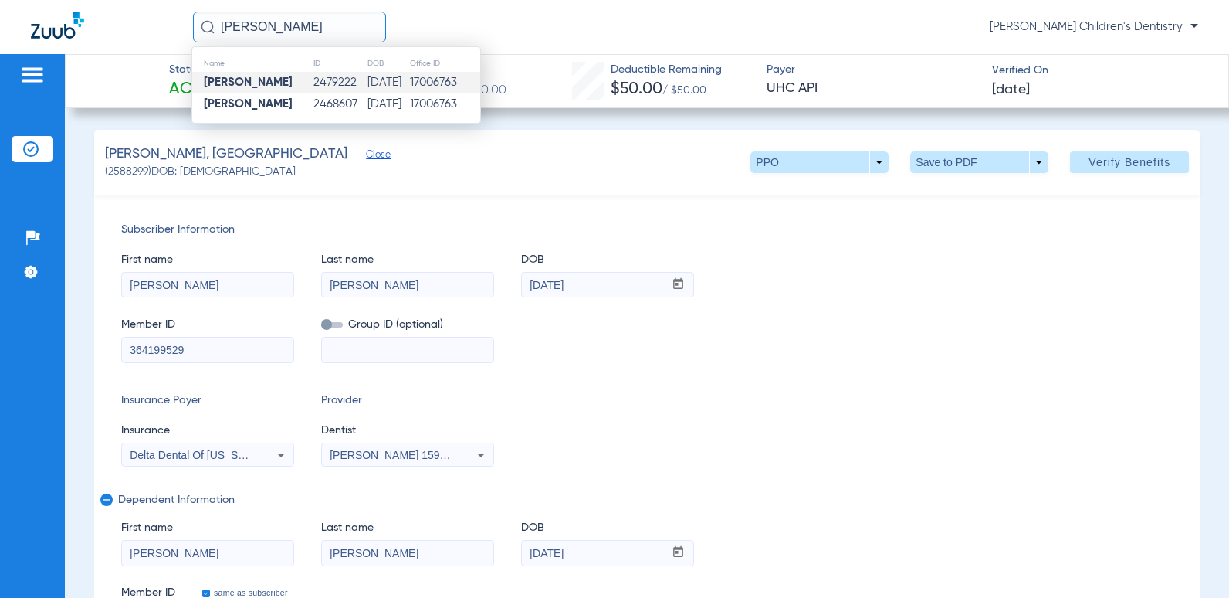
type input "[PERSON_NAME]"
click at [367, 81] on td "[DATE]" at bounding box center [388, 83] width 42 height 22
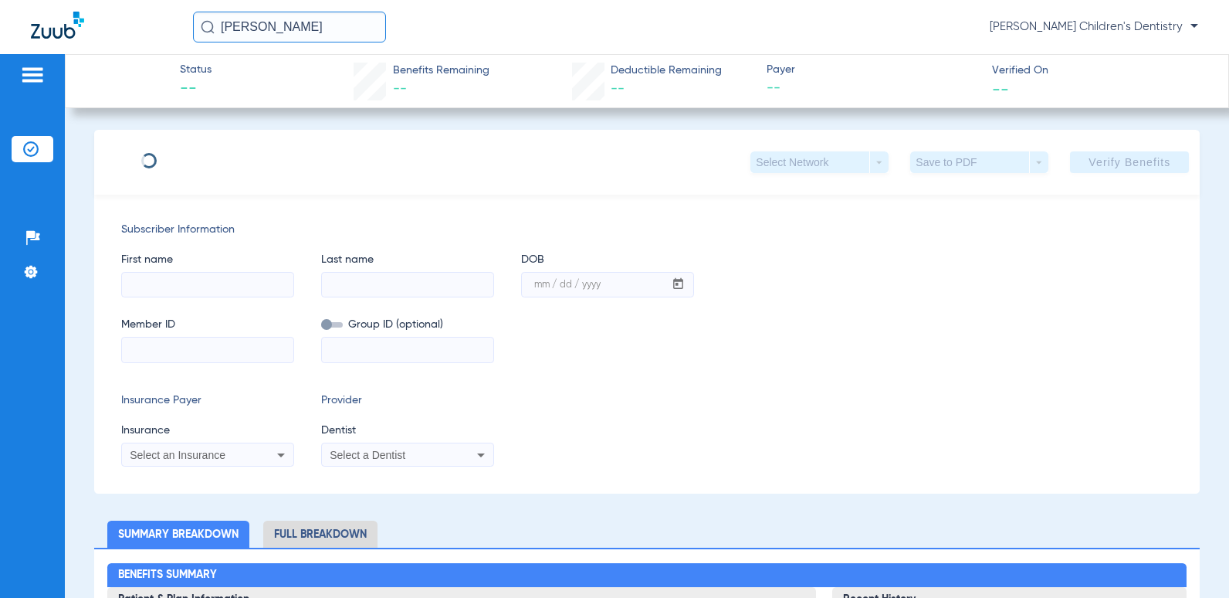
type input "Jace"
type input "[PERSON_NAME]"
type input "[DATE]"
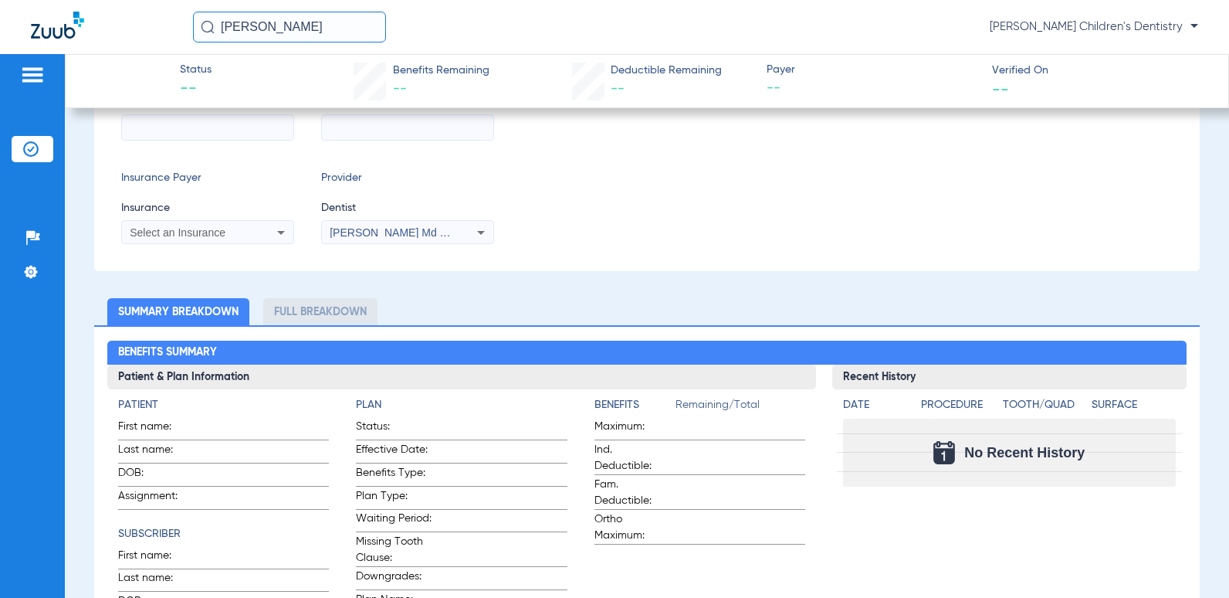
scroll to position [309, 0]
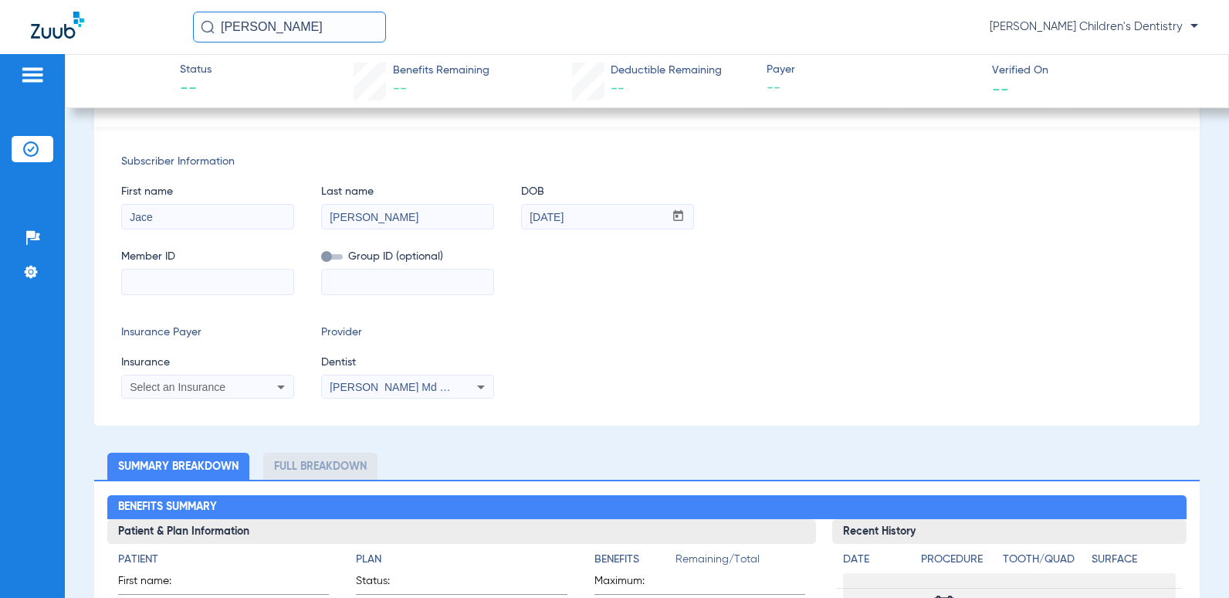
click at [326, 24] on input "[PERSON_NAME]" at bounding box center [289, 27] width 193 height 31
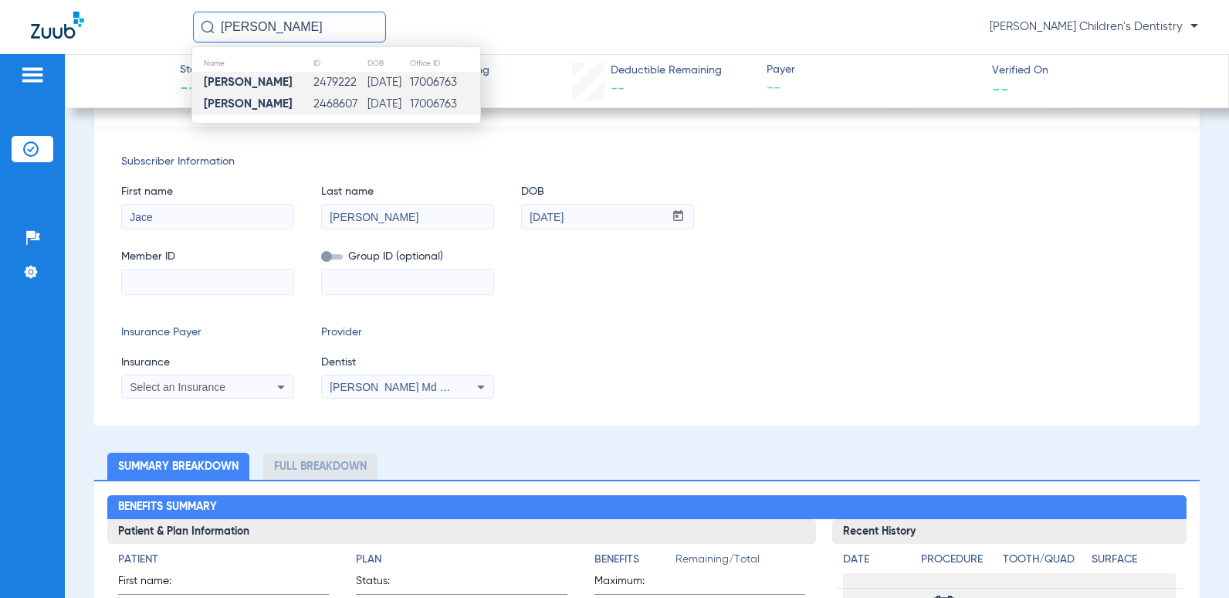
click at [367, 98] on td "[DATE]" at bounding box center [388, 104] width 42 height 22
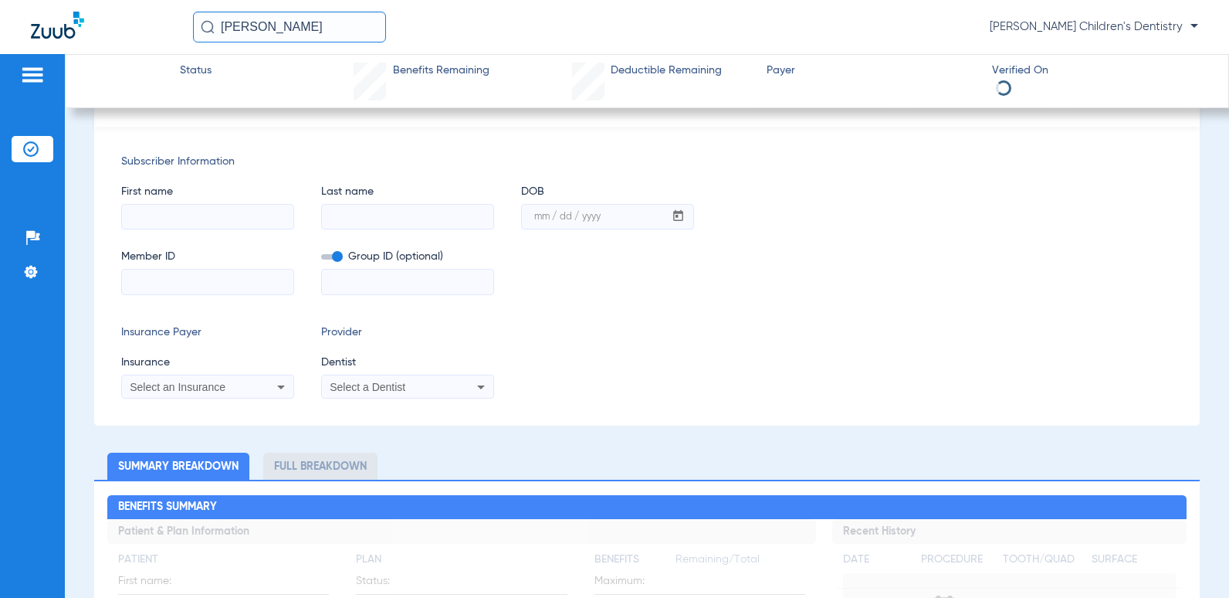
type input "[PERSON_NAME]"
type input "[DATE]"
type input "01484868700"
type input "080000202"
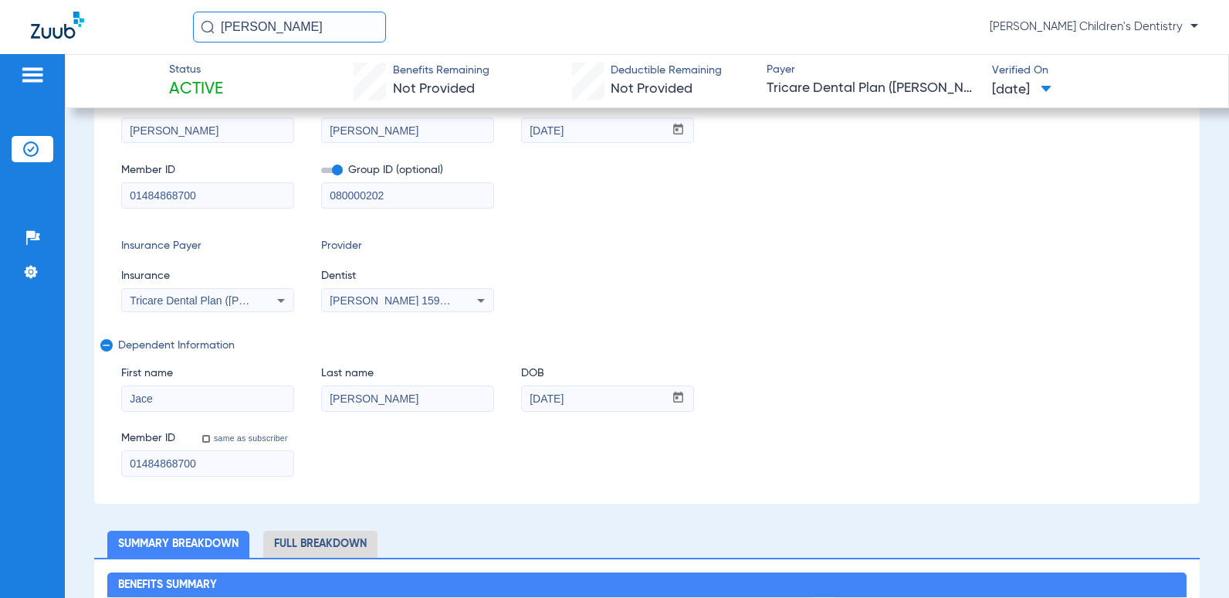
scroll to position [0, 0]
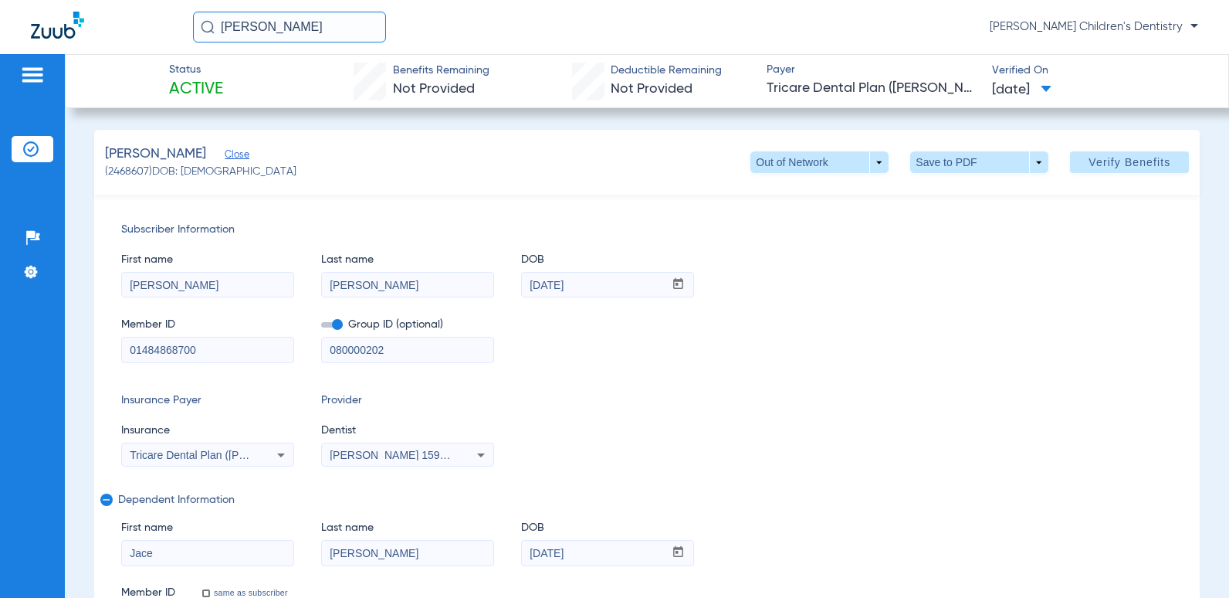
click at [225, 153] on span "Close" at bounding box center [232, 156] width 14 height 15
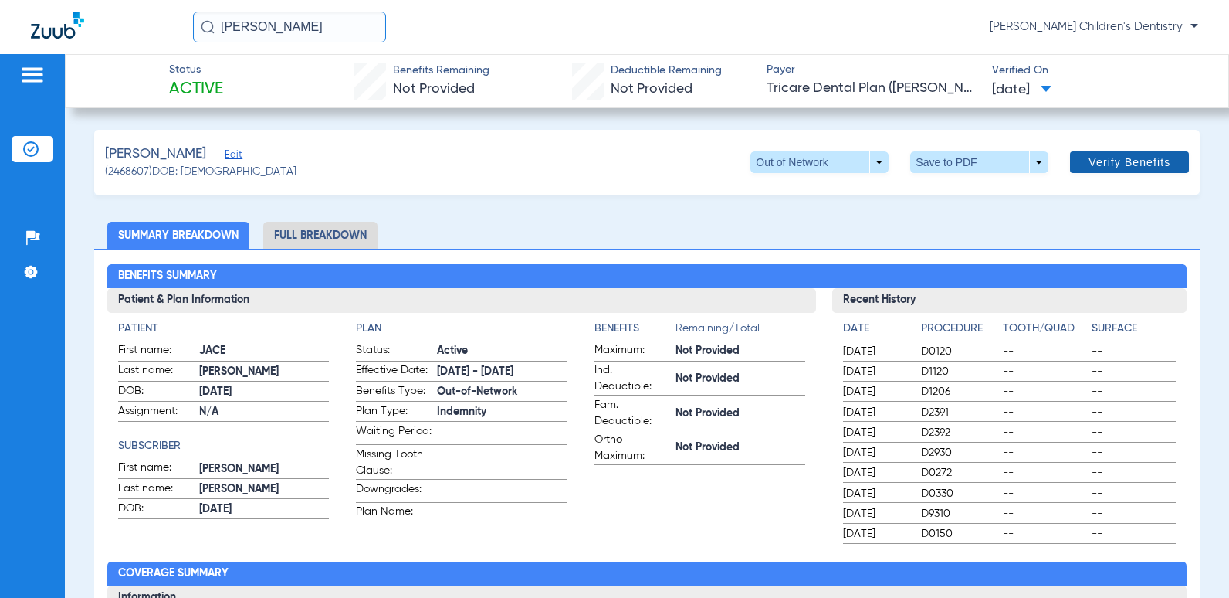
click at [1121, 170] on span at bounding box center [1129, 162] width 119 height 37
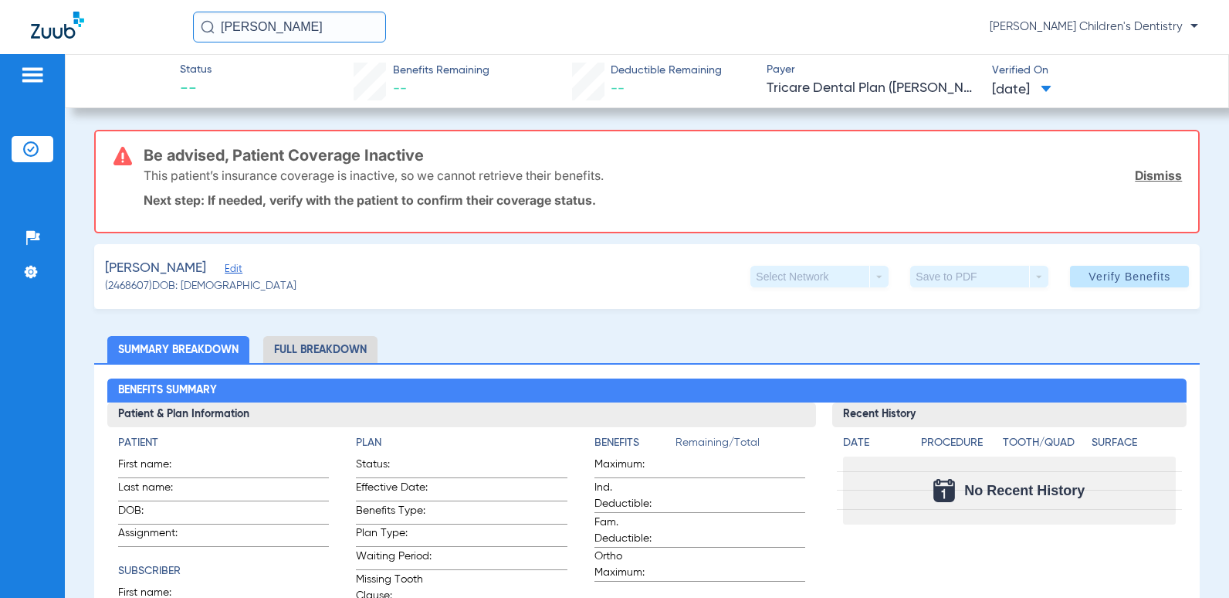
click at [1149, 172] on link "Dismiss" at bounding box center [1158, 175] width 47 height 15
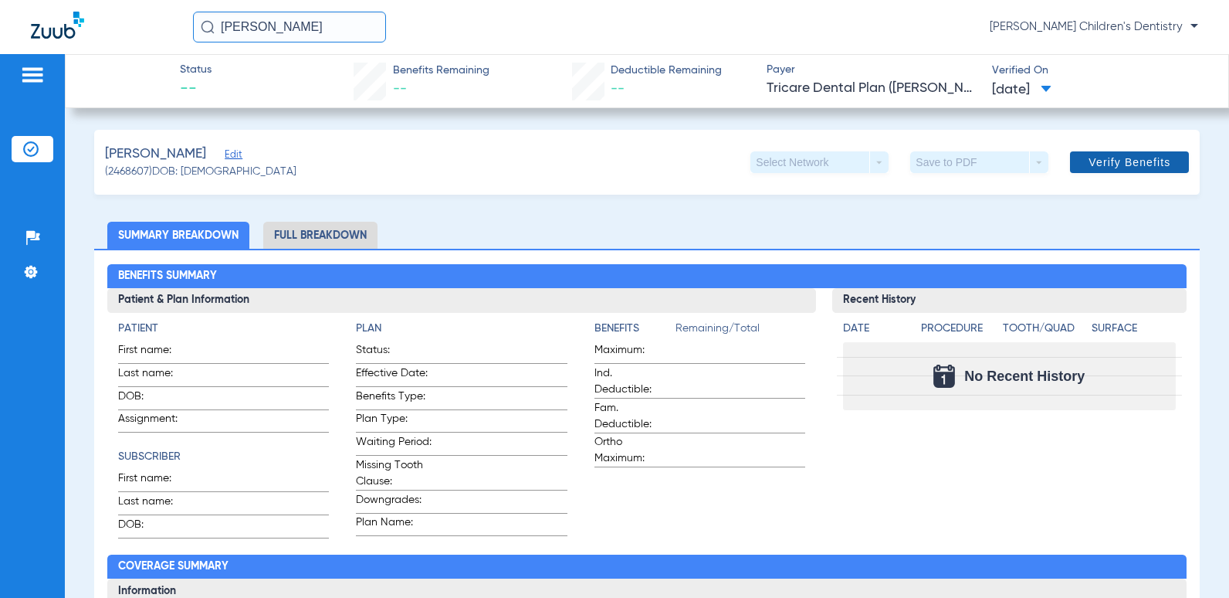
click at [1133, 162] on span "Verify Benefits" at bounding box center [1130, 162] width 82 height 12
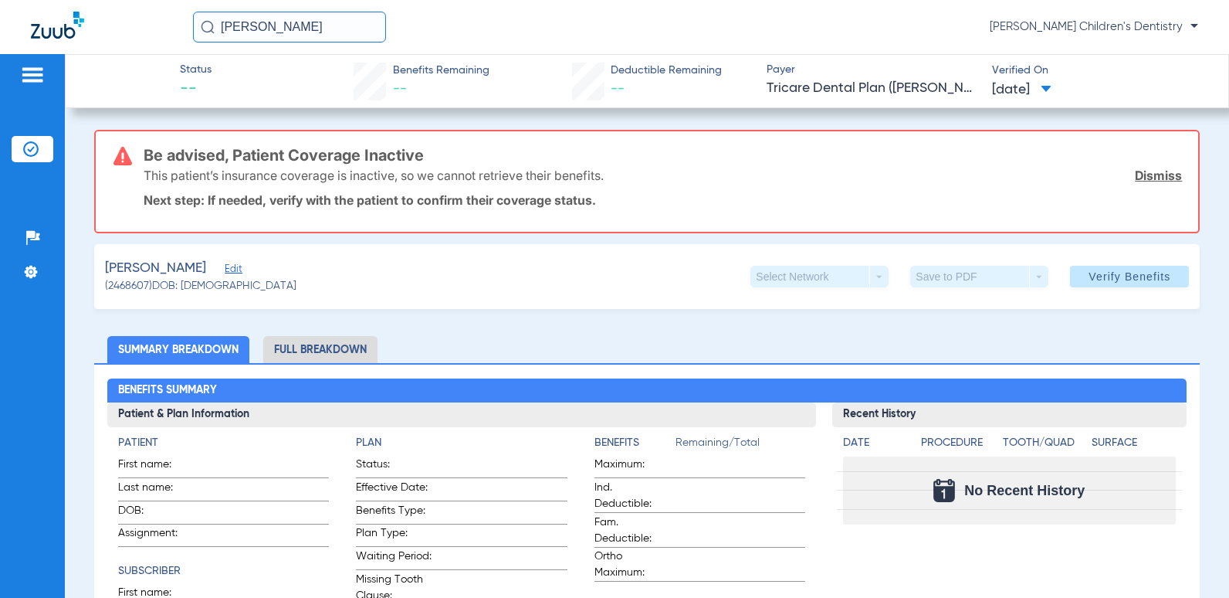
click at [837, 252] on div "[PERSON_NAME] Edit (2468607) DOB: [DEMOGRAPHIC_DATA] Select Network arrow_drop_…" at bounding box center [647, 276] width 1106 height 65
